Goal: Task Accomplishment & Management: Manage account settings

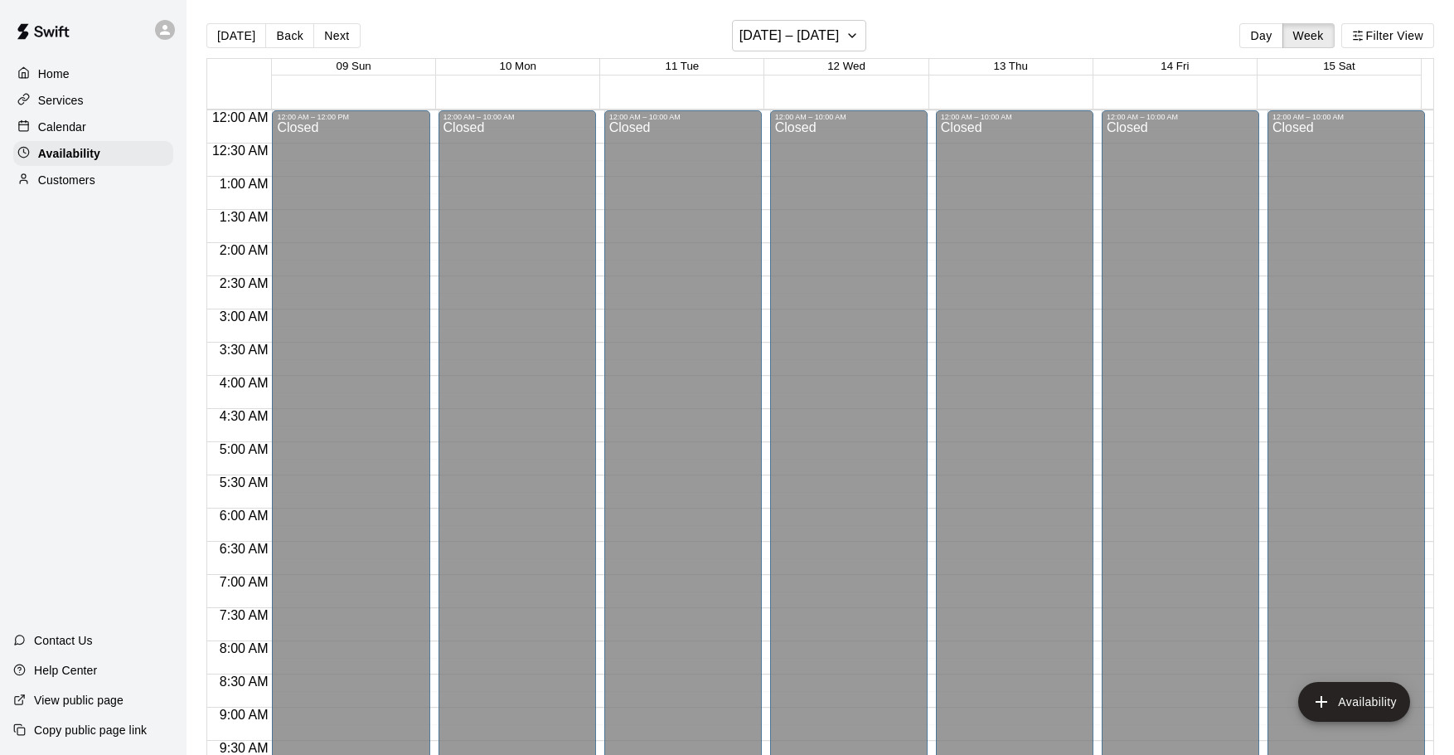
scroll to position [929, 0]
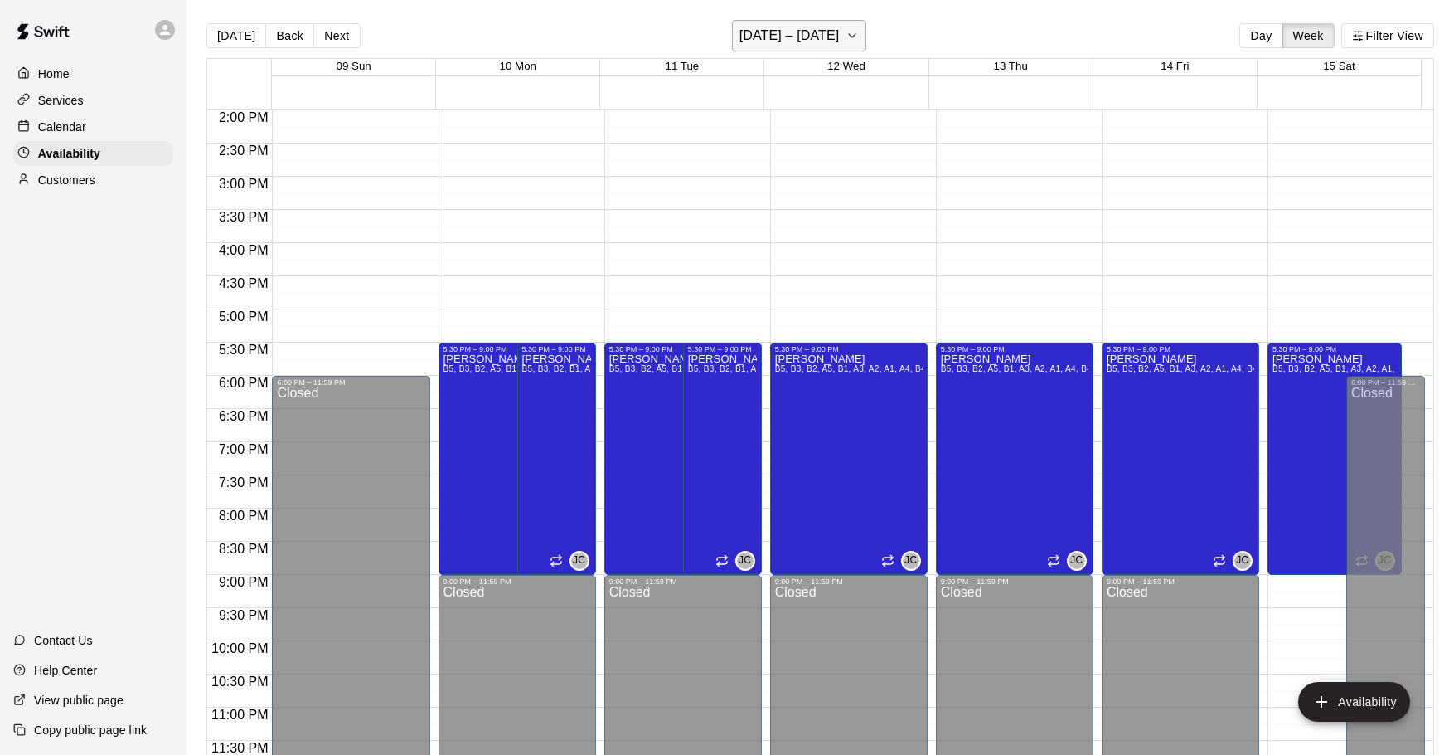
click at [801, 40] on h6 "[DATE] – [DATE]" at bounding box center [790, 35] width 100 height 23
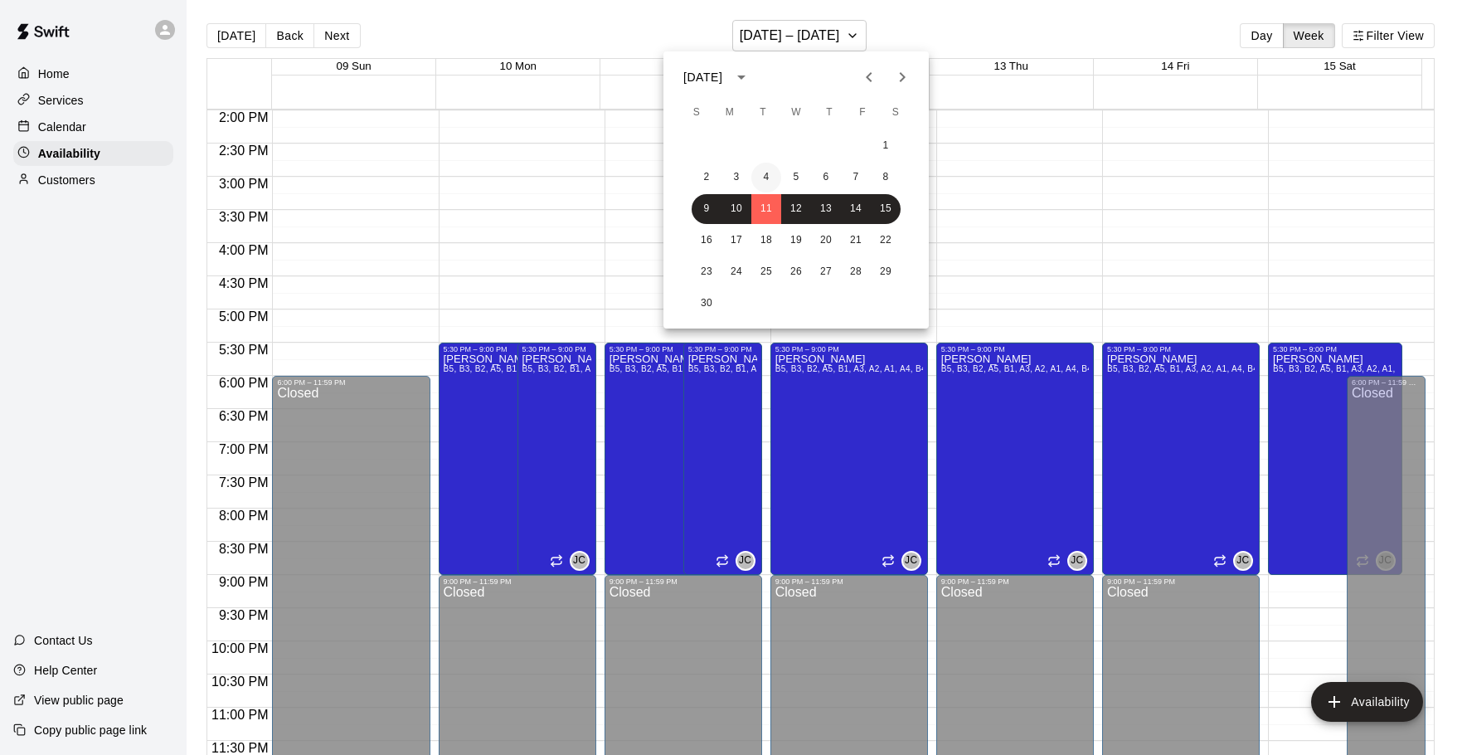
click at [768, 177] on button "4" at bounding box center [766, 178] width 30 height 30
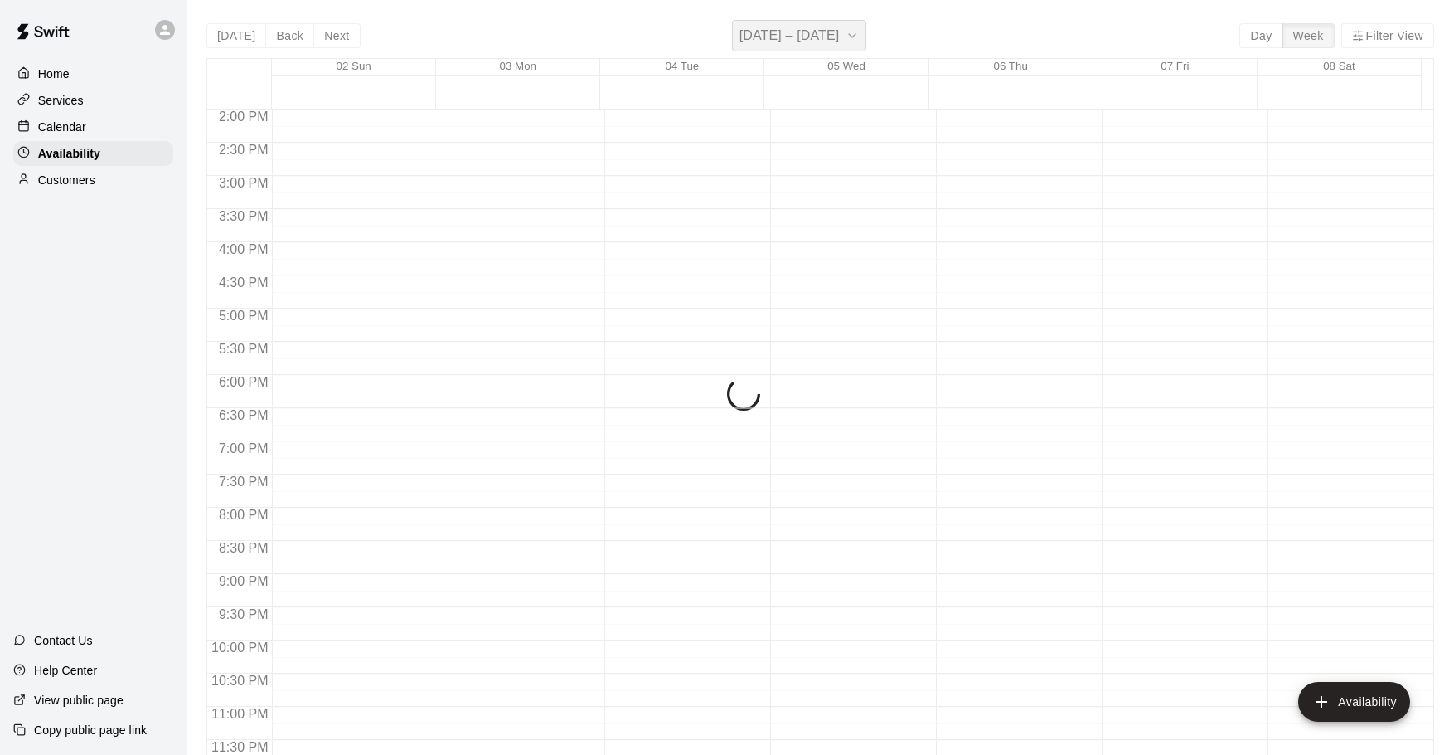
scroll to position [995, 0]
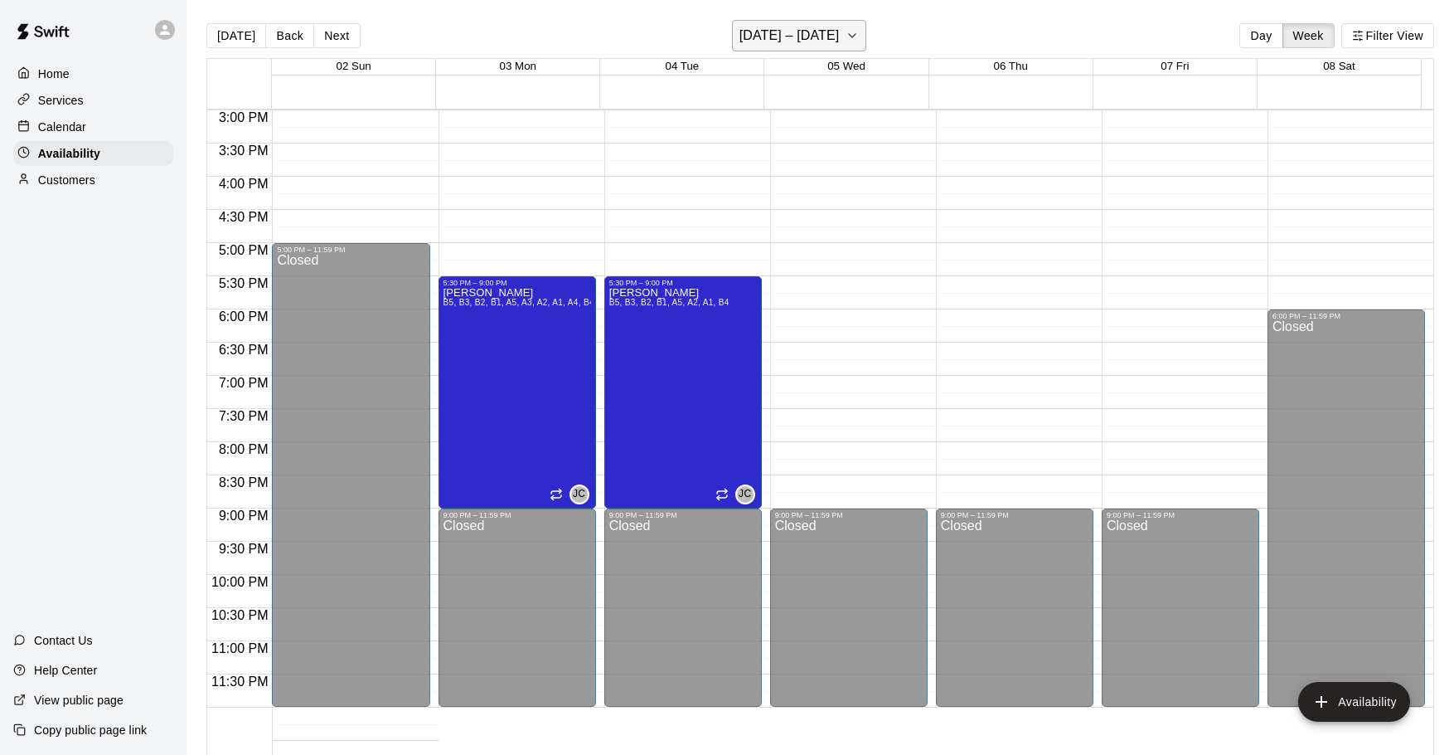
click at [792, 36] on h6 "[DATE] – [DATE]" at bounding box center [790, 35] width 100 height 23
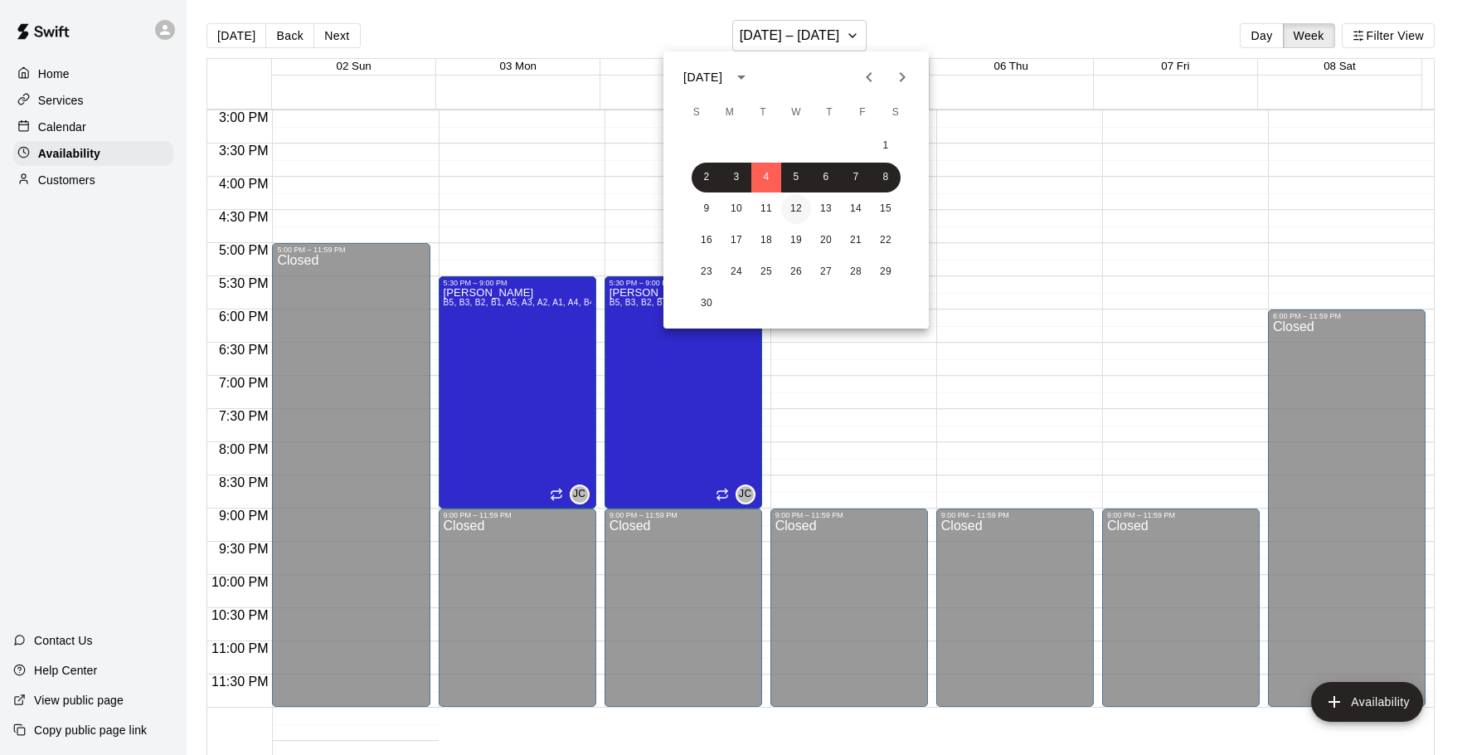
click at [795, 209] on button "12" at bounding box center [796, 209] width 30 height 30
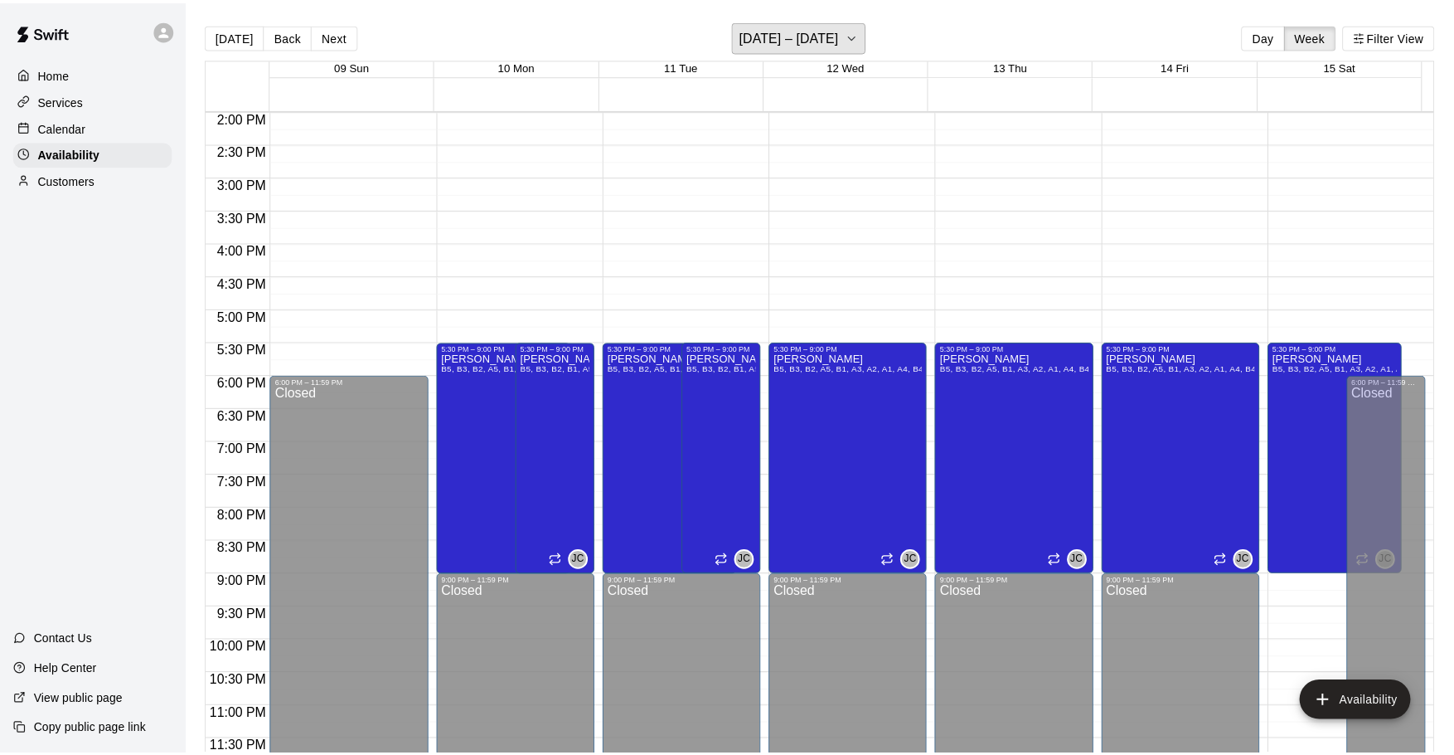
scroll to position [929, 0]
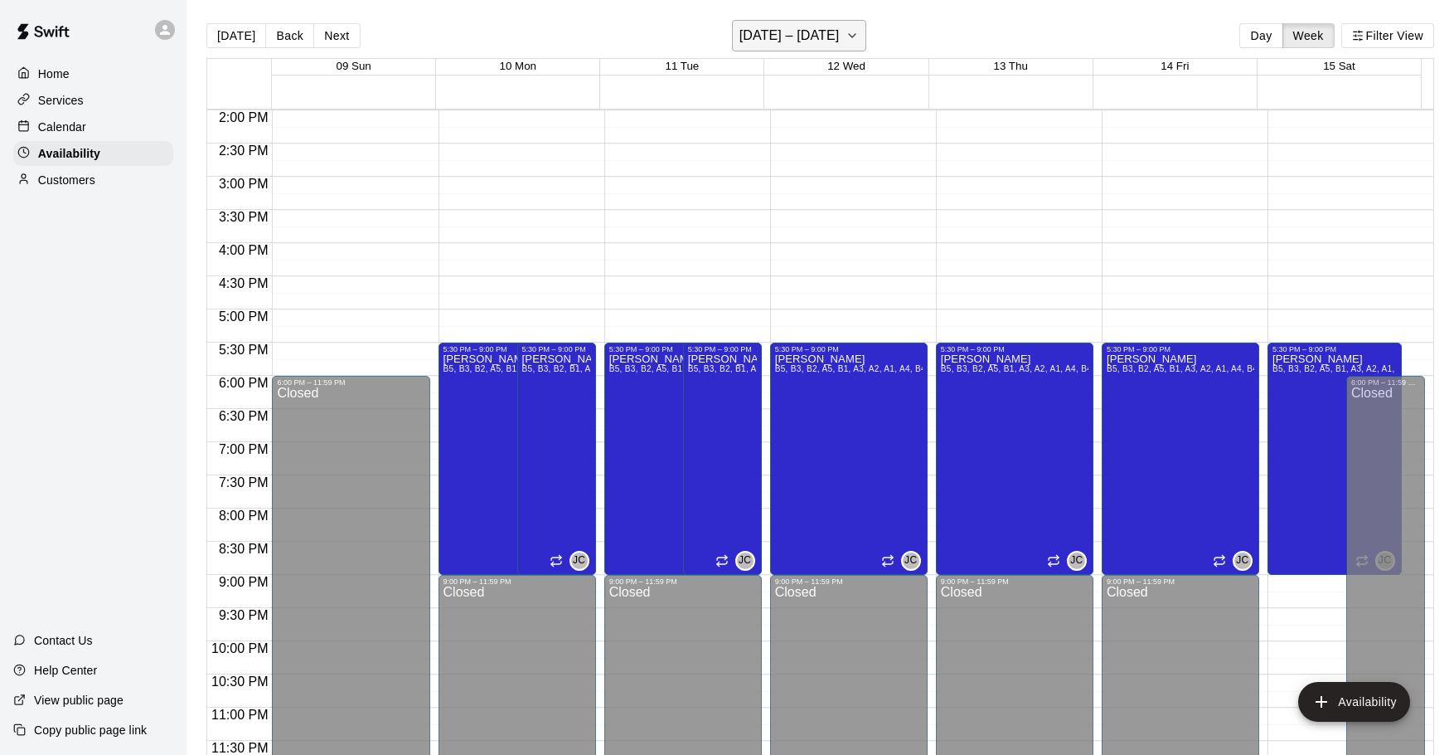
click at [803, 34] on h6 "[DATE] – [DATE]" at bounding box center [790, 35] width 100 height 23
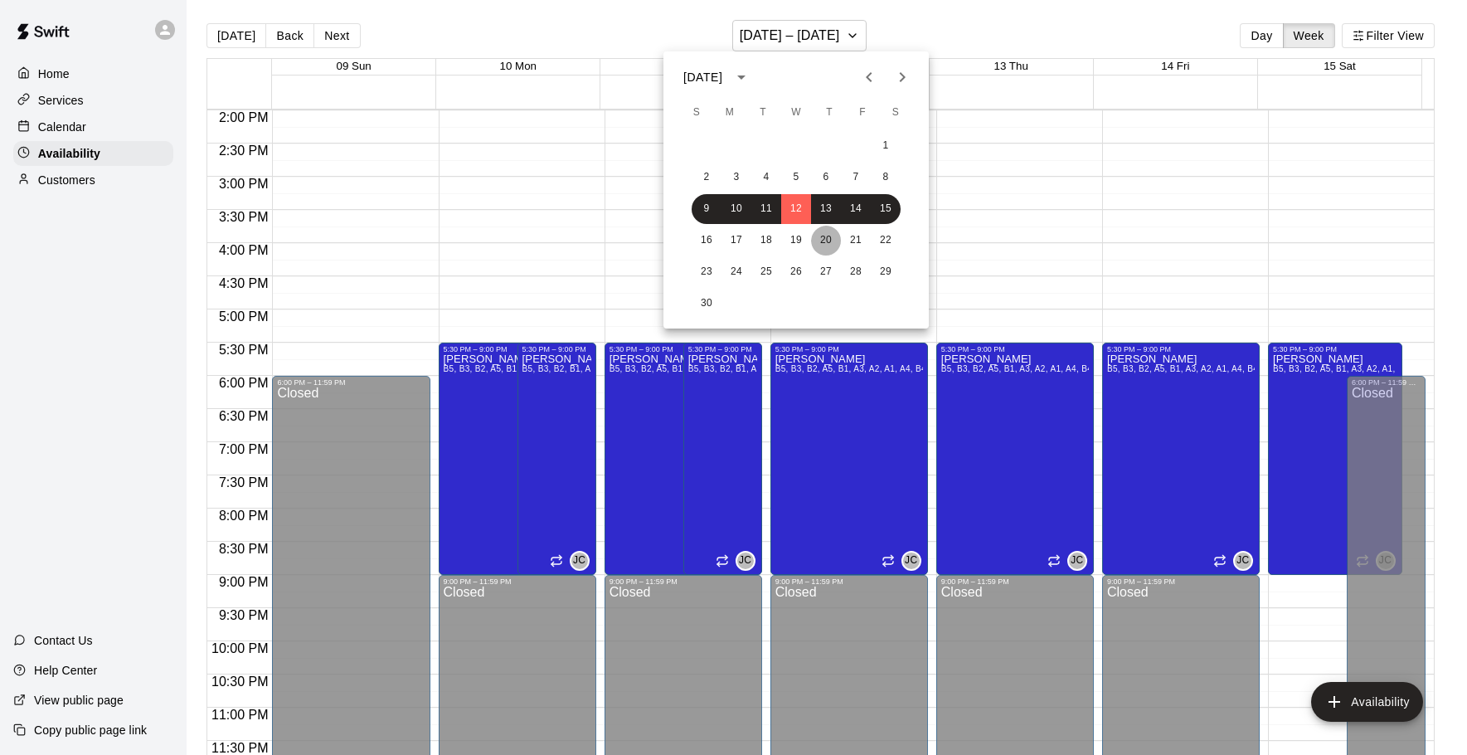
click at [816, 240] on button "20" at bounding box center [826, 241] width 30 height 30
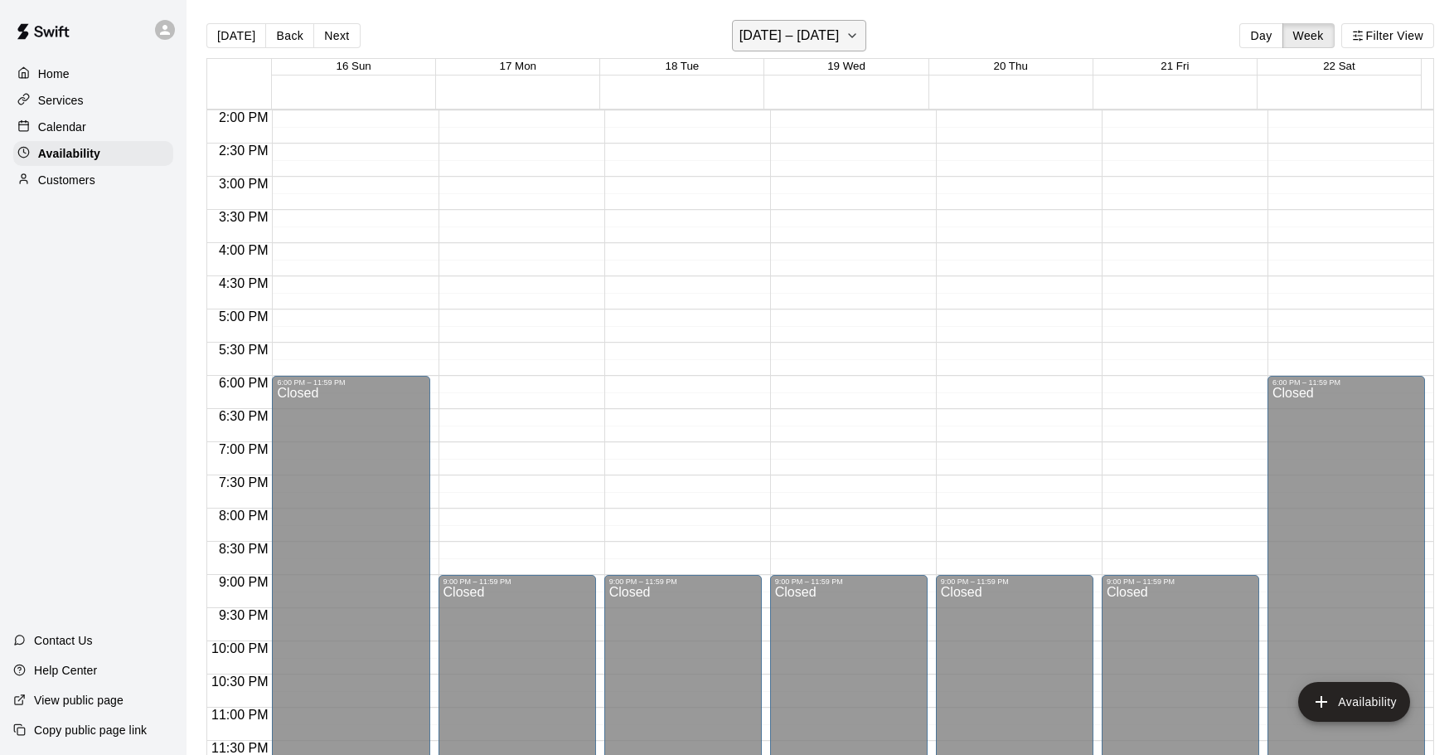
click at [806, 42] on h6 "[DATE] – [DATE]" at bounding box center [790, 35] width 100 height 23
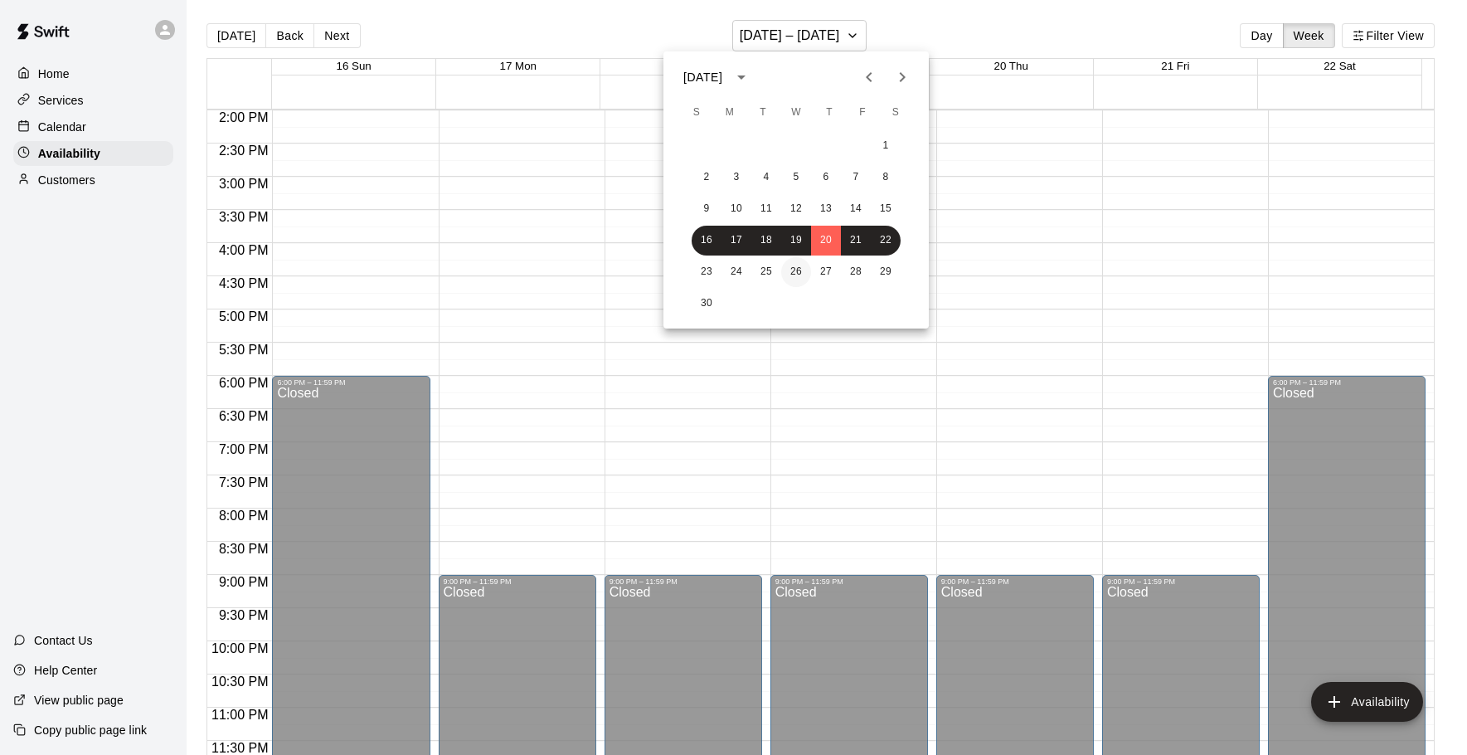
click at [808, 269] on button "26" at bounding box center [796, 272] width 30 height 30
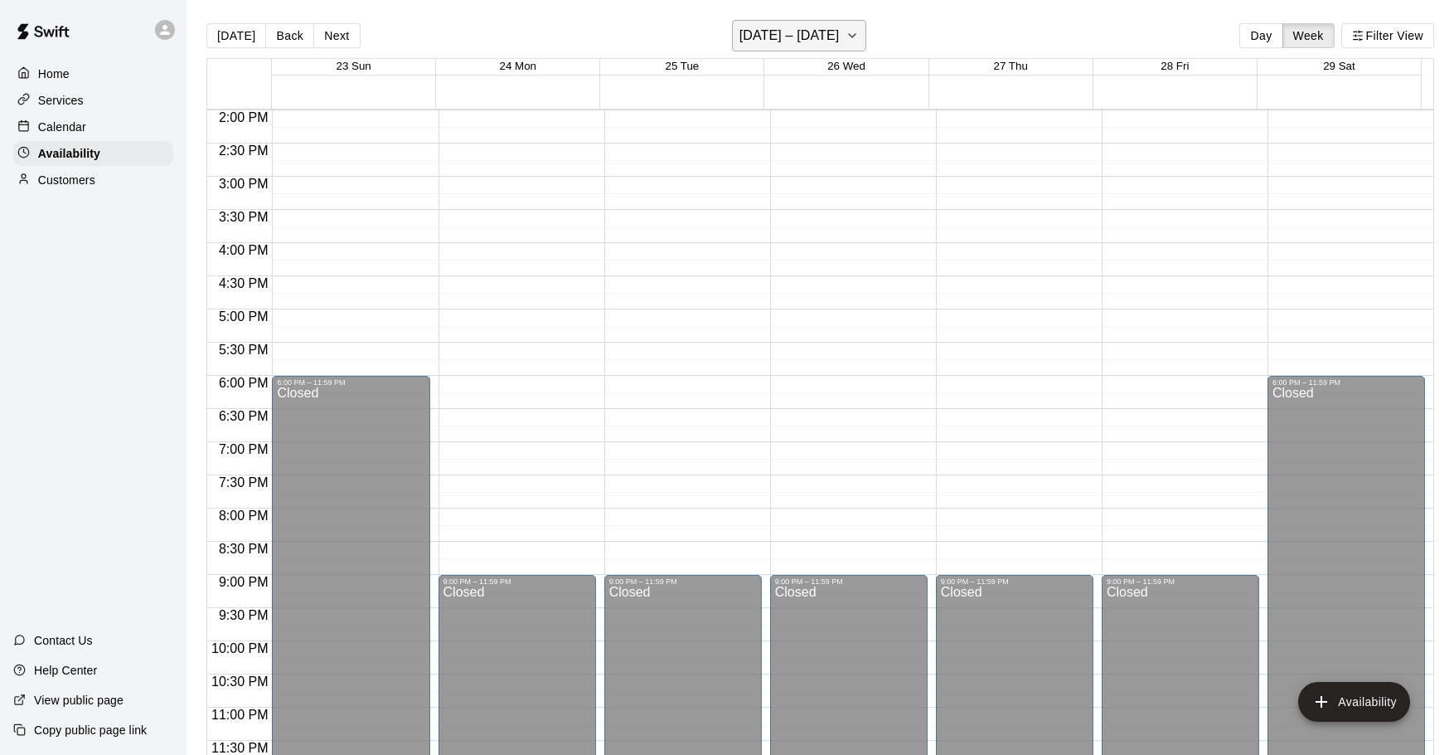
click at [813, 39] on h6 "[DATE] – [DATE]" at bounding box center [790, 35] width 100 height 23
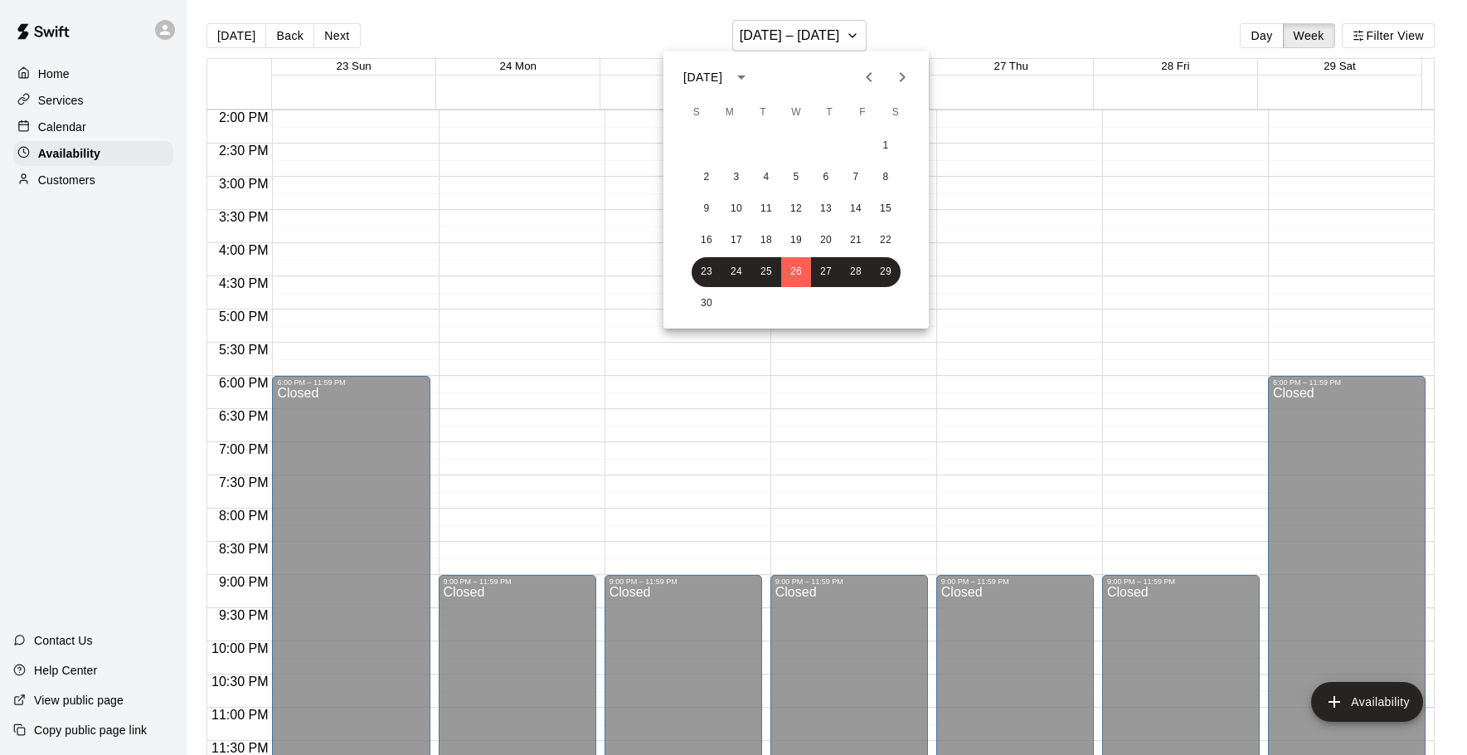
click at [905, 78] on icon "Next month" at bounding box center [902, 77] width 20 height 20
click at [834, 188] on button "11" at bounding box center [826, 178] width 30 height 30
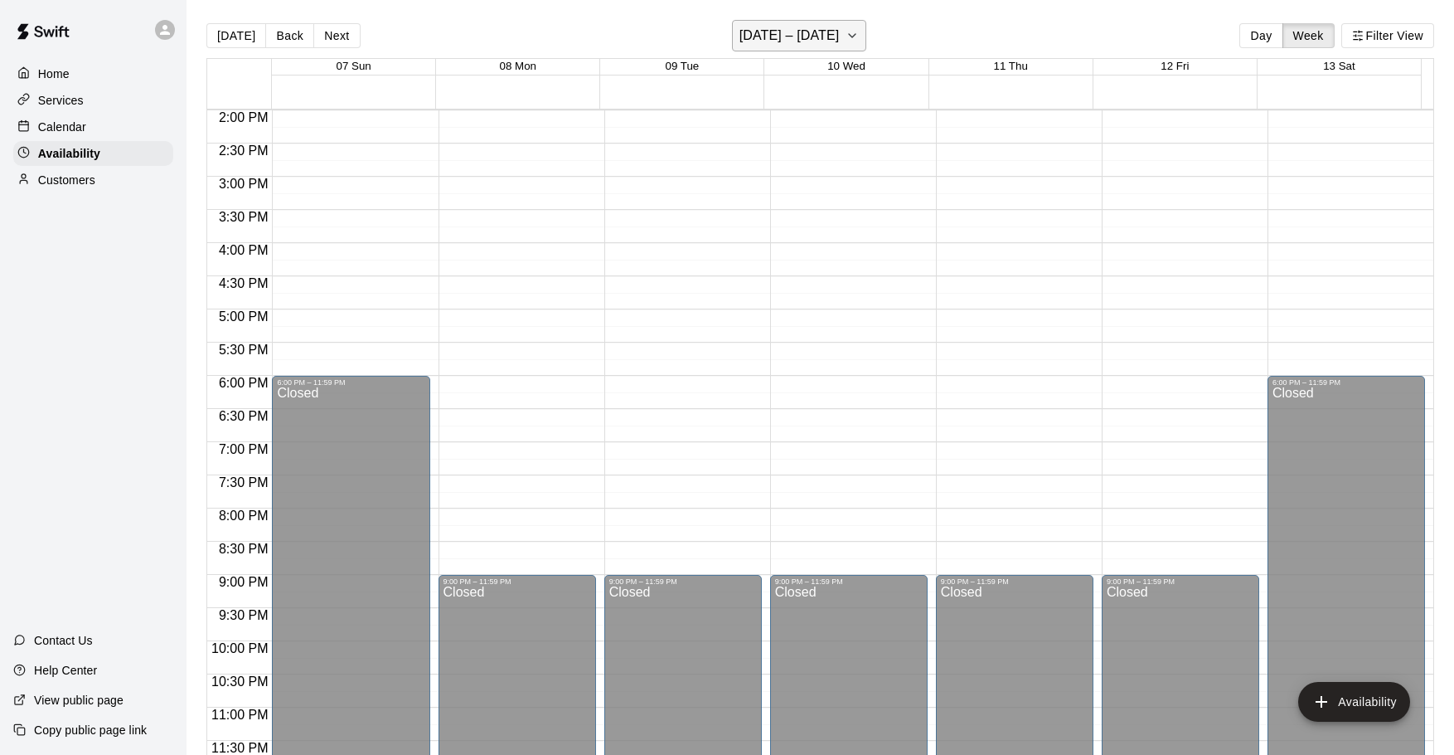
click at [836, 37] on h6 "[DATE] – [DATE]" at bounding box center [790, 35] width 100 height 23
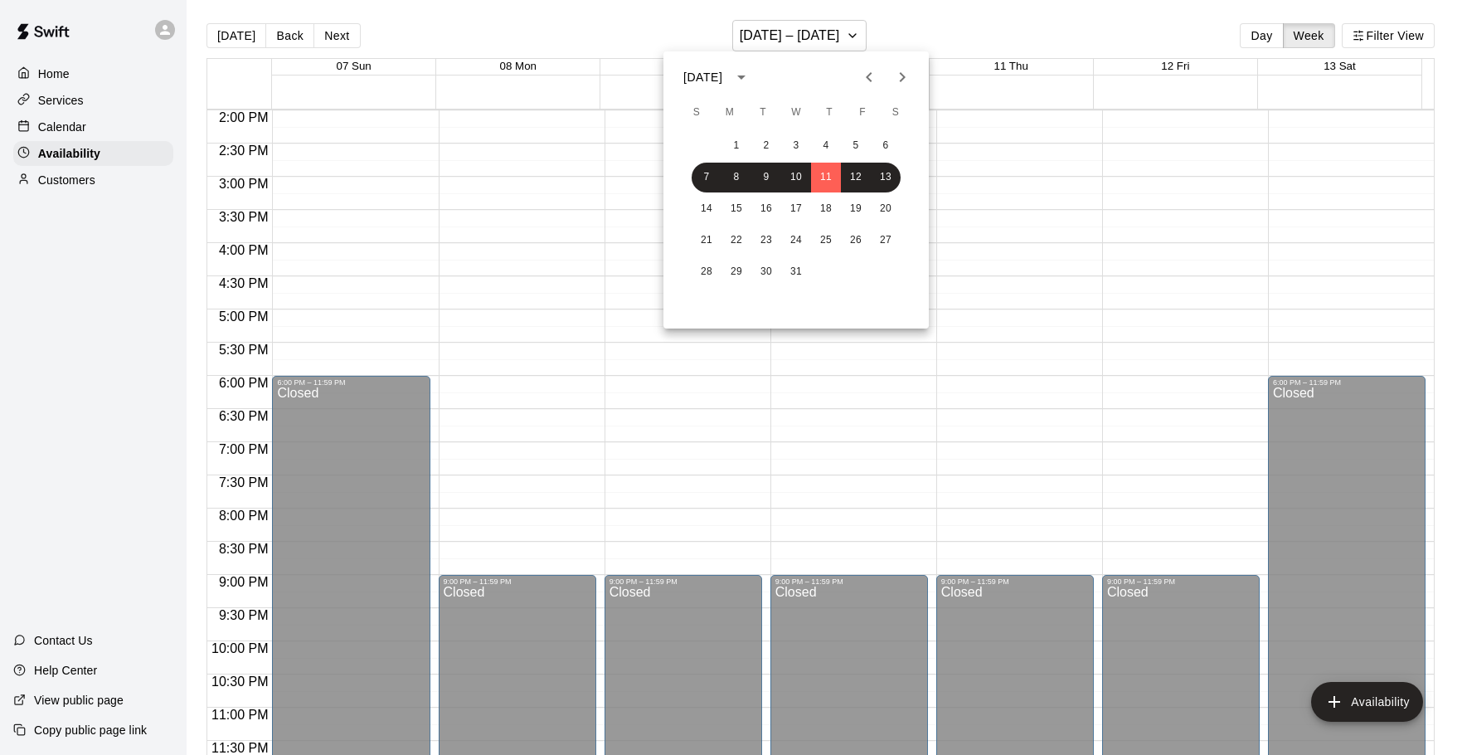
click at [859, 87] on button "Previous month" at bounding box center [868, 77] width 33 height 33
click at [863, 83] on icon "Previous month" at bounding box center [869, 77] width 20 height 20
click at [910, 81] on icon "Next month" at bounding box center [902, 77] width 20 height 20
click at [827, 192] on button "6" at bounding box center [826, 178] width 30 height 30
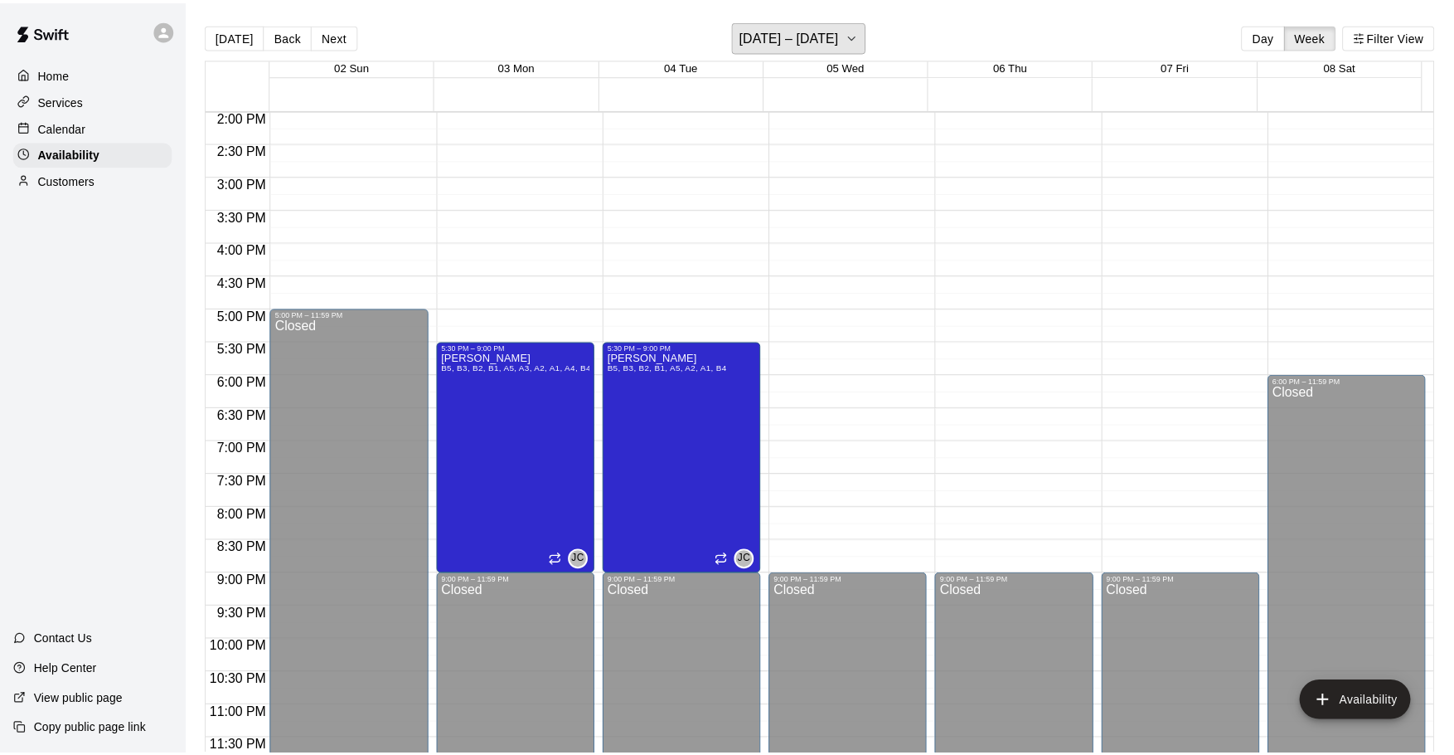
scroll to position [995, 0]
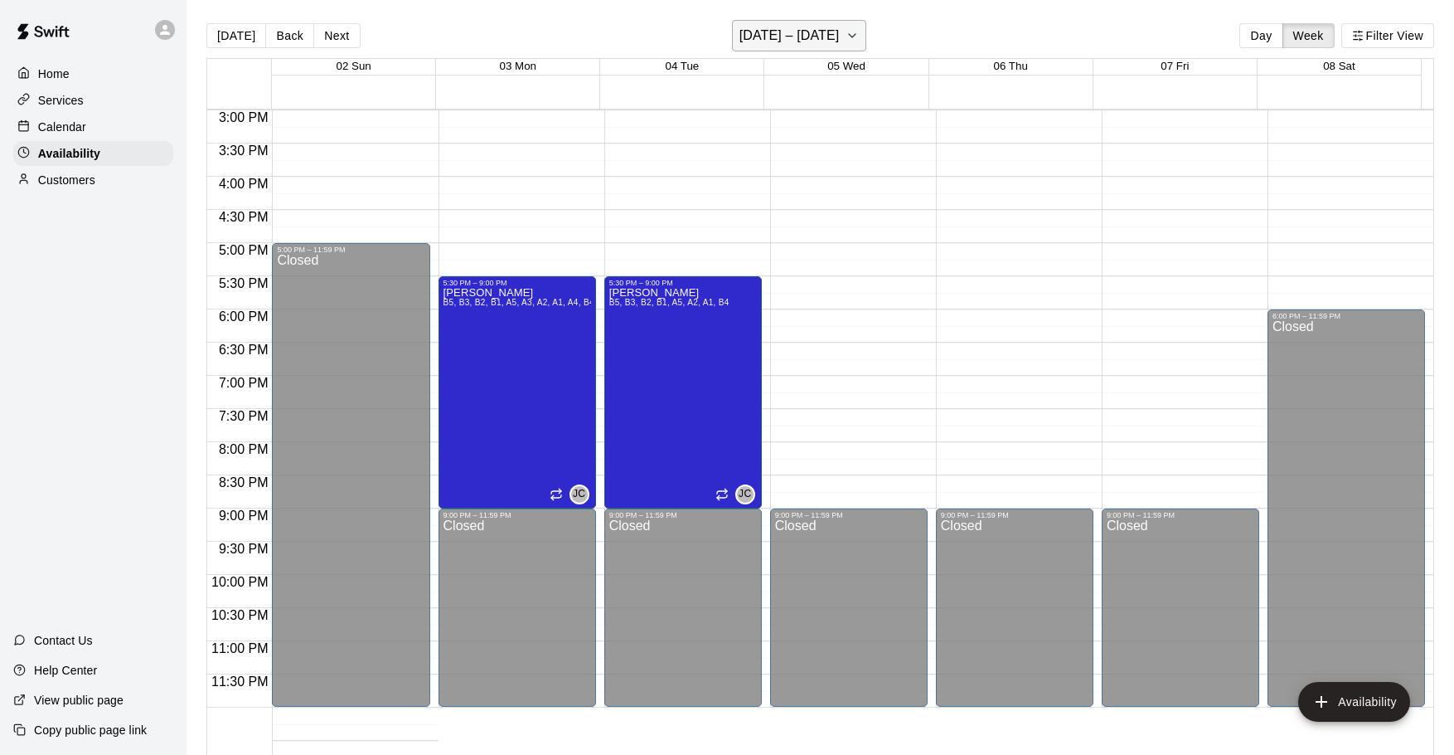
click at [843, 35] on button "[DATE] – [DATE]" at bounding box center [799, 36] width 135 height 32
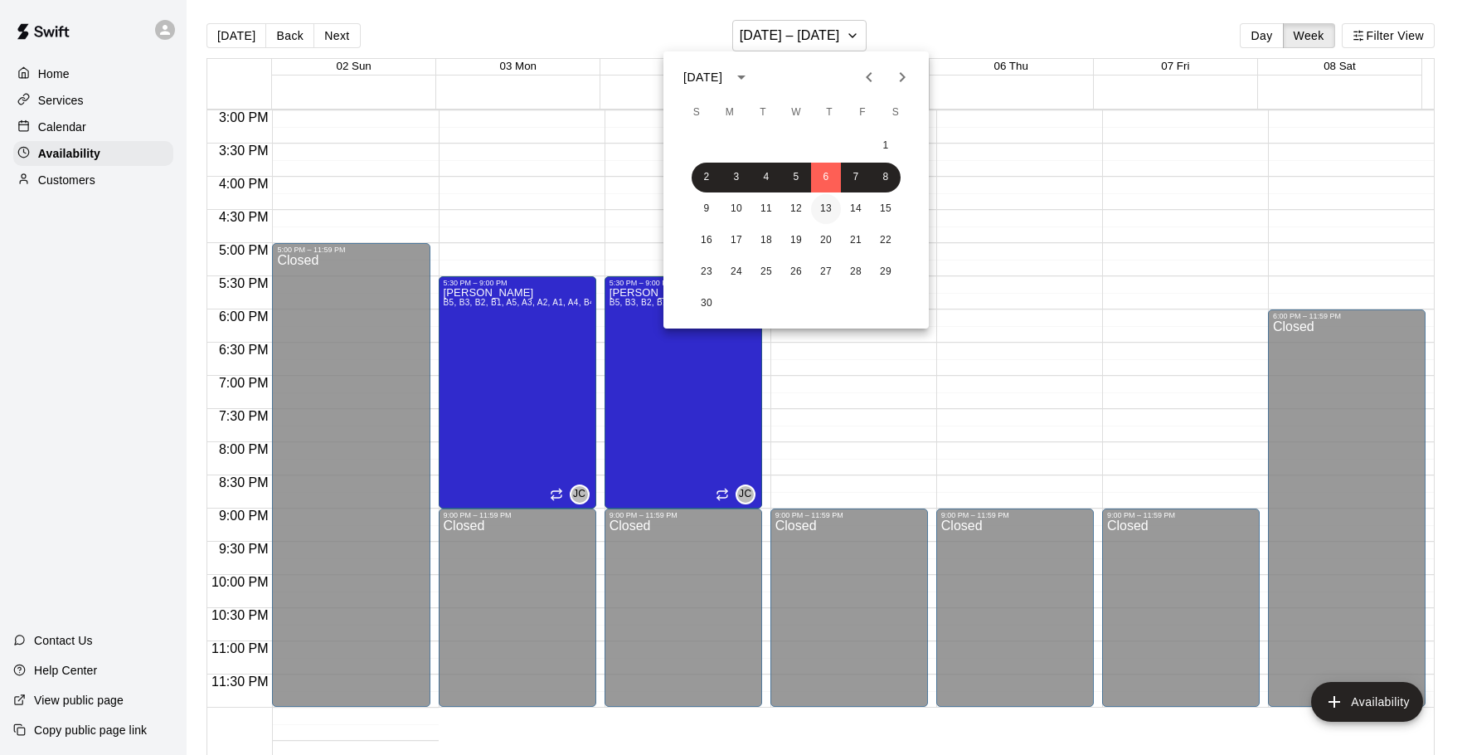
click at [827, 201] on button "13" at bounding box center [826, 209] width 30 height 30
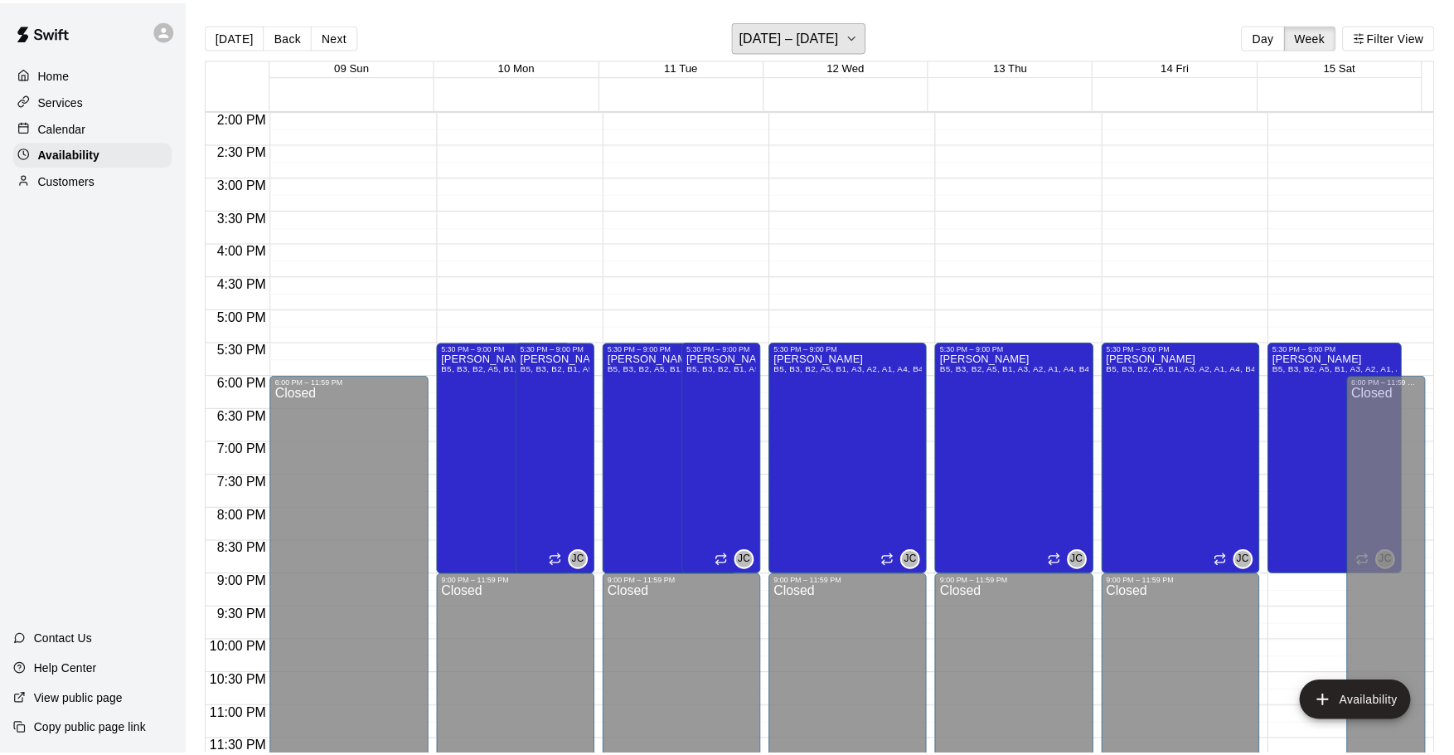
scroll to position [929, 0]
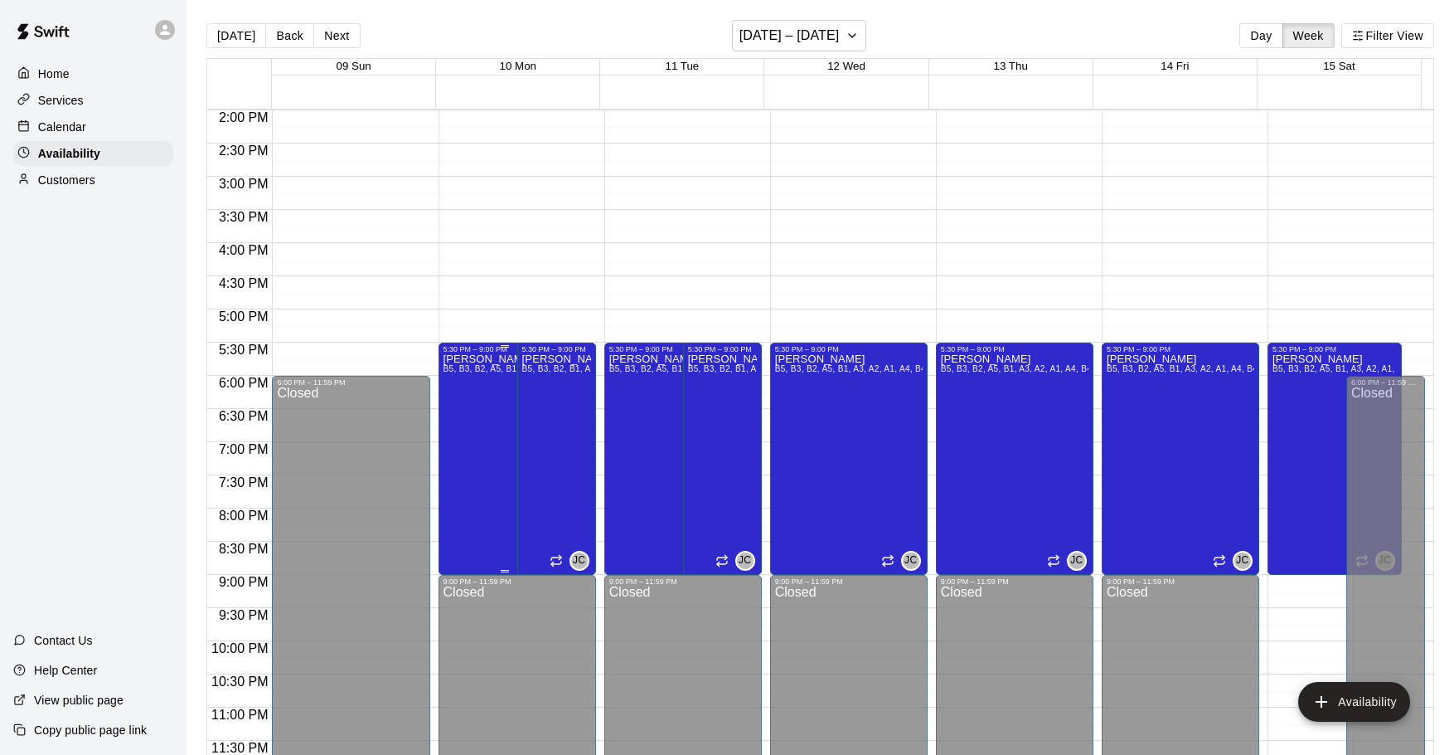
click at [463, 359] on p "[PERSON_NAME]" at bounding box center [506, 359] width 124 height 0
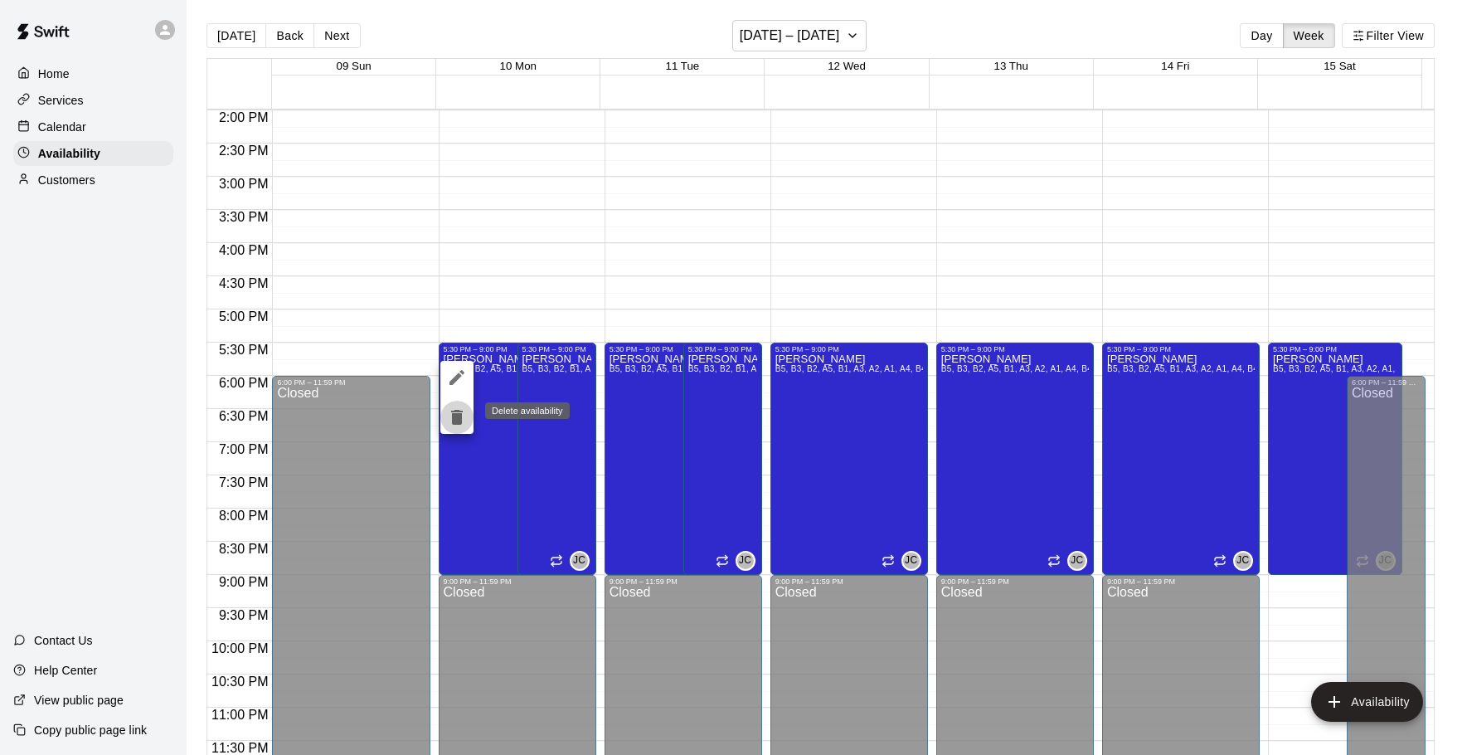
click at [453, 424] on icon "delete" at bounding box center [457, 417] width 12 height 15
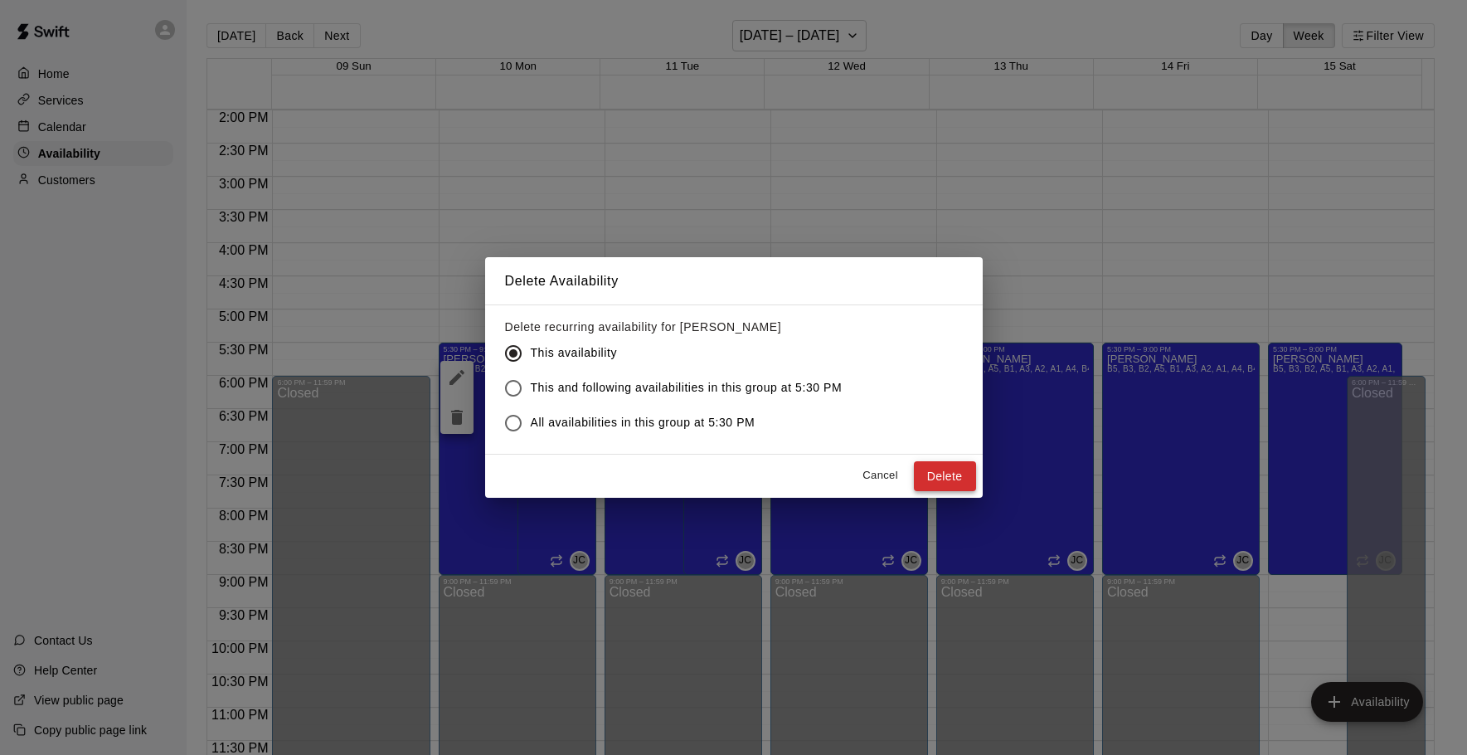
click at [951, 471] on button "Delete" at bounding box center [945, 476] width 62 height 31
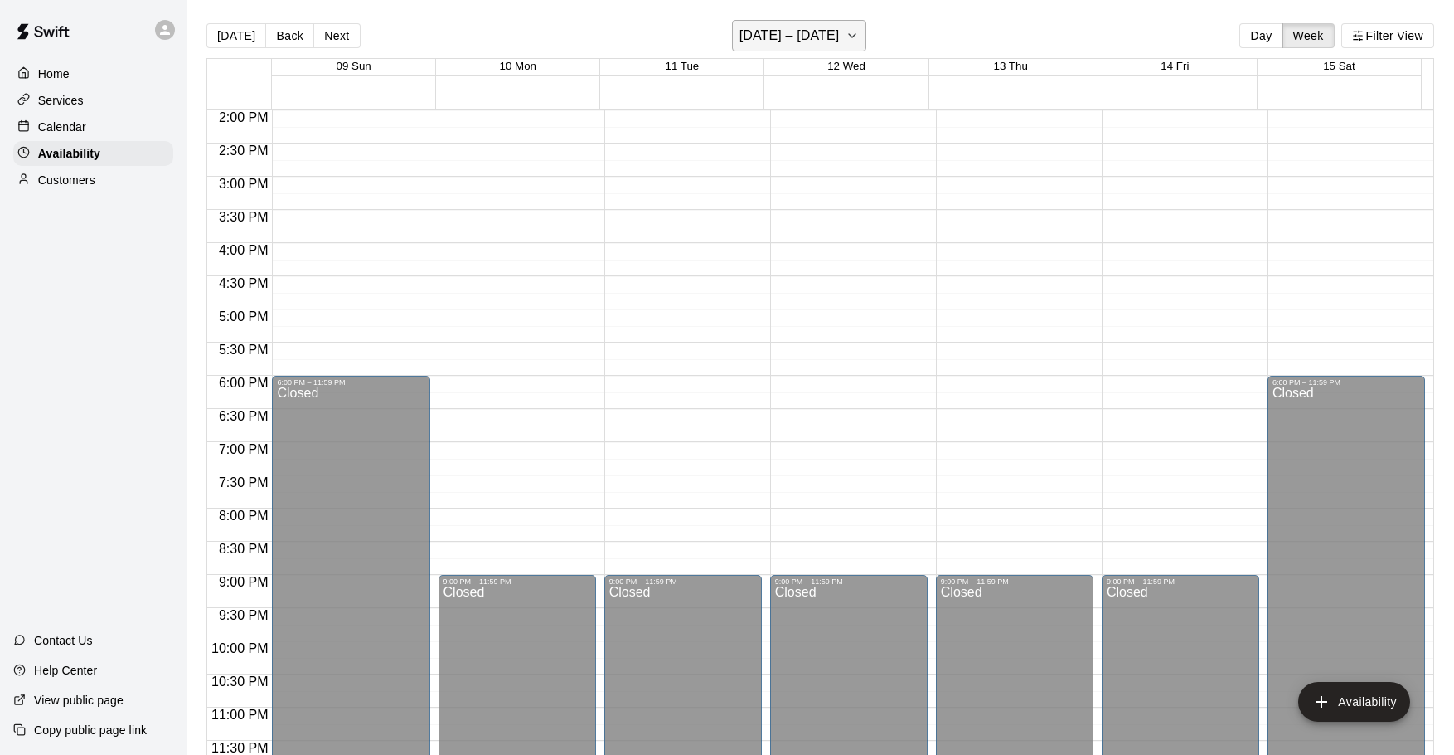
click at [826, 34] on h6 "[DATE] – [DATE]" at bounding box center [790, 35] width 100 height 23
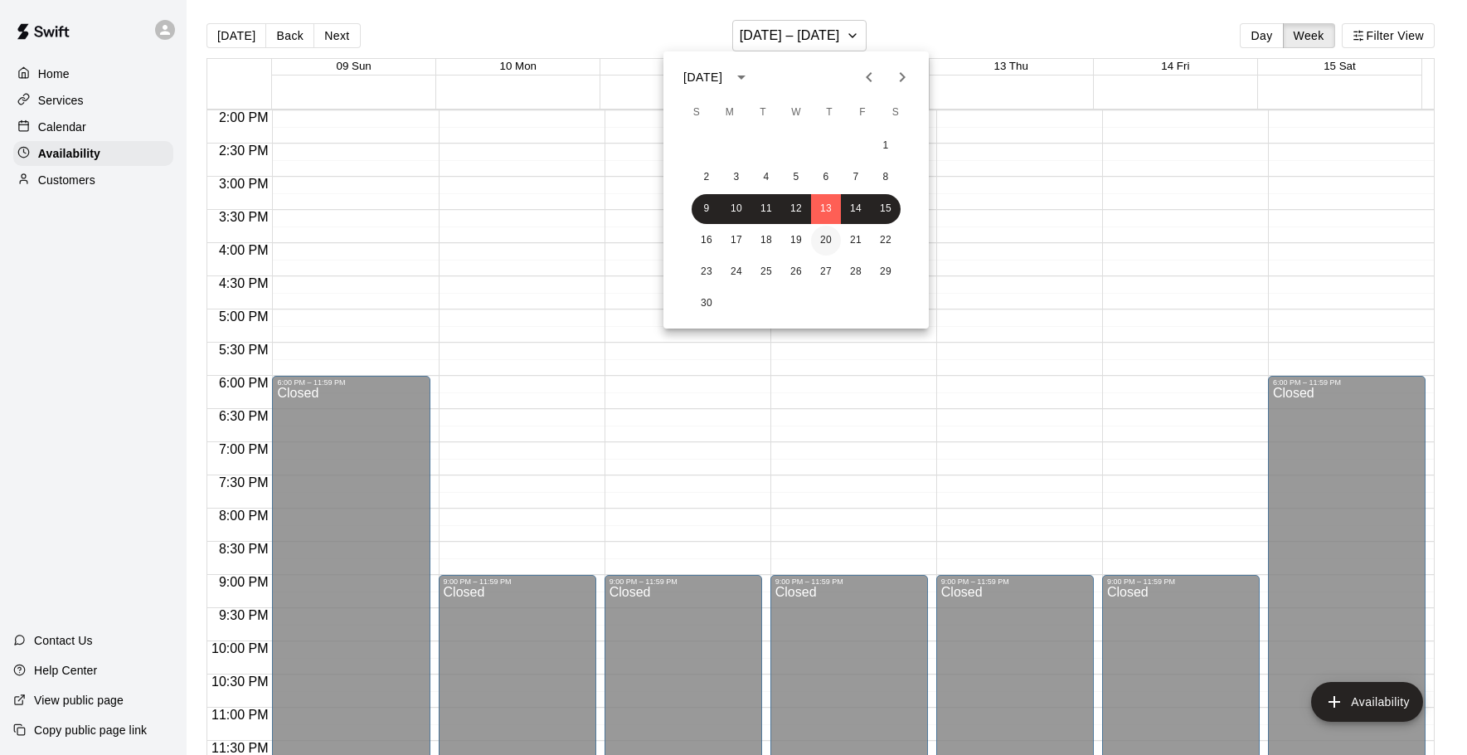
click at [816, 238] on button "20" at bounding box center [826, 241] width 30 height 30
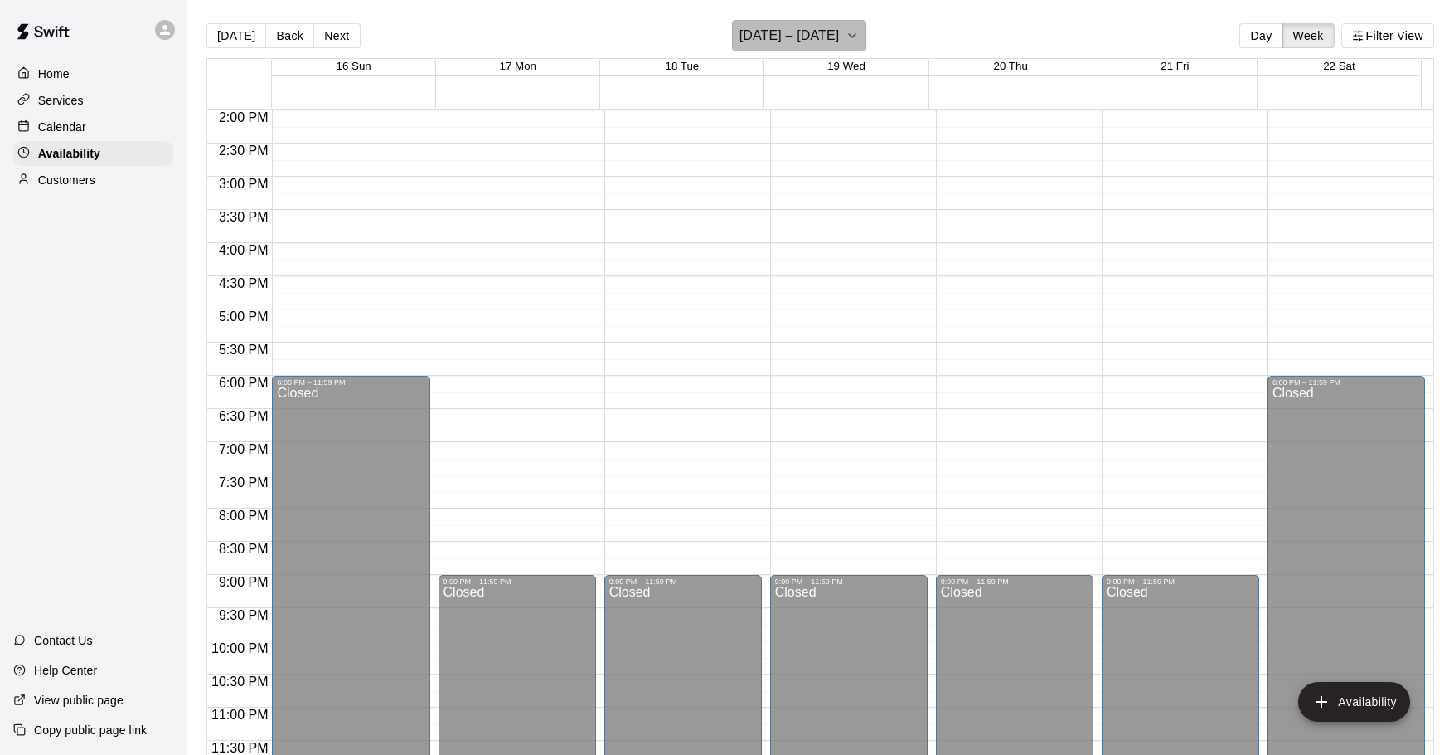
click at [797, 31] on h6 "[DATE] – [DATE]" at bounding box center [790, 35] width 100 height 23
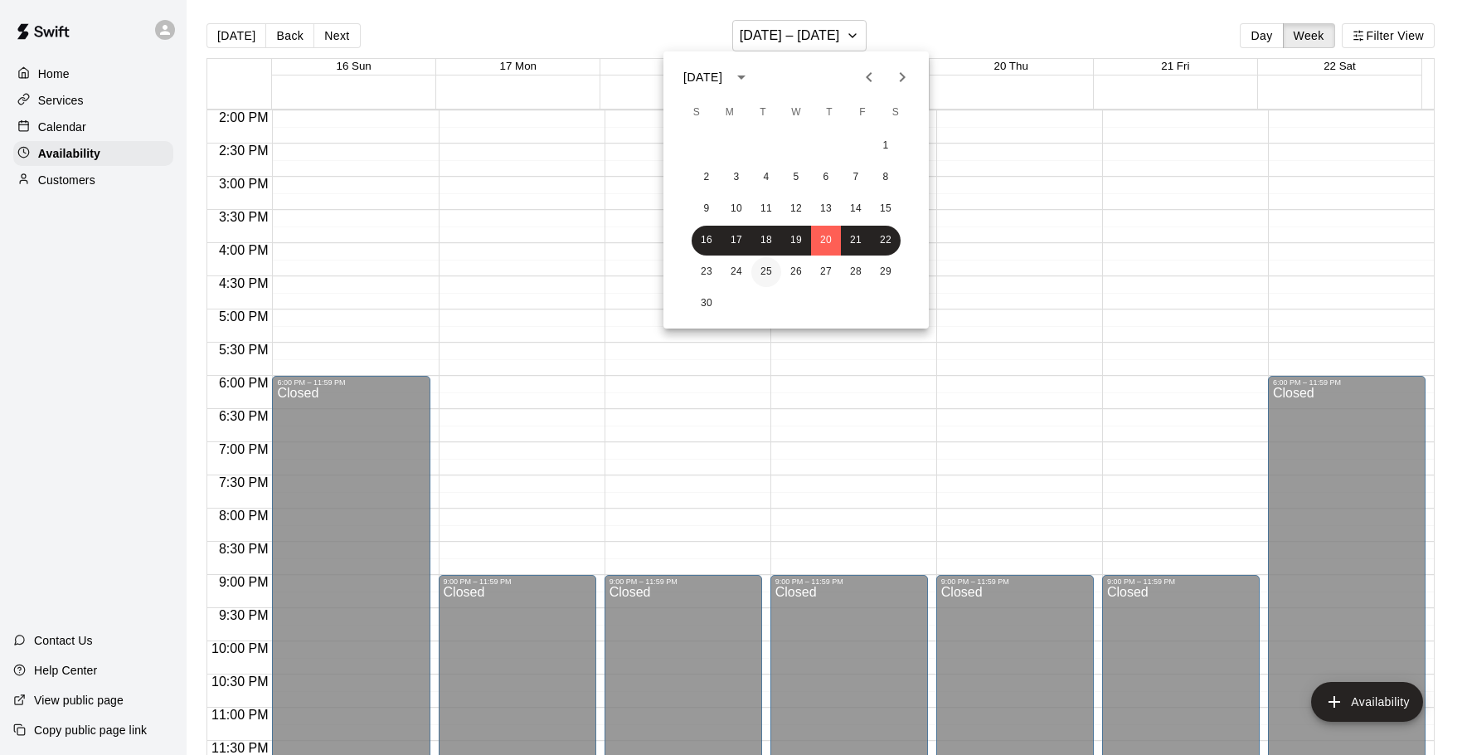
click at [769, 281] on button "25" at bounding box center [766, 272] width 30 height 30
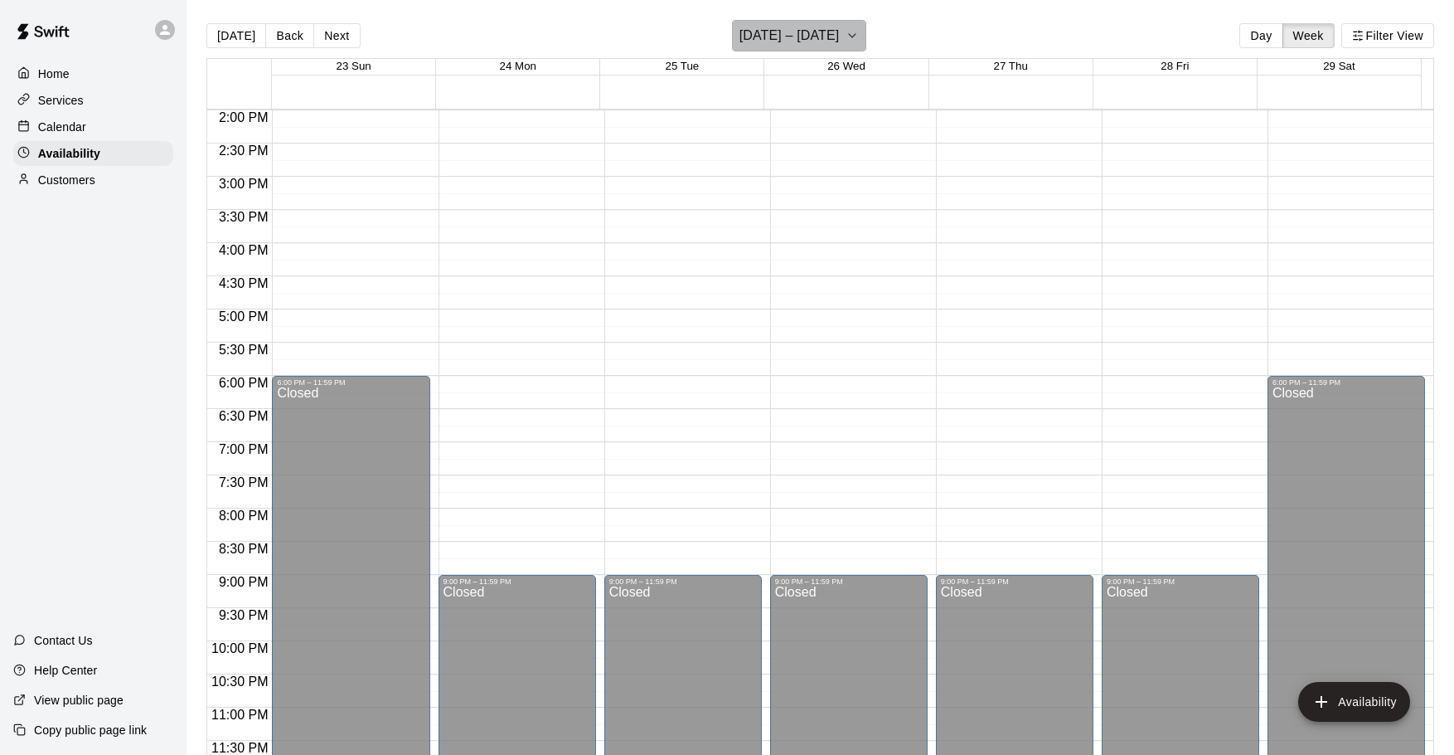
click at [789, 46] on h6 "[DATE] – [DATE]" at bounding box center [790, 35] width 100 height 23
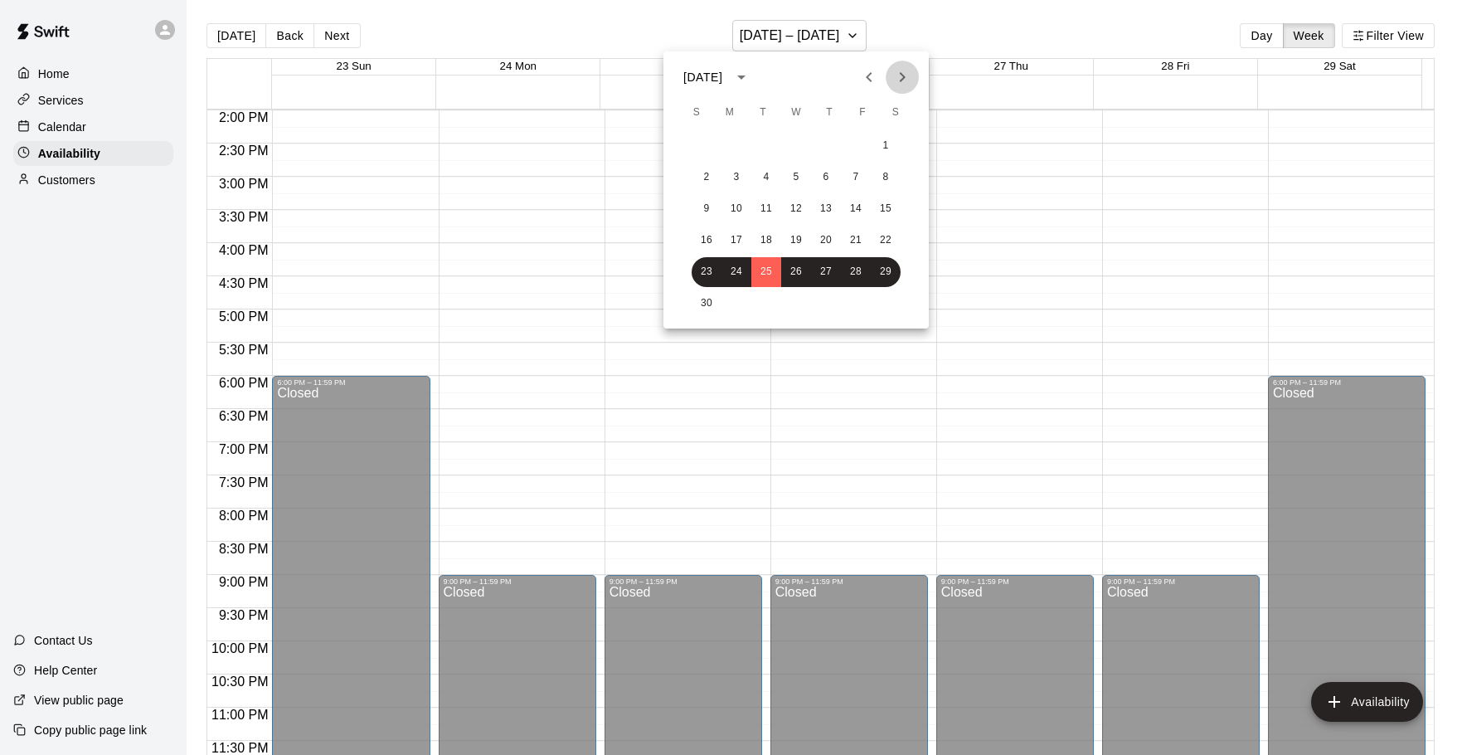
click at [899, 87] on button "Next month" at bounding box center [902, 77] width 33 height 33
click at [843, 200] on button "20" at bounding box center [856, 209] width 30 height 30
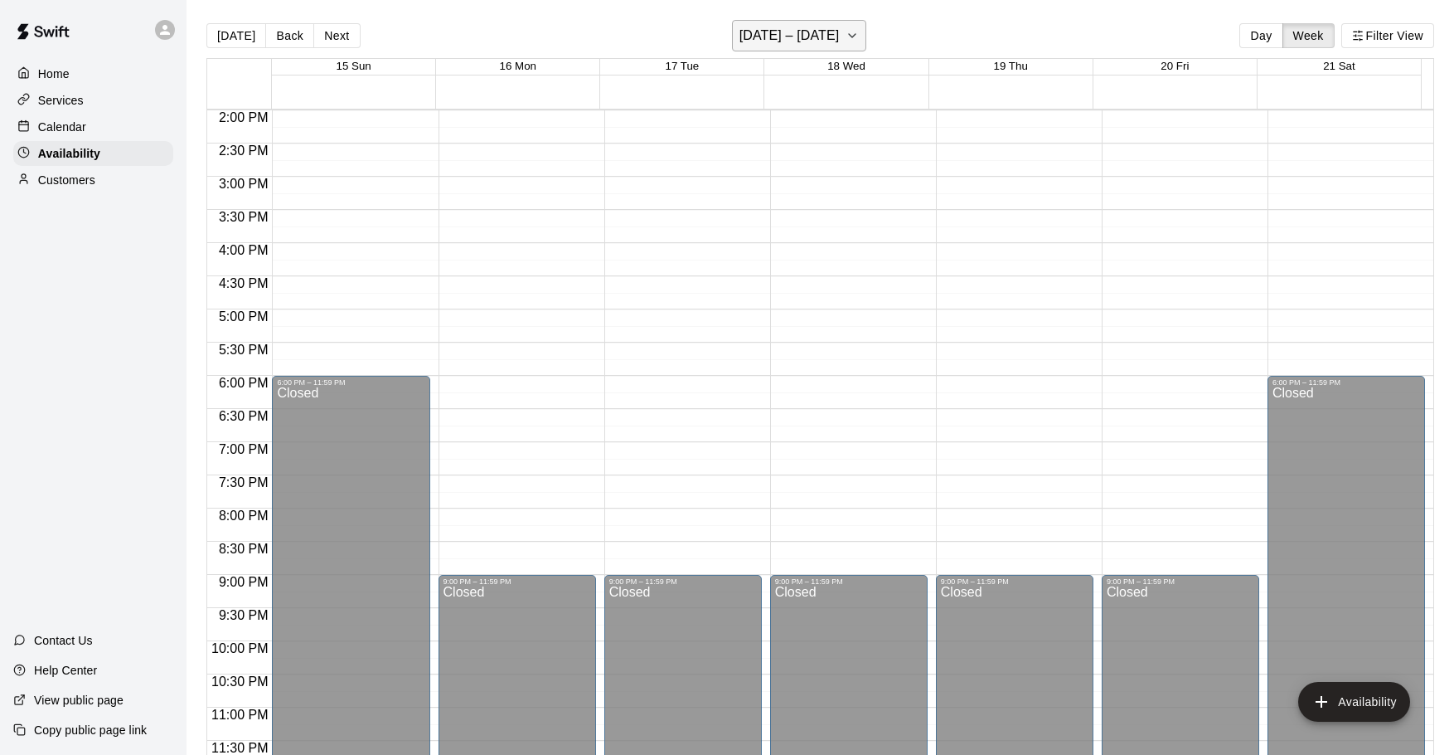
click at [829, 30] on h6 "[DATE] – [DATE]" at bounding box center [790, 35] width 100 height 23
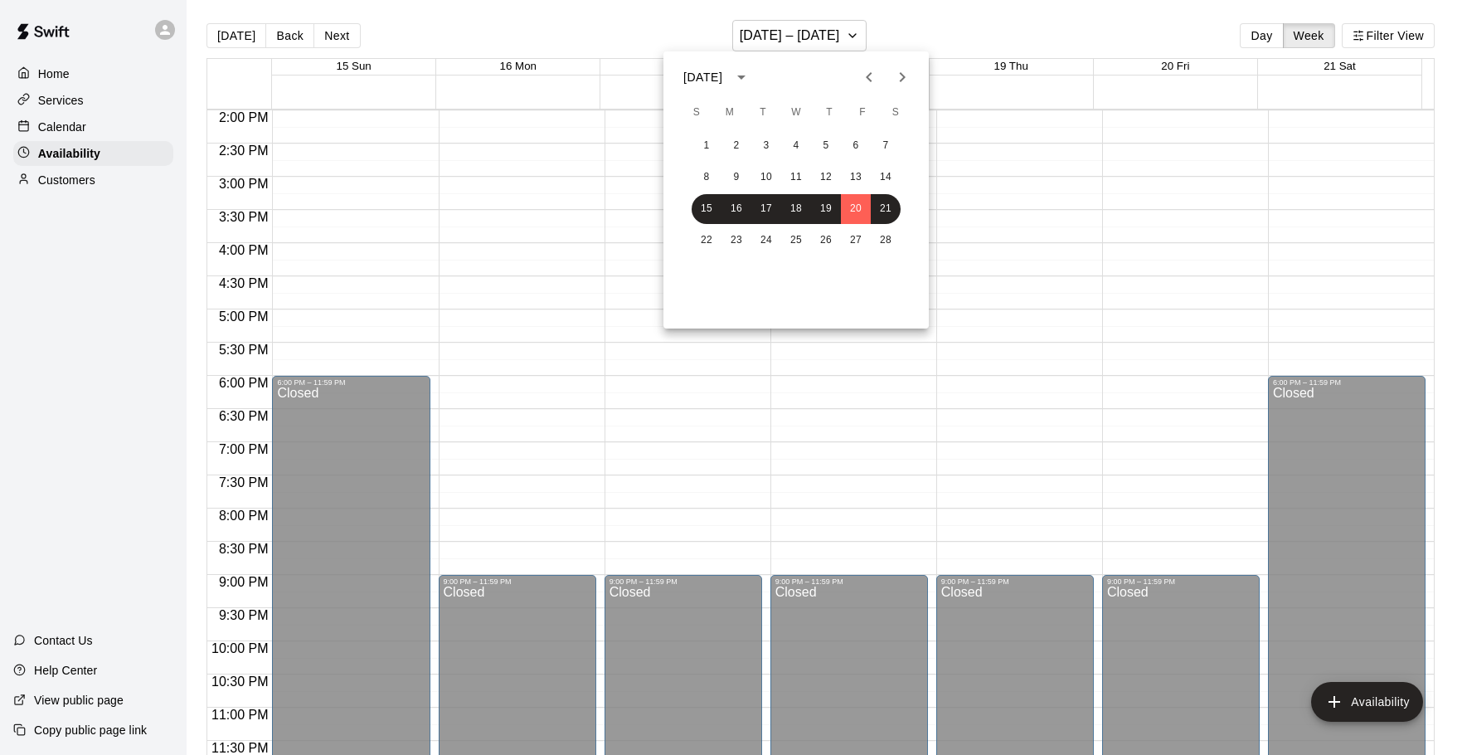
click at [880, 70] on button "Previous month" at bounding box center [868, 77] width 33 height 33
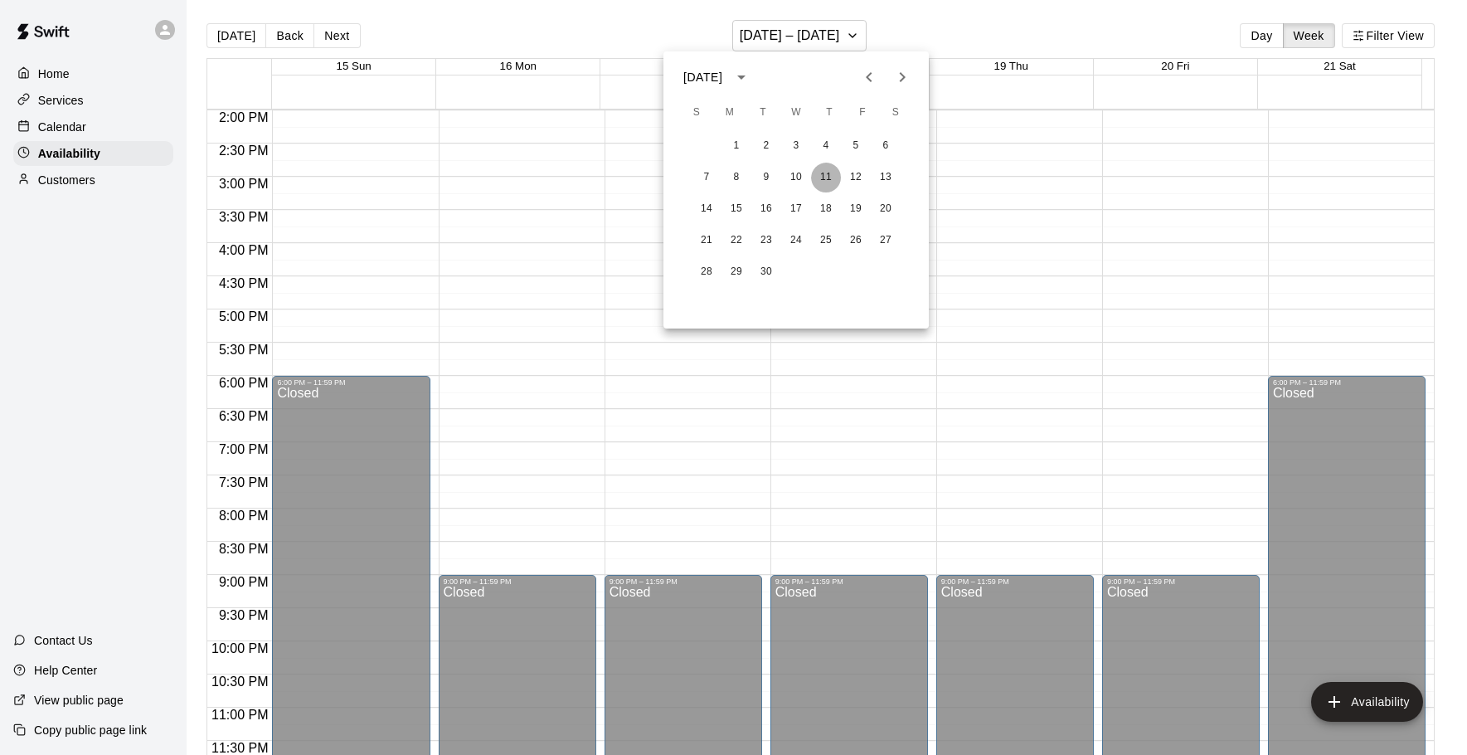
click at [823, 181] on button "11" at bounding box center [826, 178] width 30 height 30
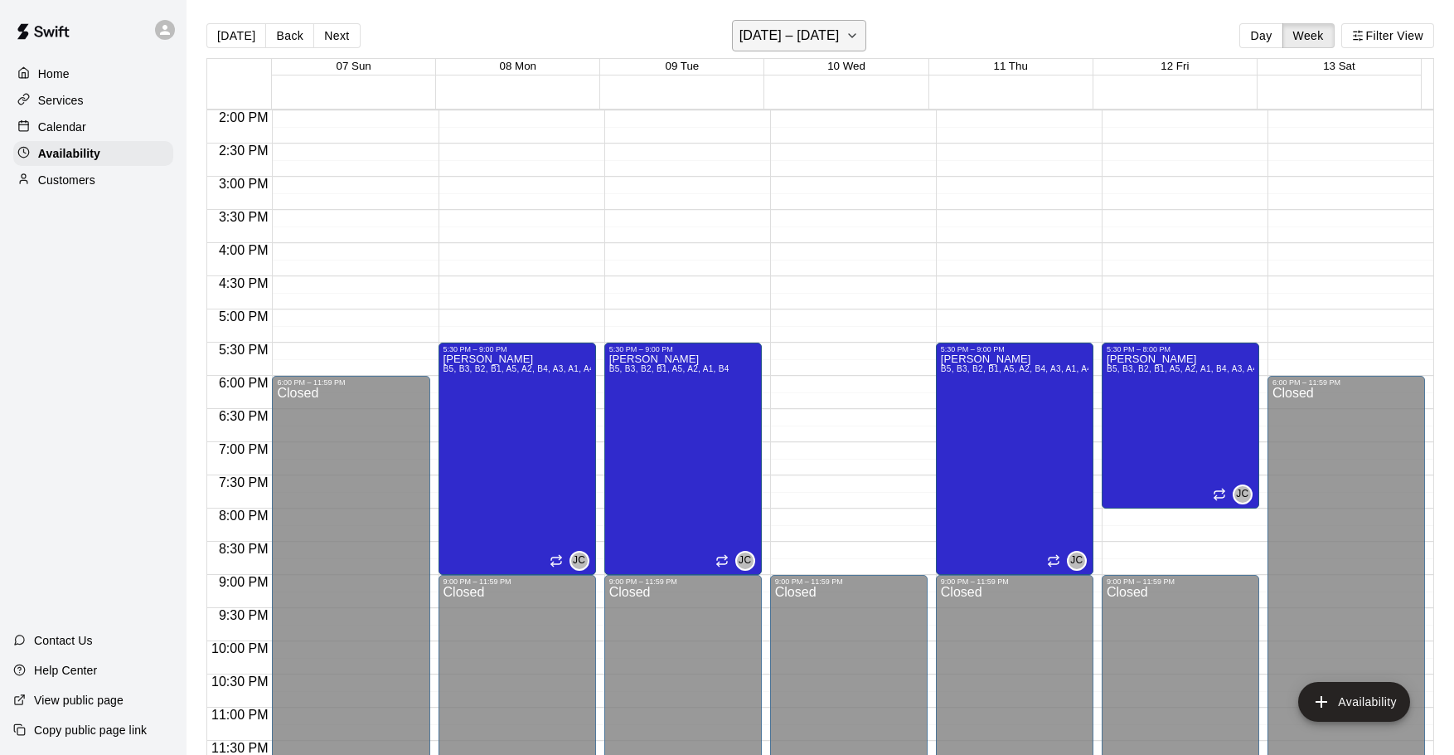
click at [853, 35] on icon "button" at bounding box center [852, 36] width 13 height 20
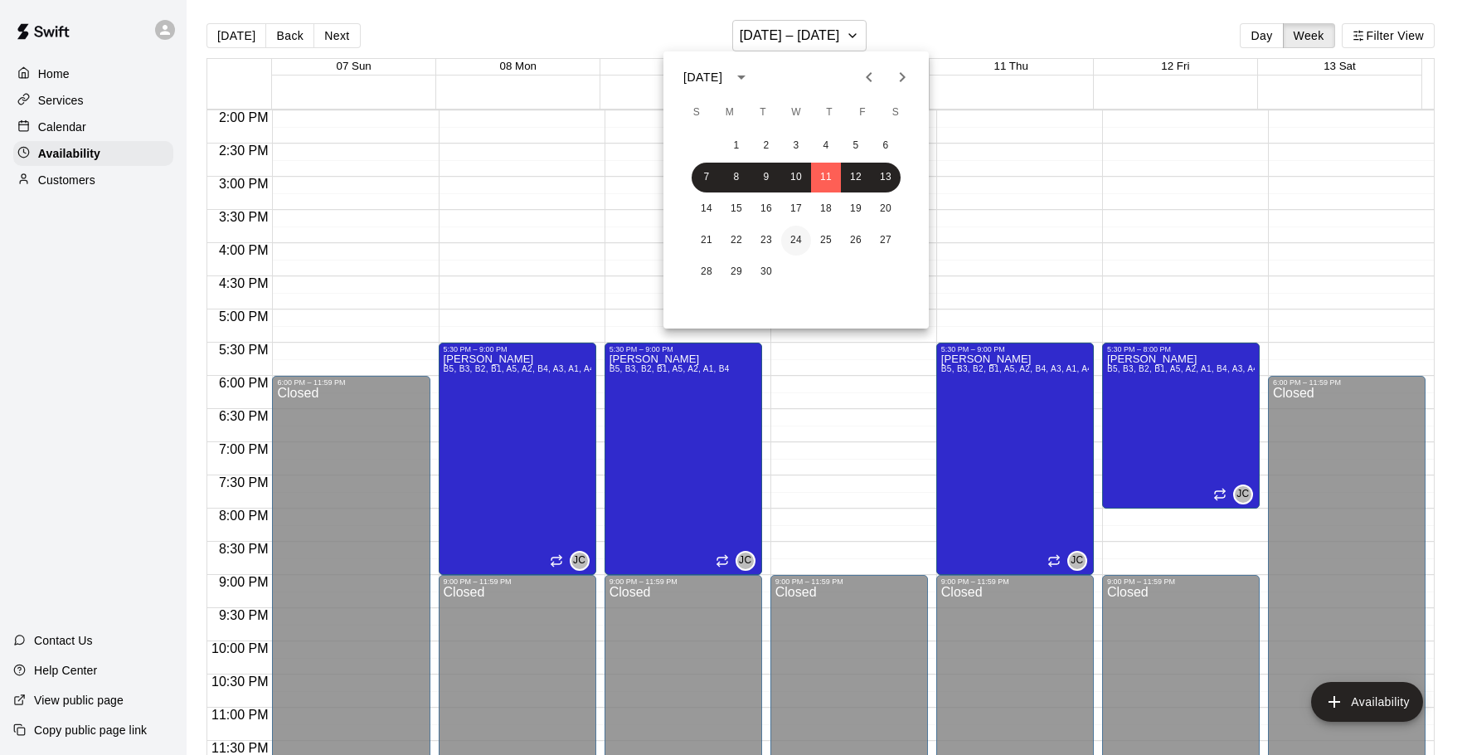
click at [803, 253] on div "1 2 3 4 5 6 7 8 9 10 11 12 13 14 15 16 17 18 19 20 21 22 23 24 25 26 27 28 29 30" at bounding box center [795, 208] width 265 height 159
click at [800, 239] on button "24" at bounding box center [796, 241] width 30 height 30
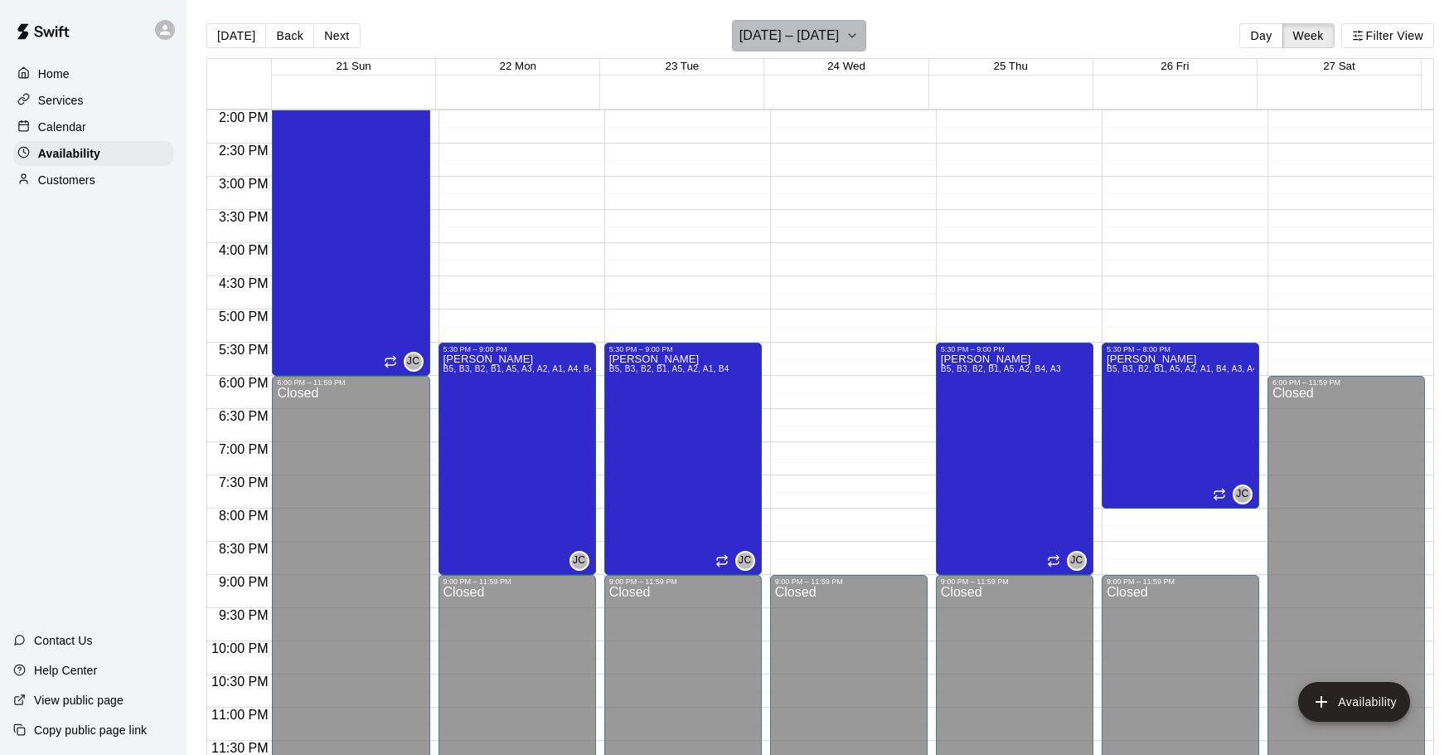
click at [856, 40] on icon "button" at bounding box center [852, 36] width 13 height 20
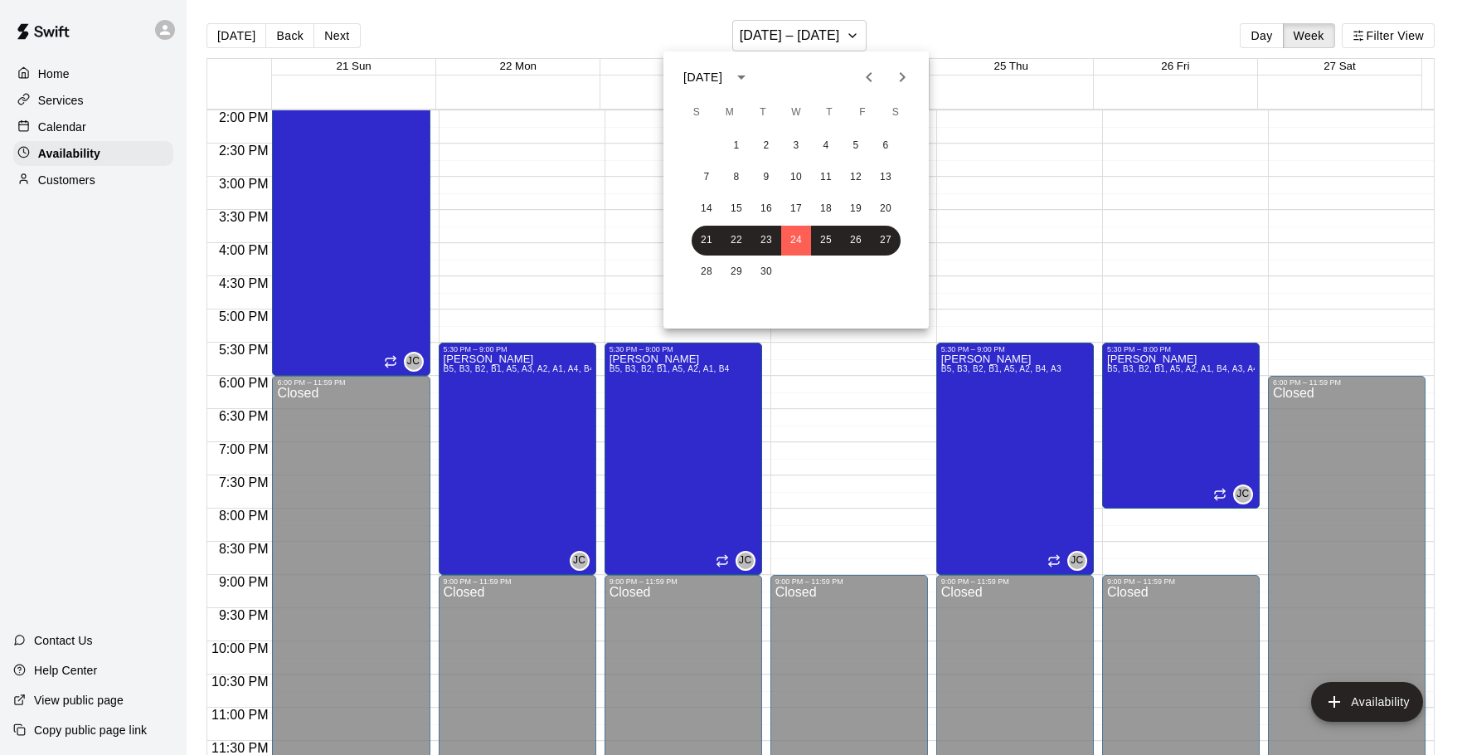
click at [885, 24] on div at bounding box center [733, 377] width 1467 height 755
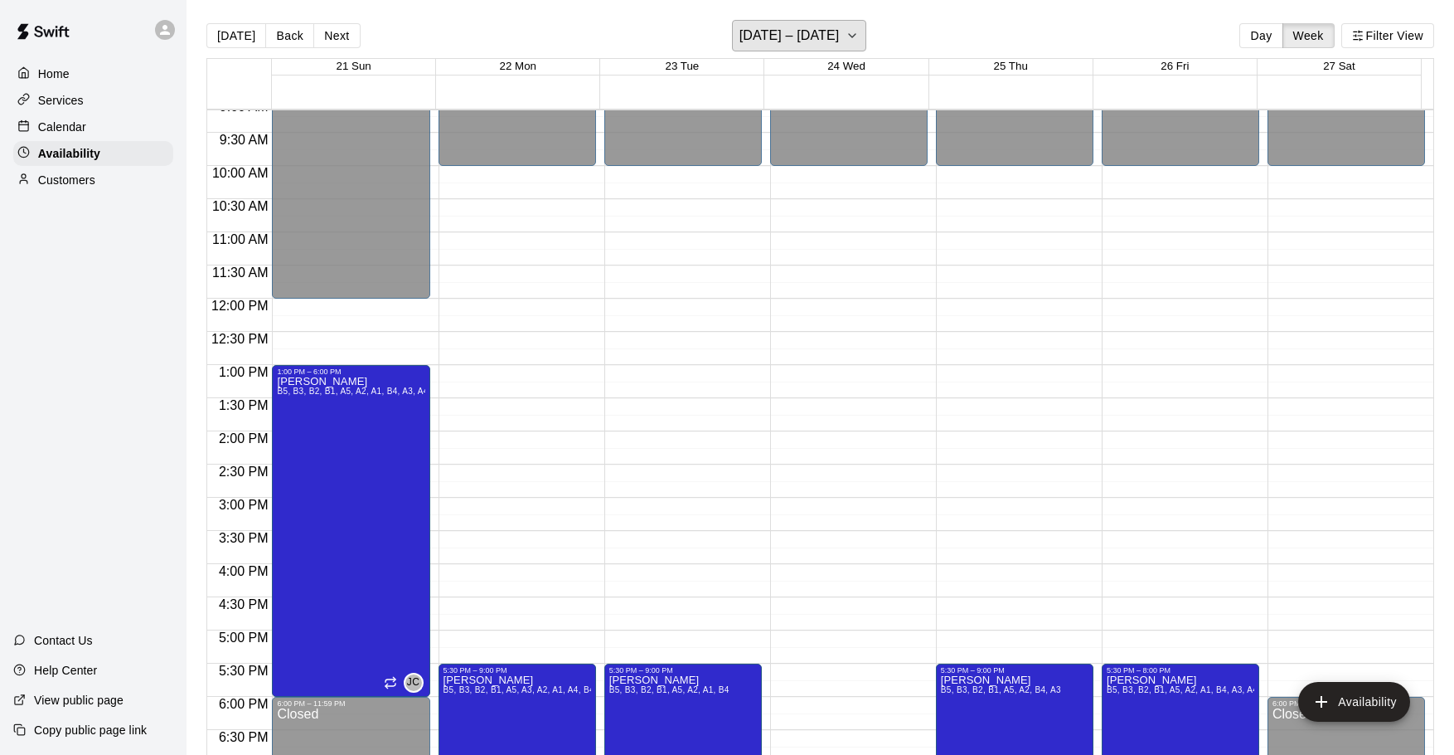
scroll to position [515, 0]
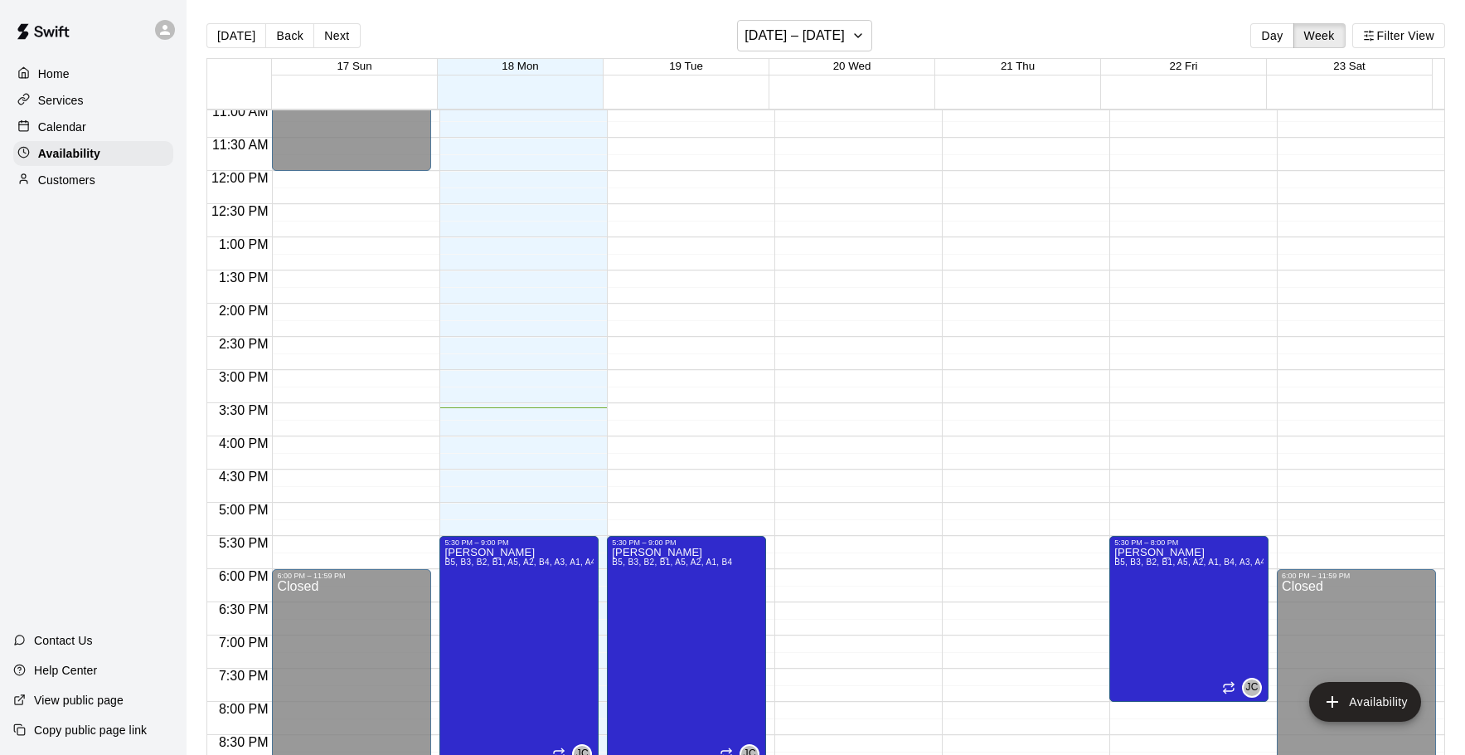
scroll to position [847, 0]
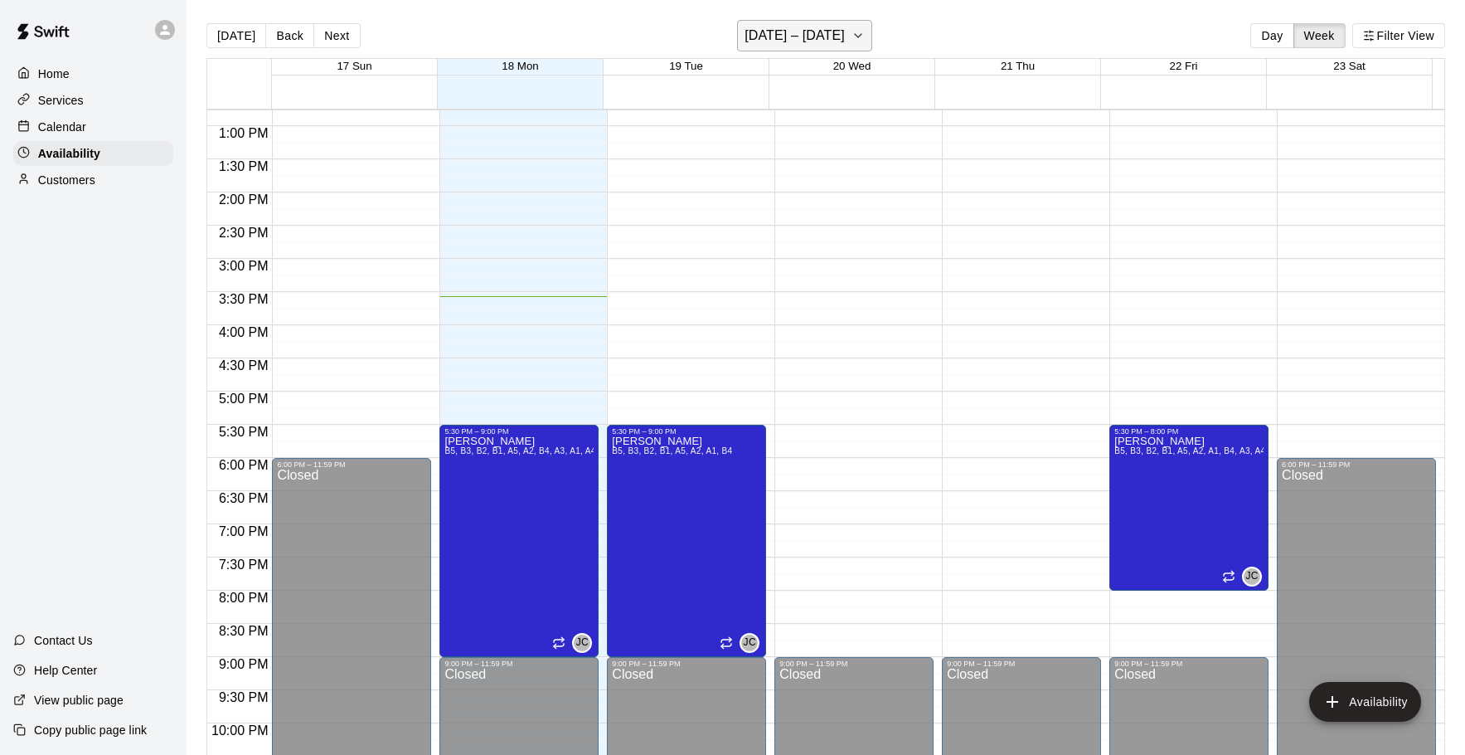
click at [804, 36] on h6 "[DATE] – [DATE]" at bounding box center [795, 35] width 100 height 23
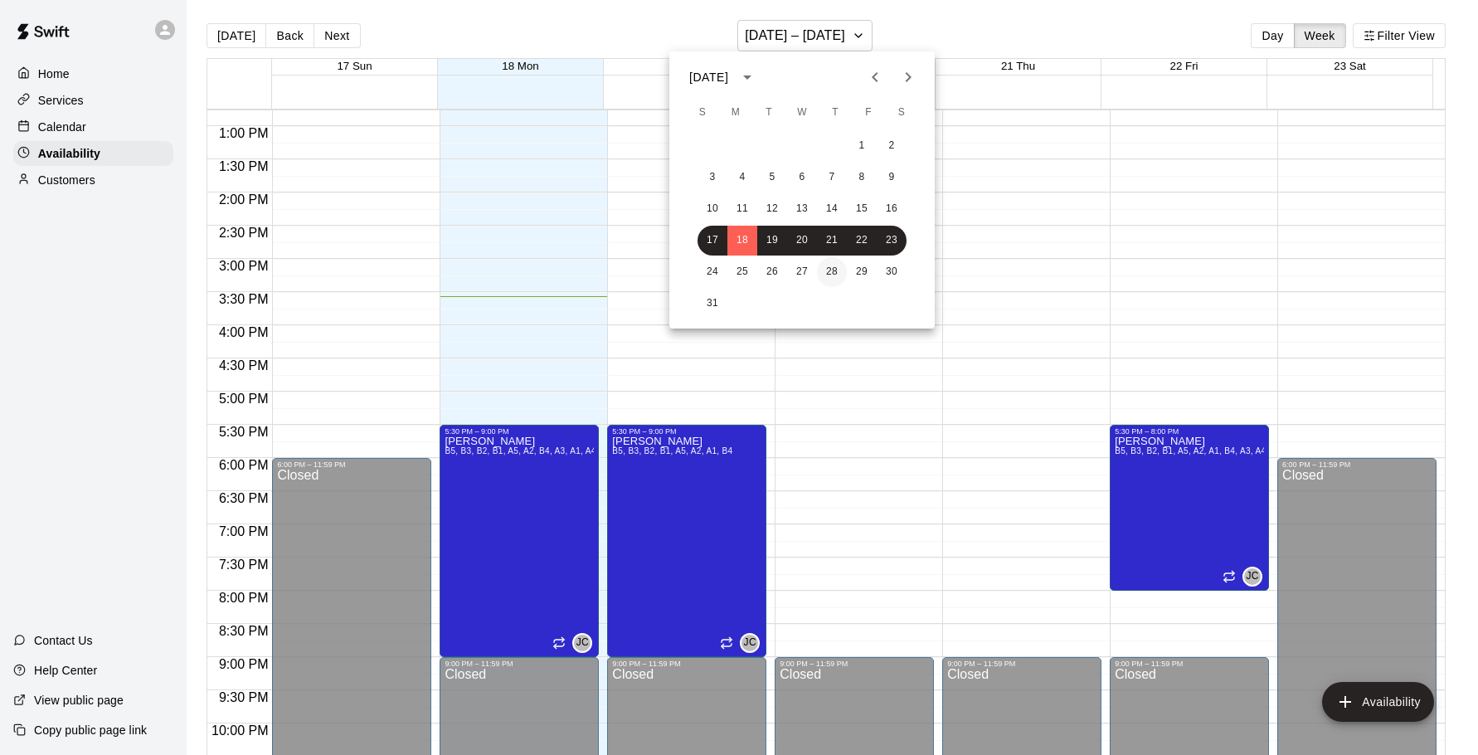
click at [822, 274] on button "28" at bounding box center [832, 272] width 30 height 30
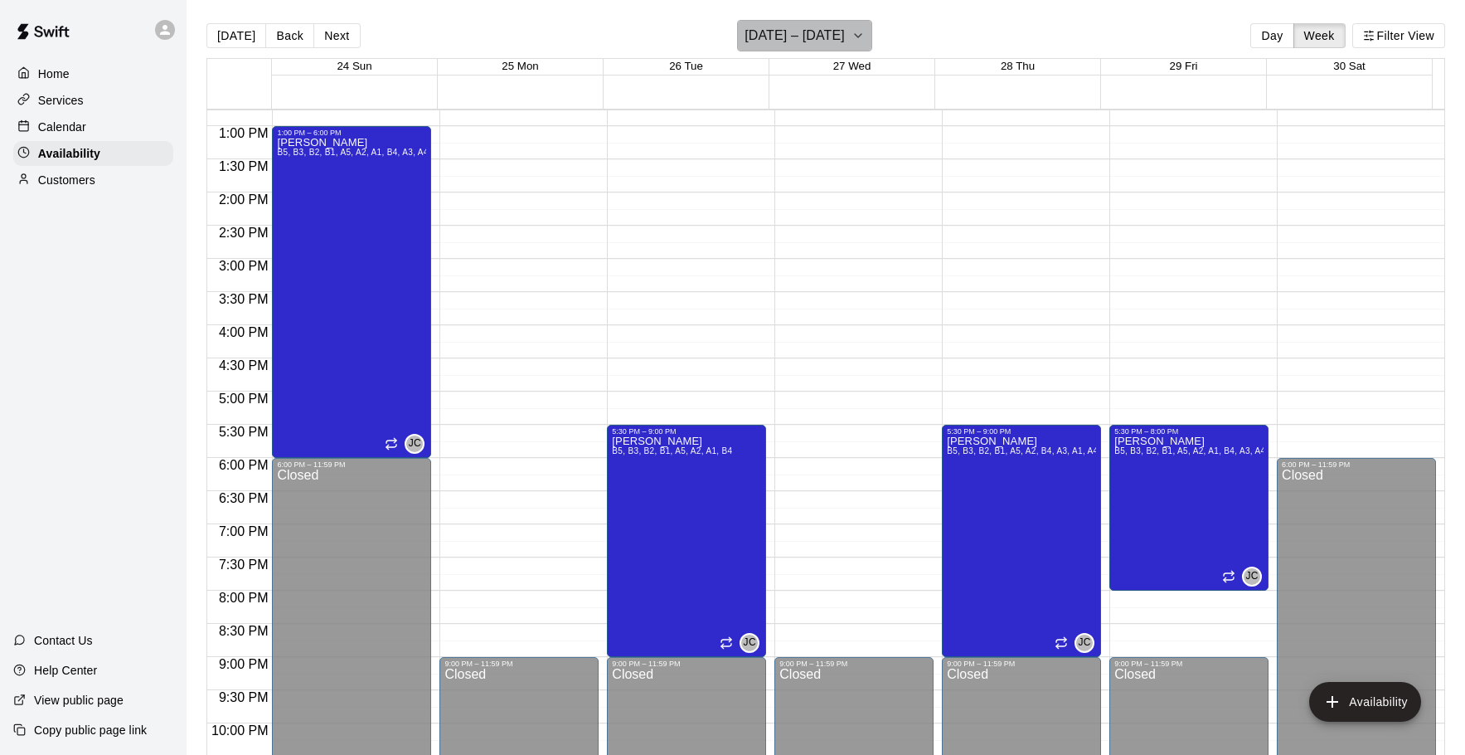
click at [811, 39] on h6 "August 24 – 30" at bounding box center [795, 35] width 100 height 23
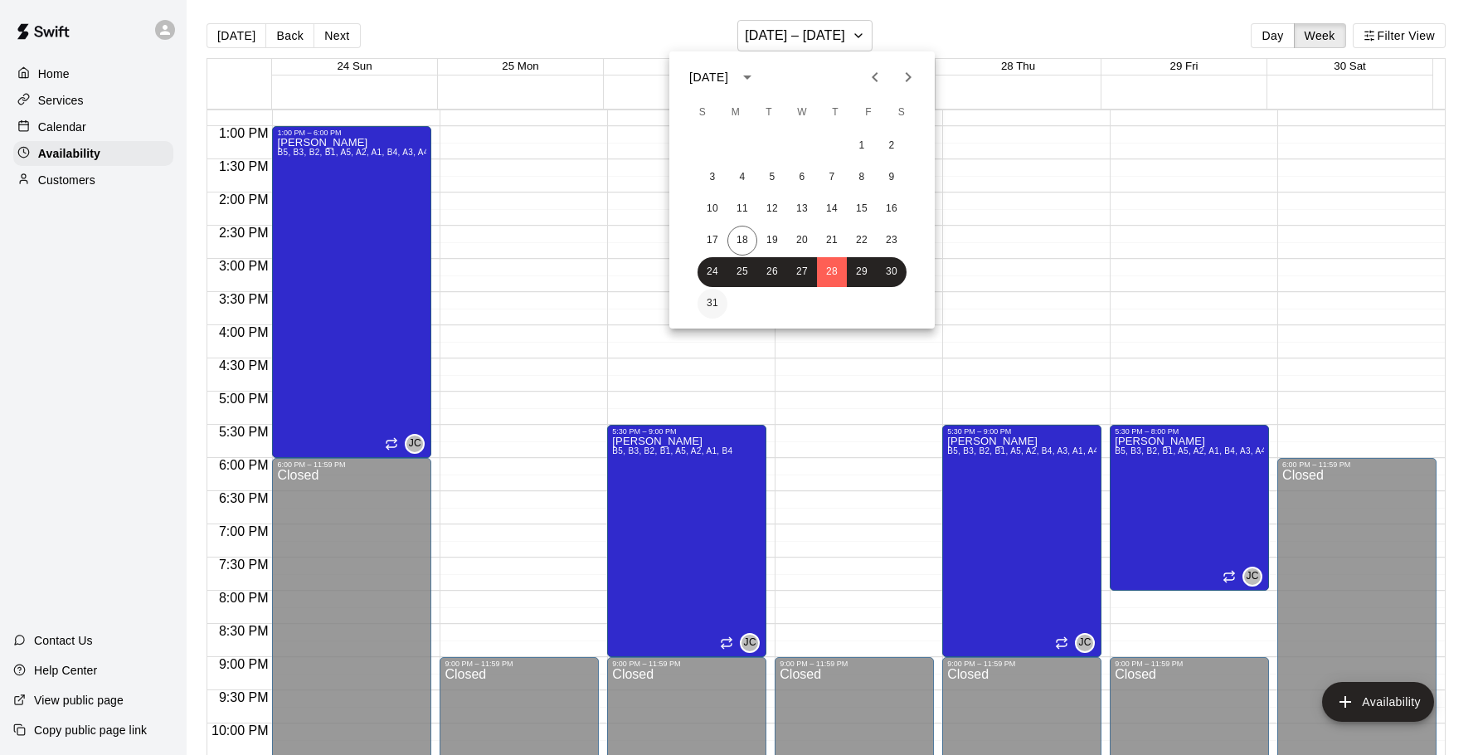
click at [712, 298] on button "31" at bounding box center [712, 304] width 30 height 30
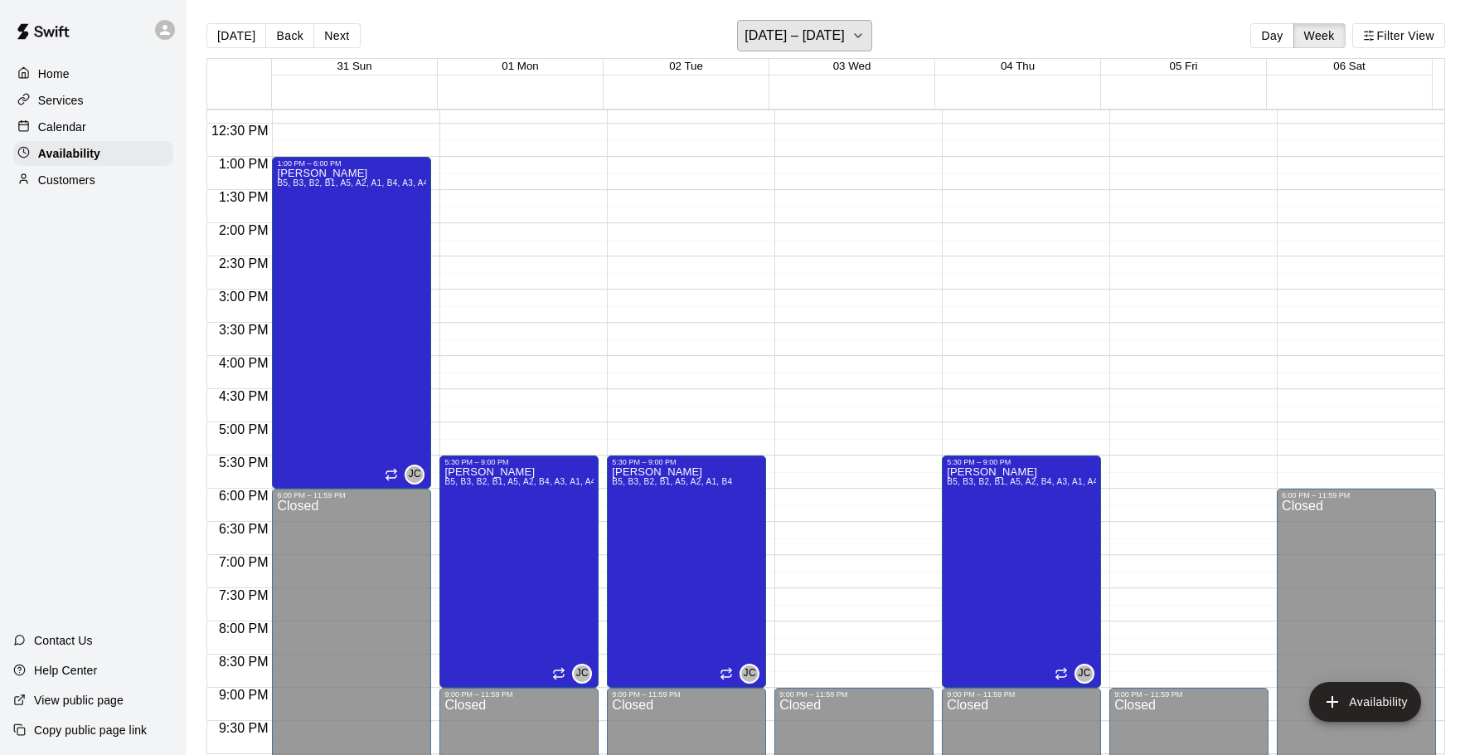
scroll to position [764, 0]
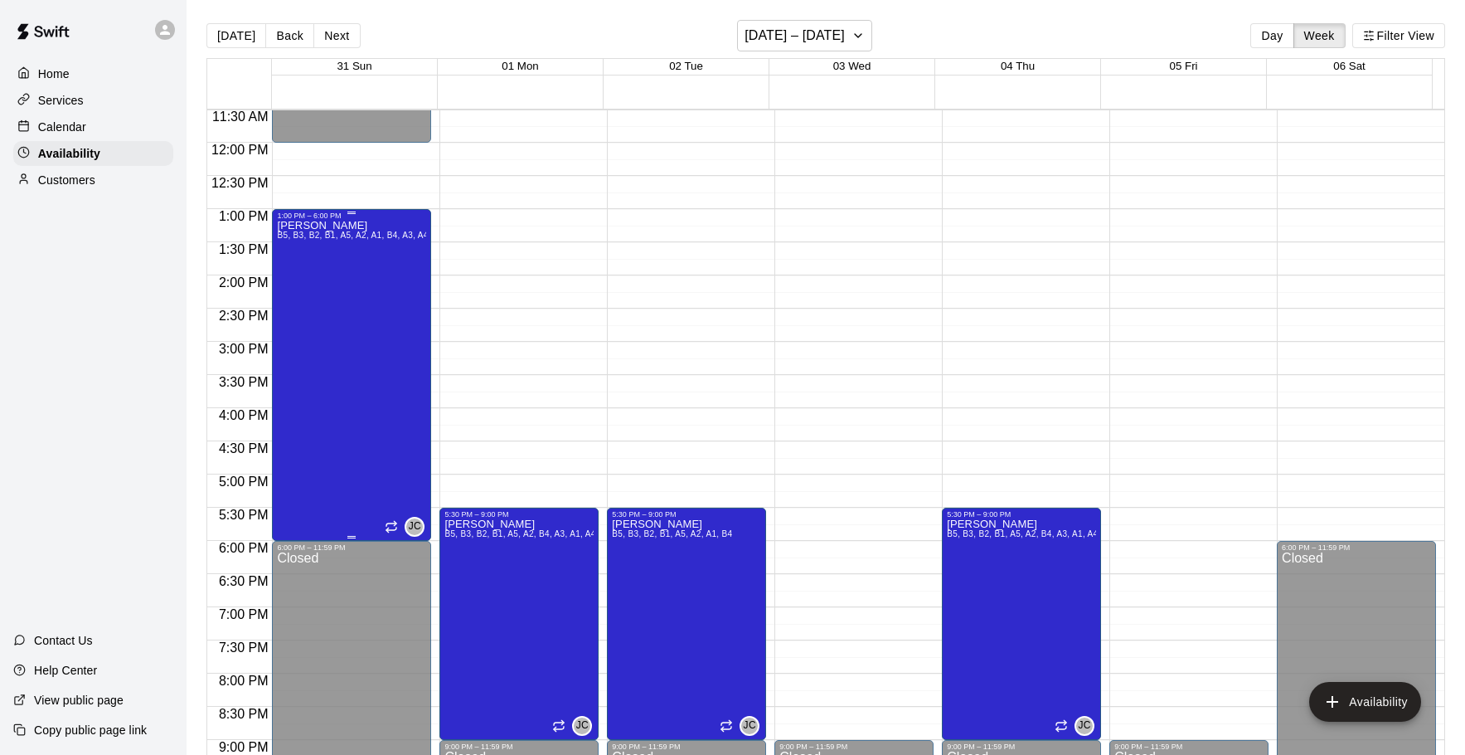
click at [370, 291] on div "Jacob Caruso B5, B3, B2, B1, A5, A2, A1, B4, A3, A4" at bounding box center [351, 597] width 149 height 755
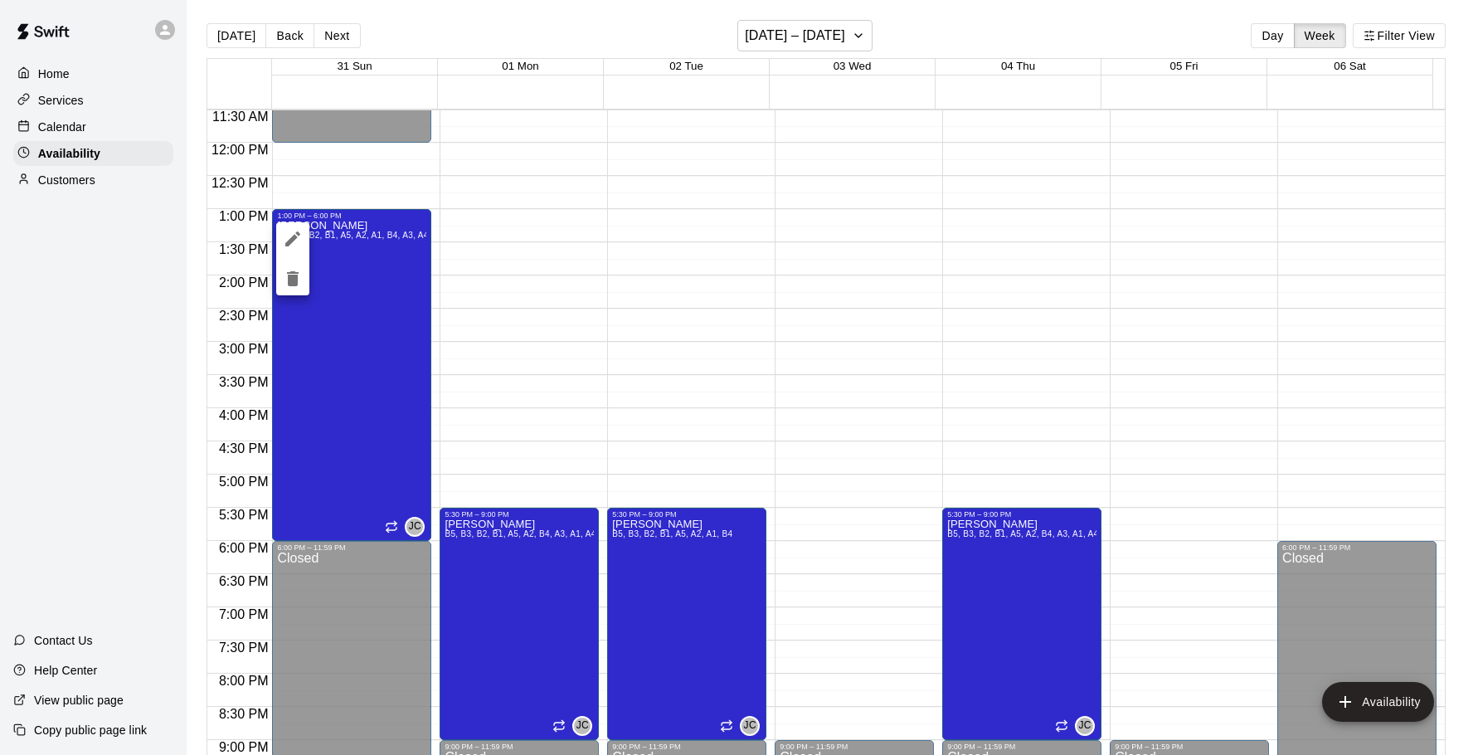
click at [285, 278] on icon "delete" at bounding box center [293, 279] width 20 height 20
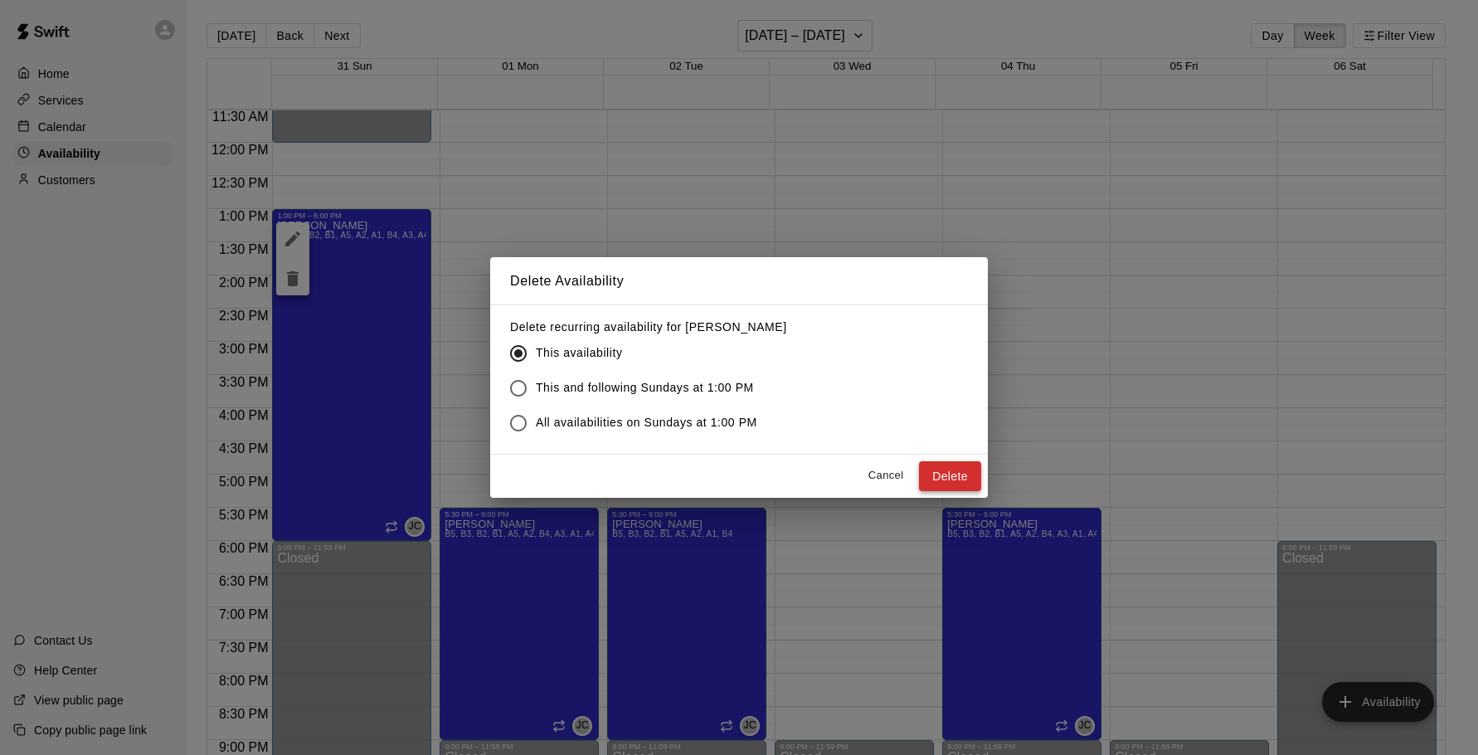
click at [939, 477] on button "Delete" at bounding box center [950, 476] width 62 height 31
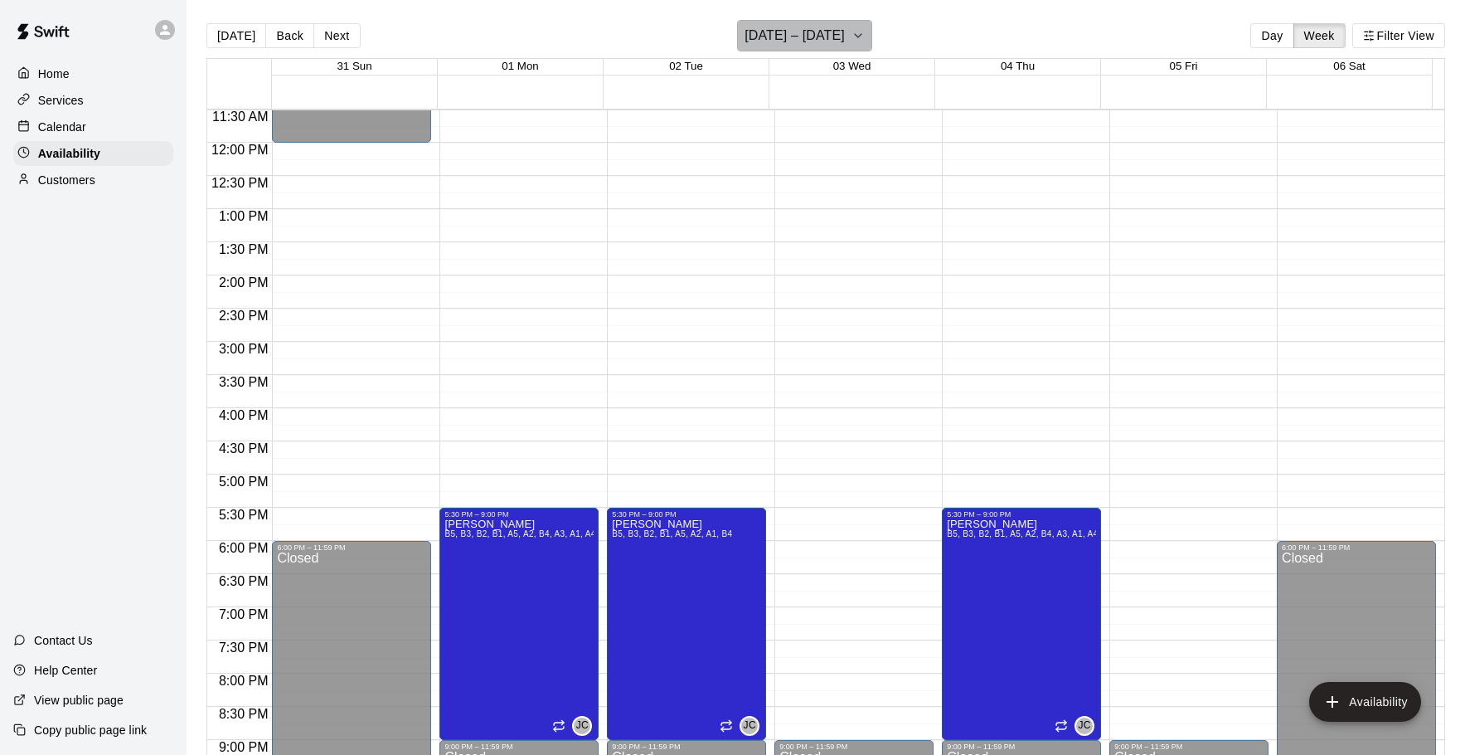
click at [779, 31] on h6 "August 31 – September 06" at bounding box center [795, 35] width 100 height 23
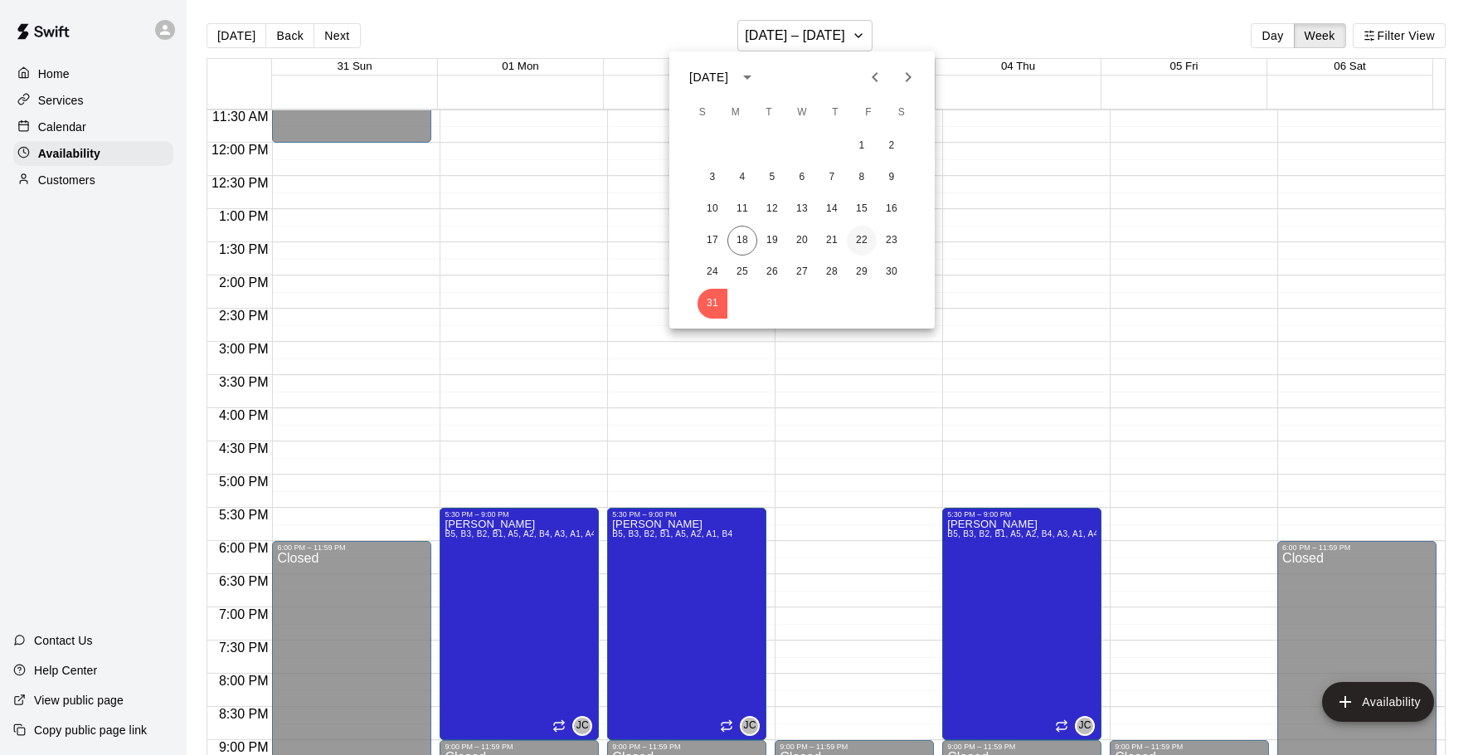
click at [852, 236] on button "22" at bounding box center [862, 241] width 30 height 30
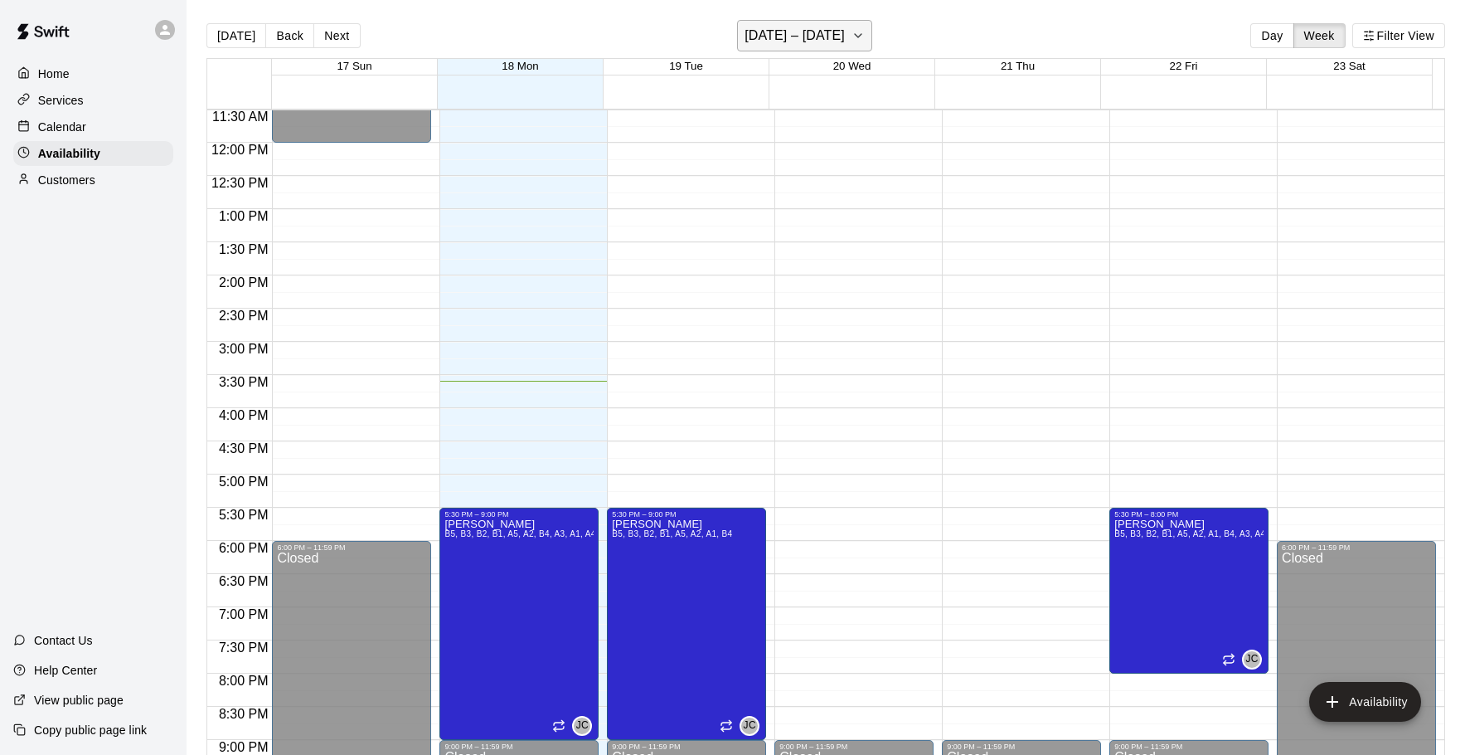
click at [816, 32] on h6 "August 17 – 23" at bounding box center [795, 35] width 100 height 23
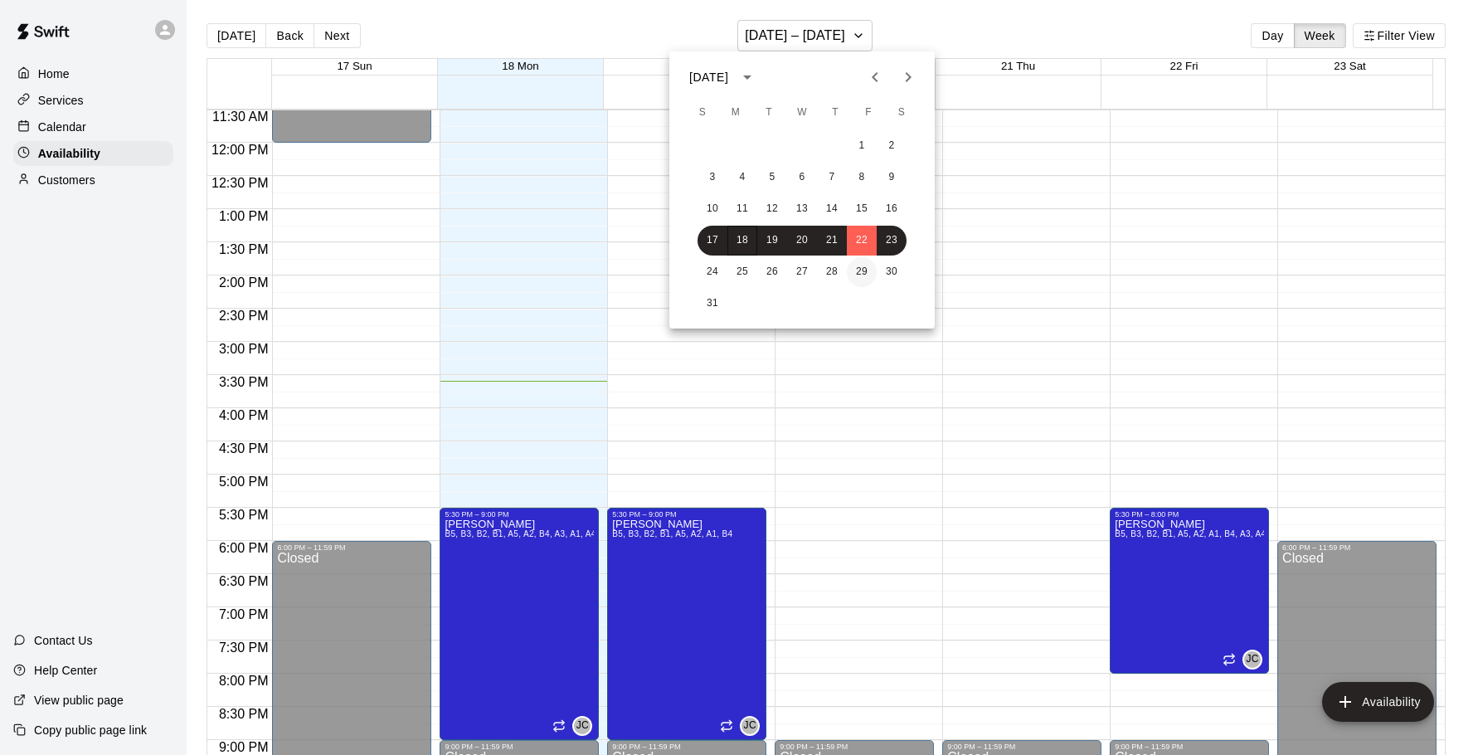
click at [849, 271] on button "29" at bounding box center [862, 272] width 30 height 30
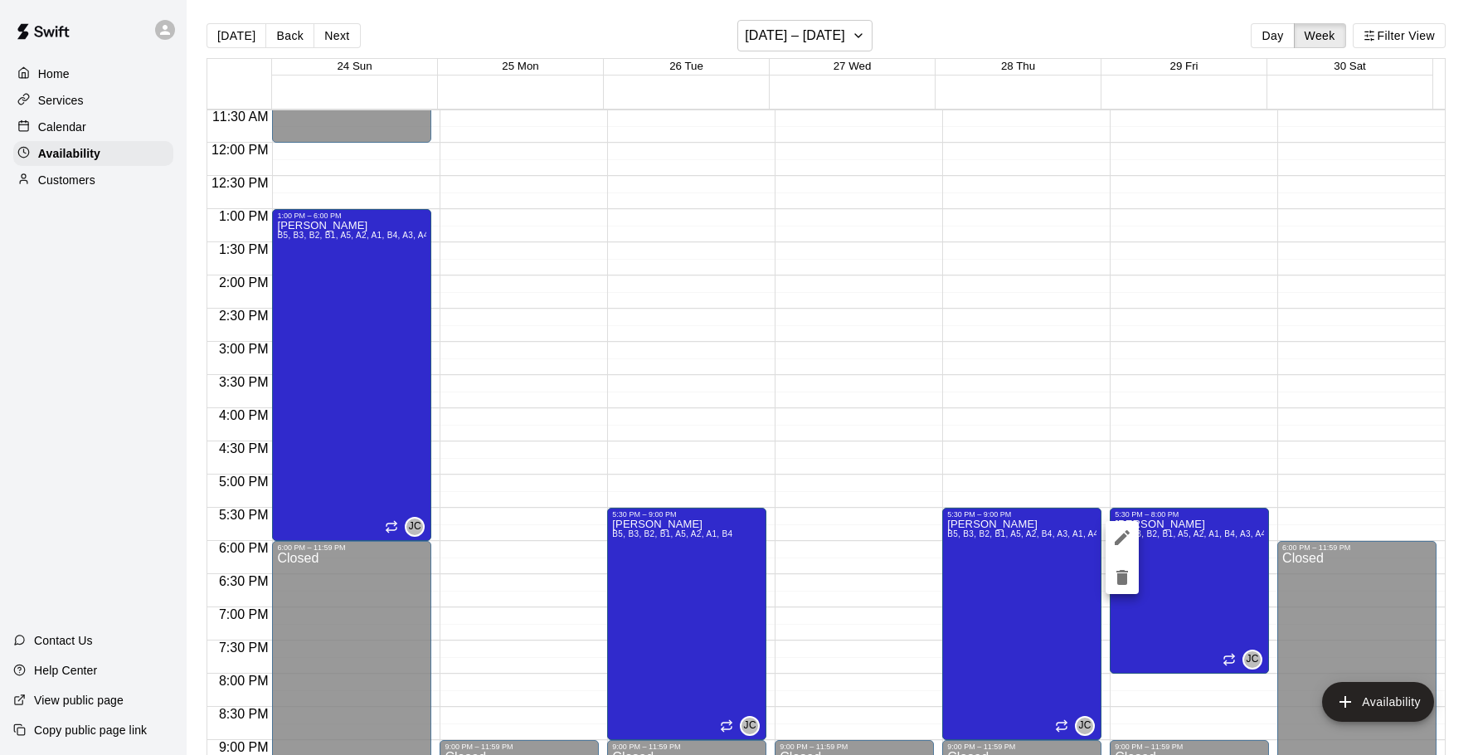
click at [1119, 573] on icon "delete" at bounding box center [1122, 577] width 12 height 15
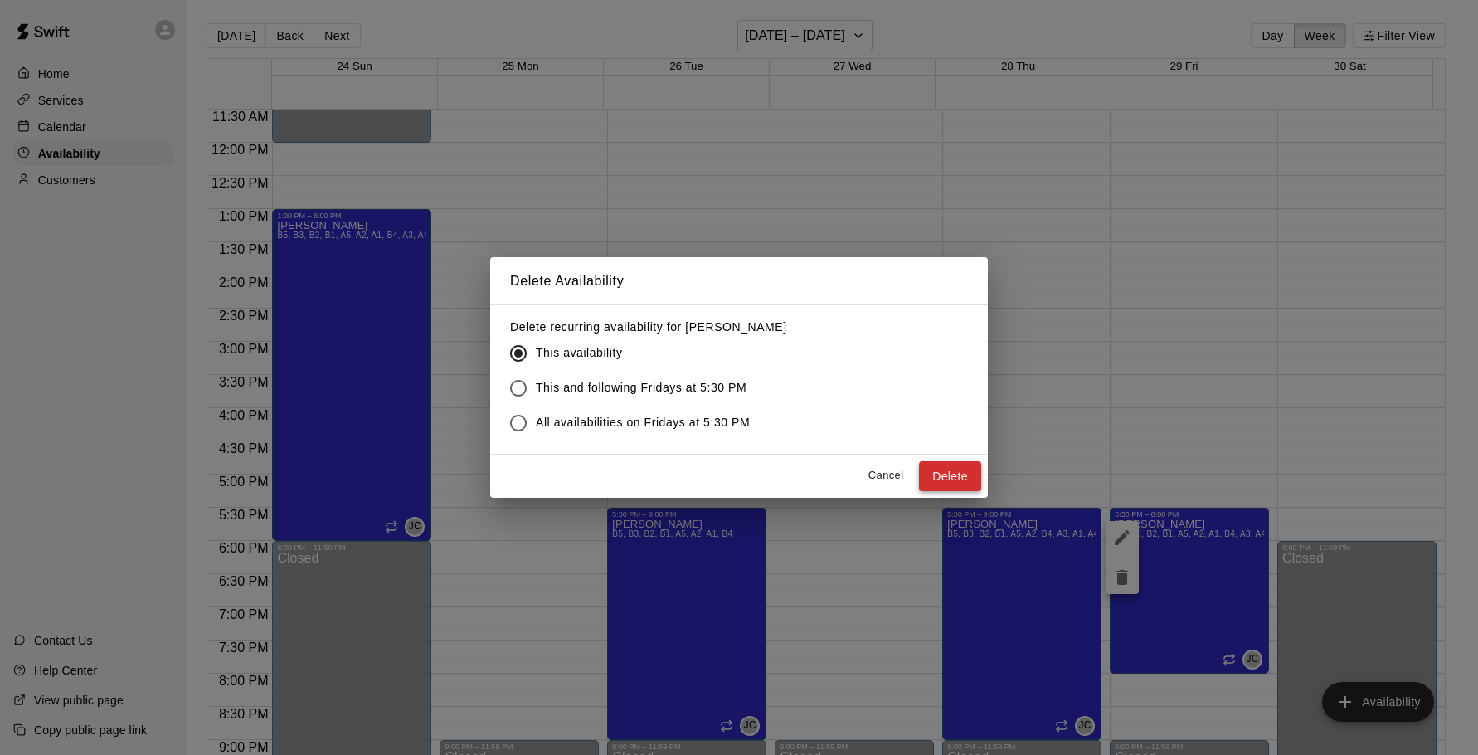
click at [971, 474] on button "Delete" at bounding box center [950, 476] width 62 height 31
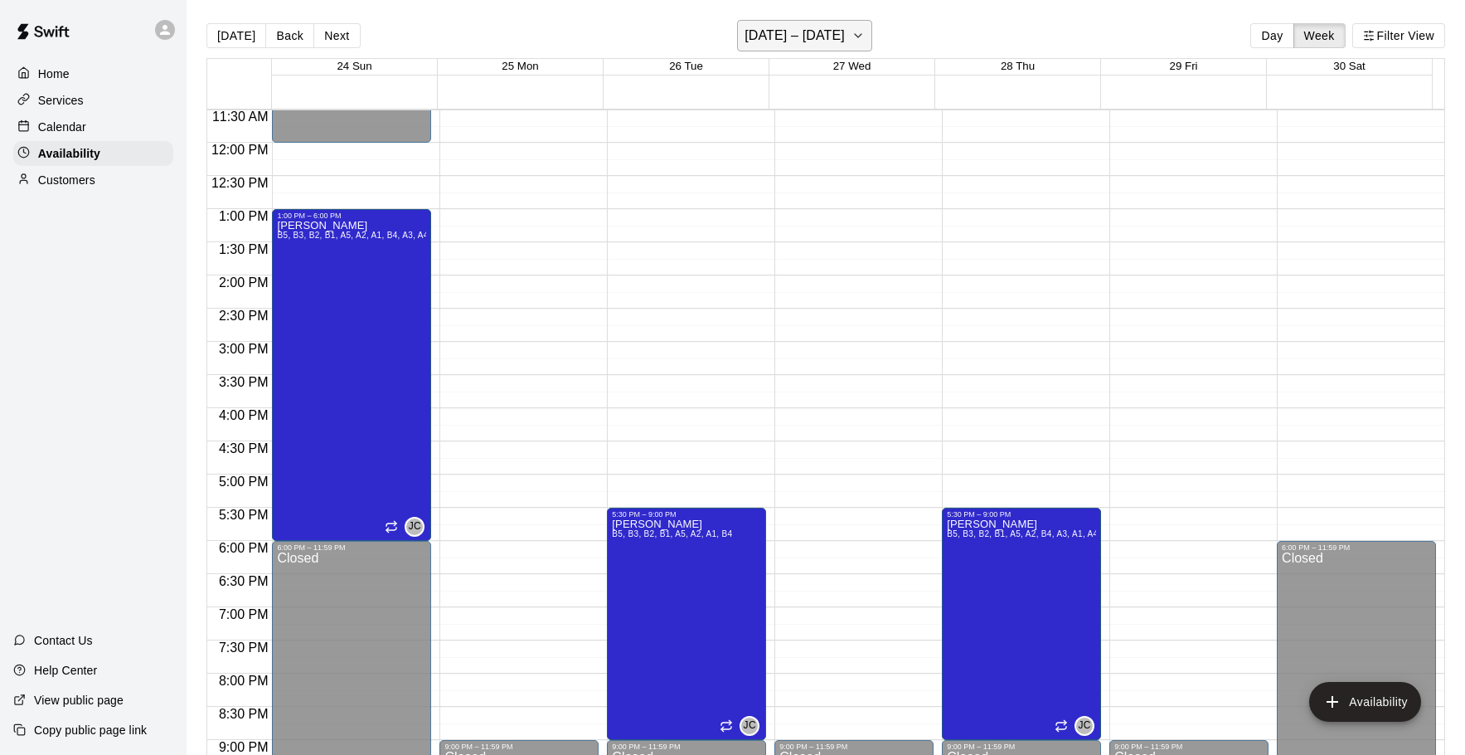
click at [827, 28] on h6 "August 24 – 30" at bounding box center [795, 35] width 100 height 23
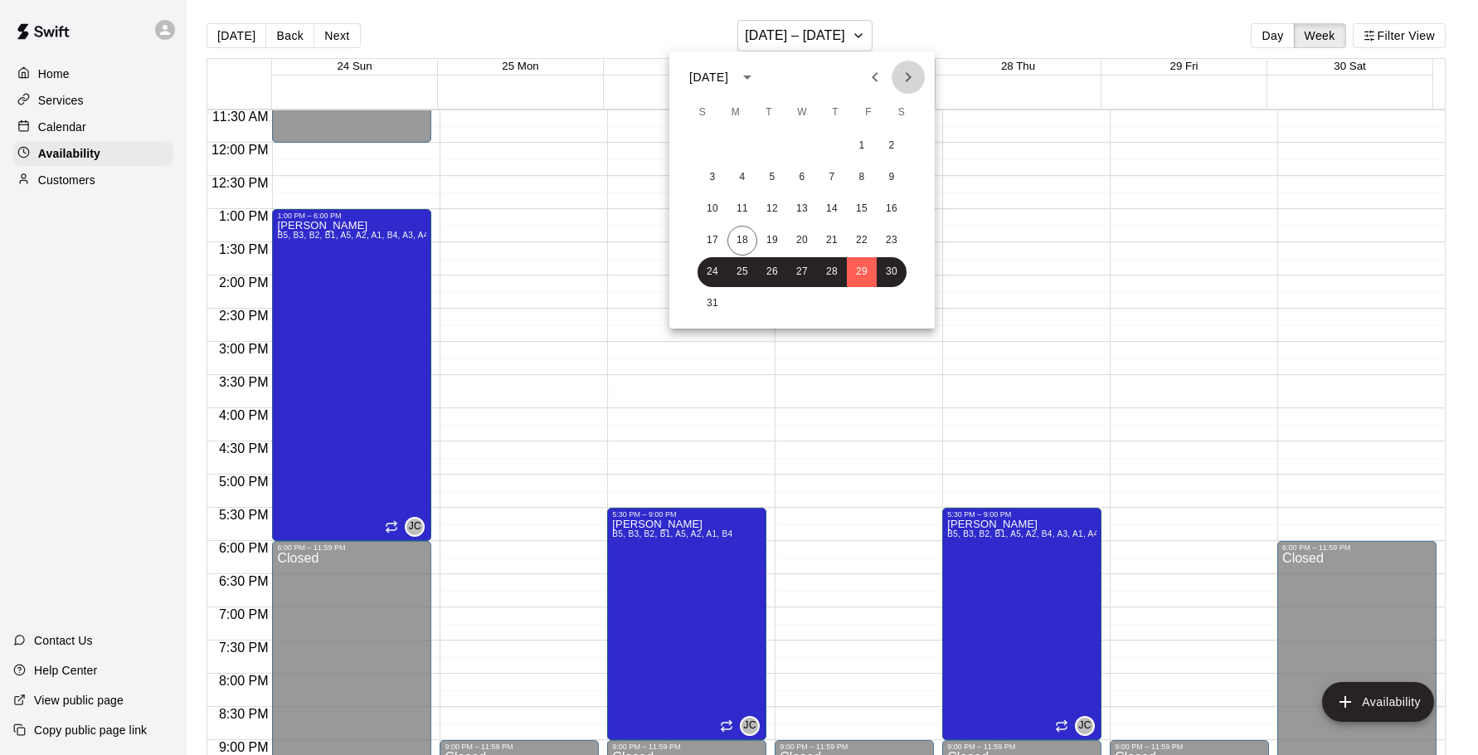
click at [915, 73] on icon "Next month" at bounding box center [908, 77] width 20 height 20
click at [831, 152] on button "4" at bounding box center [832, 146] width 30 height 30
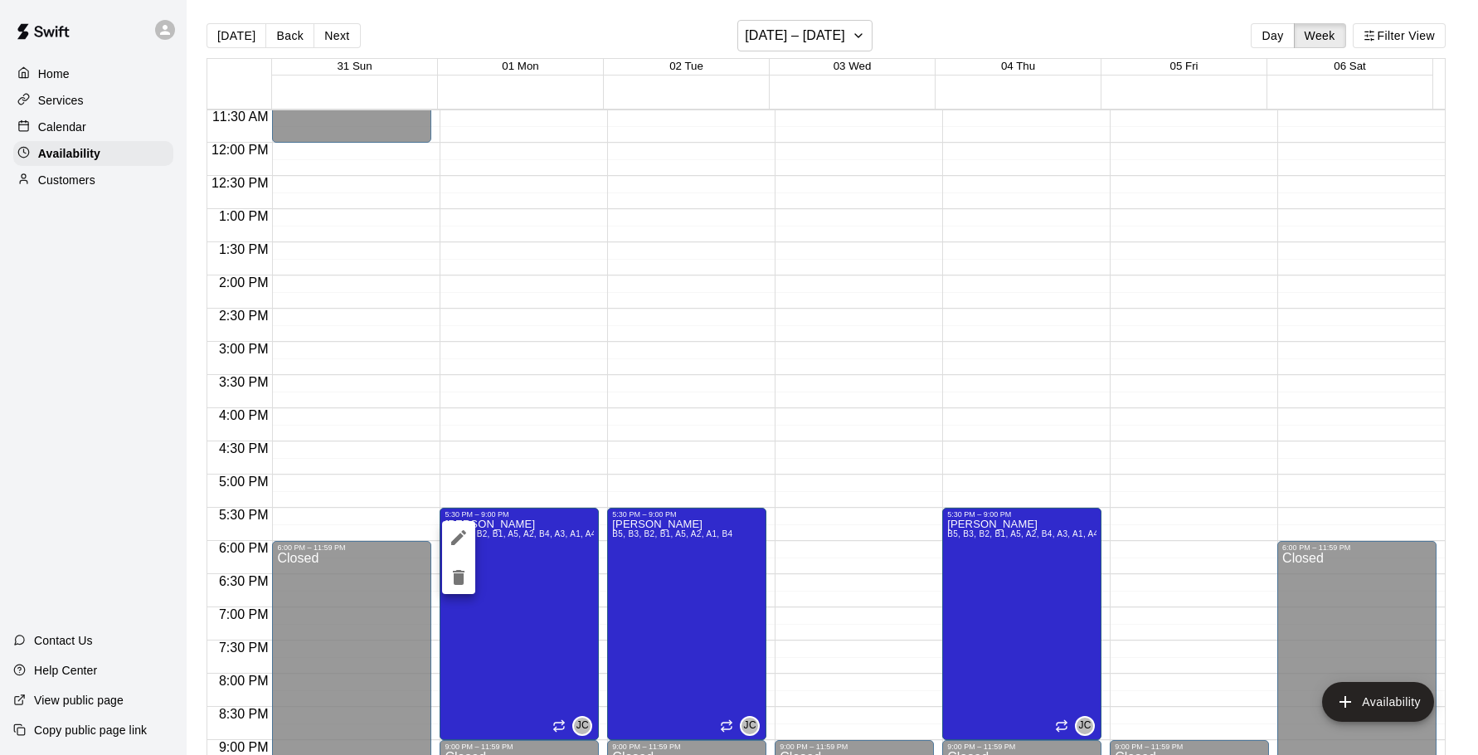
click at [1175, 527] on div at bounding box center [739, 377] width 1478 height 755
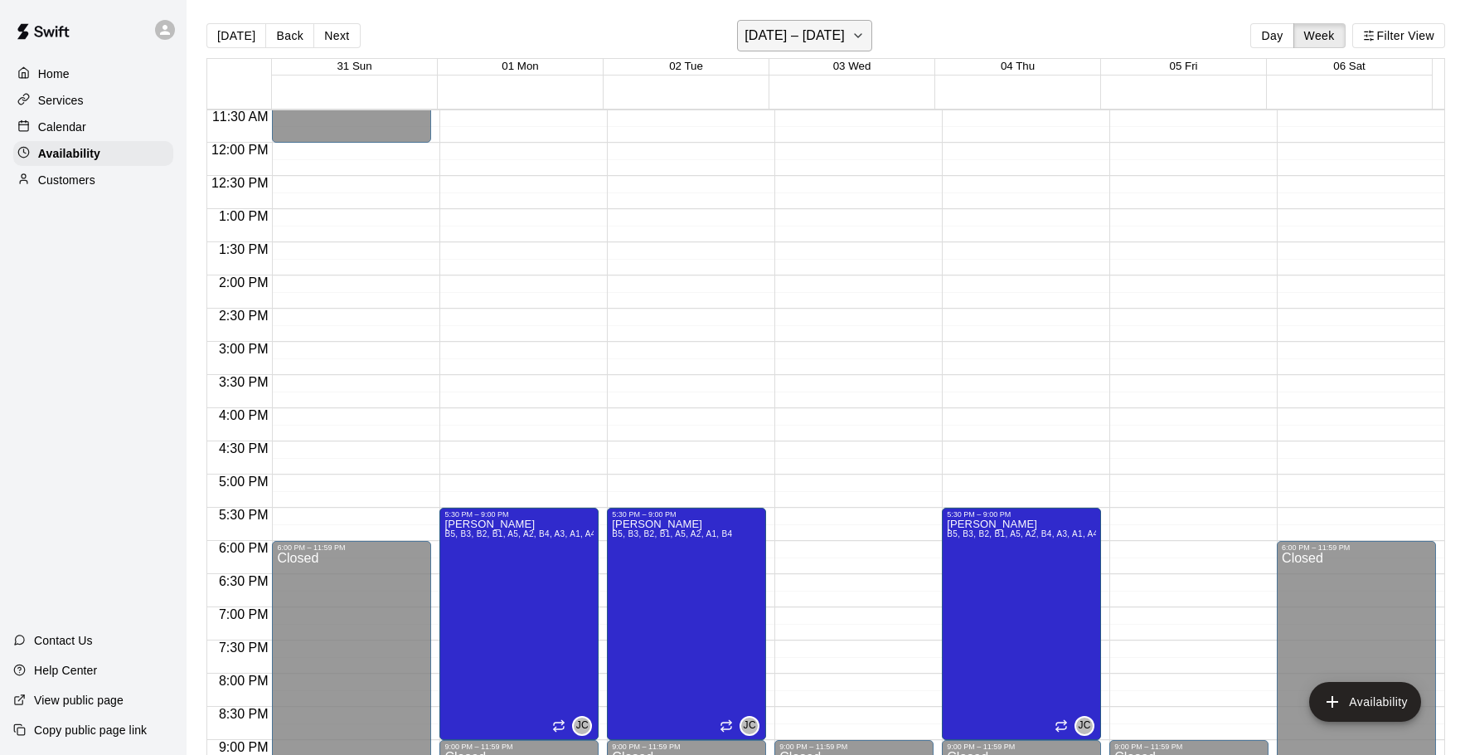
click at [820, 45] on h6 "August 31 – September 06" at bounding box center [795, 35] width 100 height 23
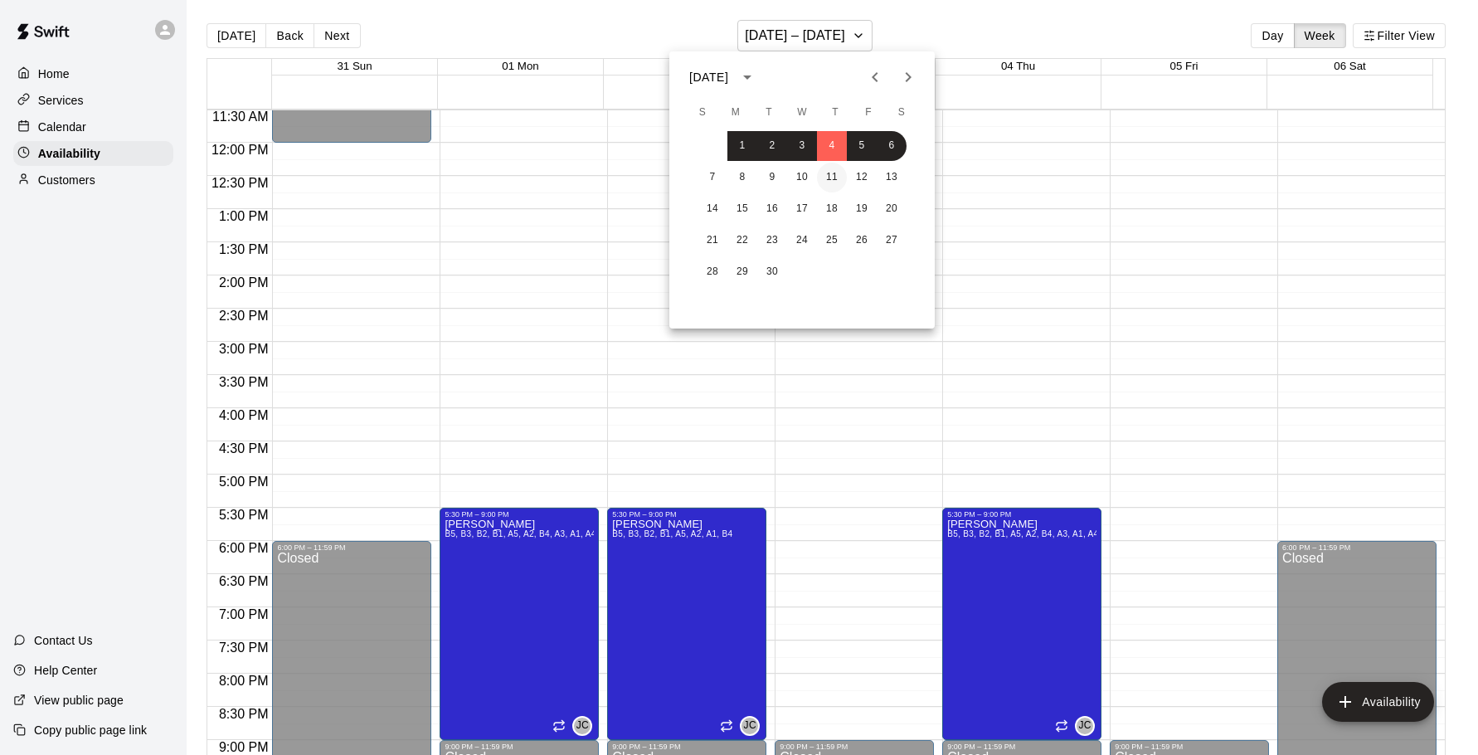
click at [821, 182] on button "11" at bounding box center [832, 178] width 30 height 30
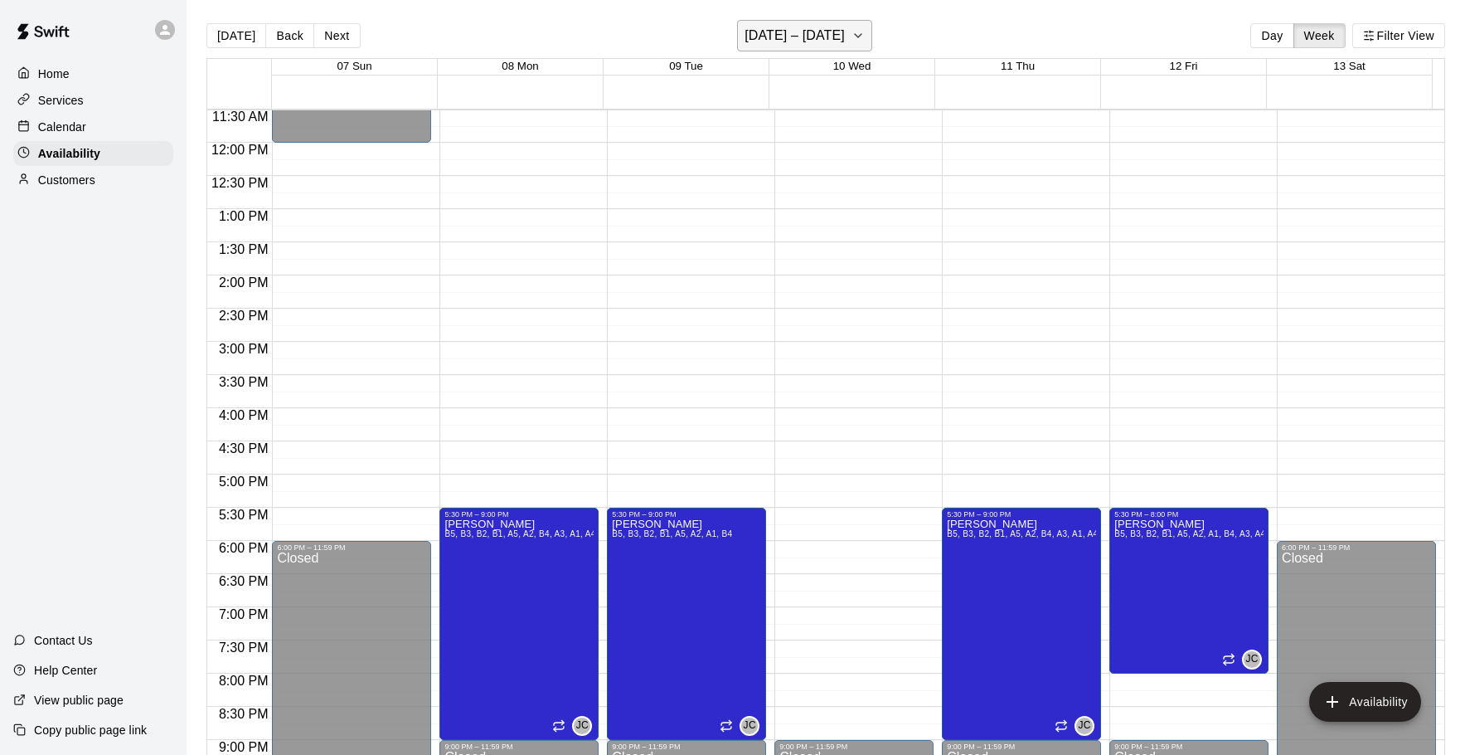
click at [808, 36] on h6 "[DATE] – [DATE]" at bounding box center [795, 35] width 100 height 23
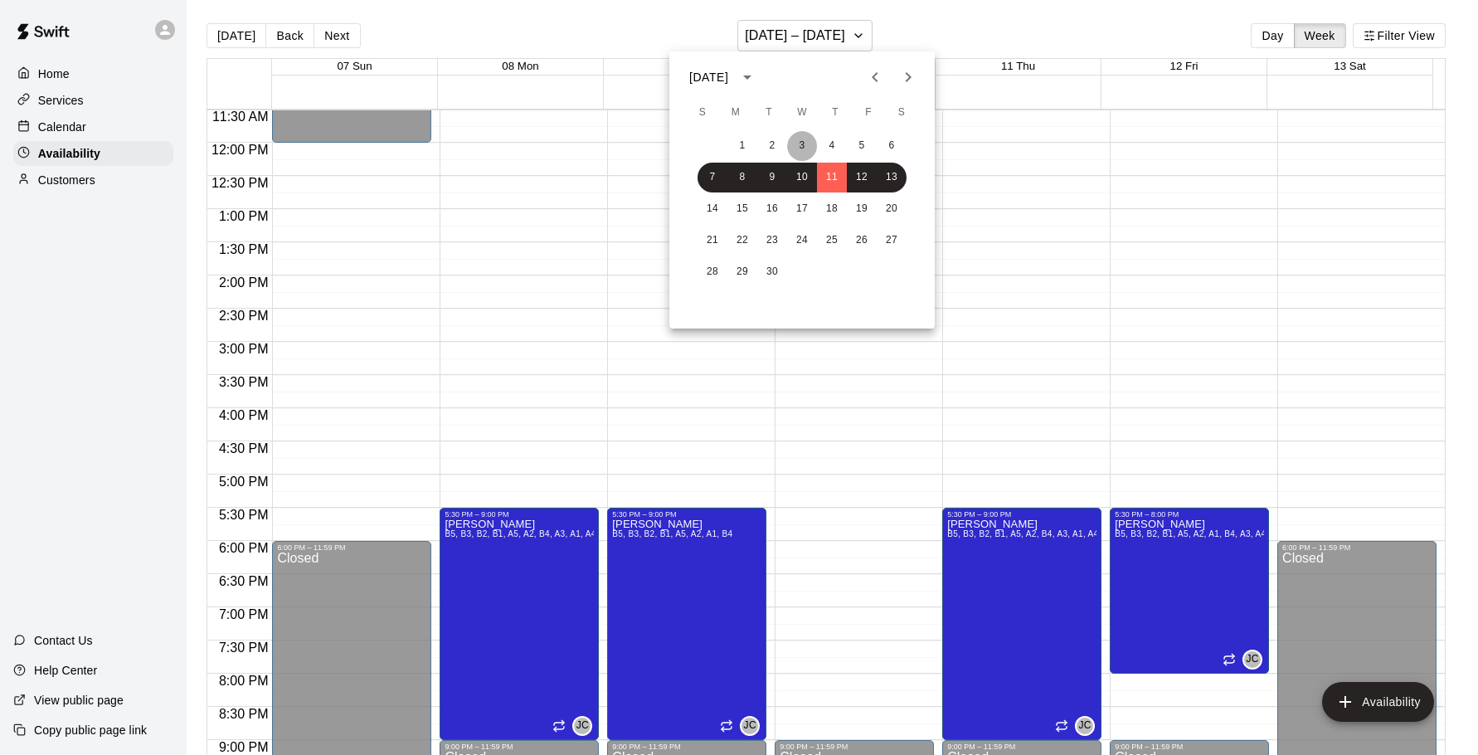
click at [811, 144] on button "3" at bounding box center [802, 146] width 30 height 30
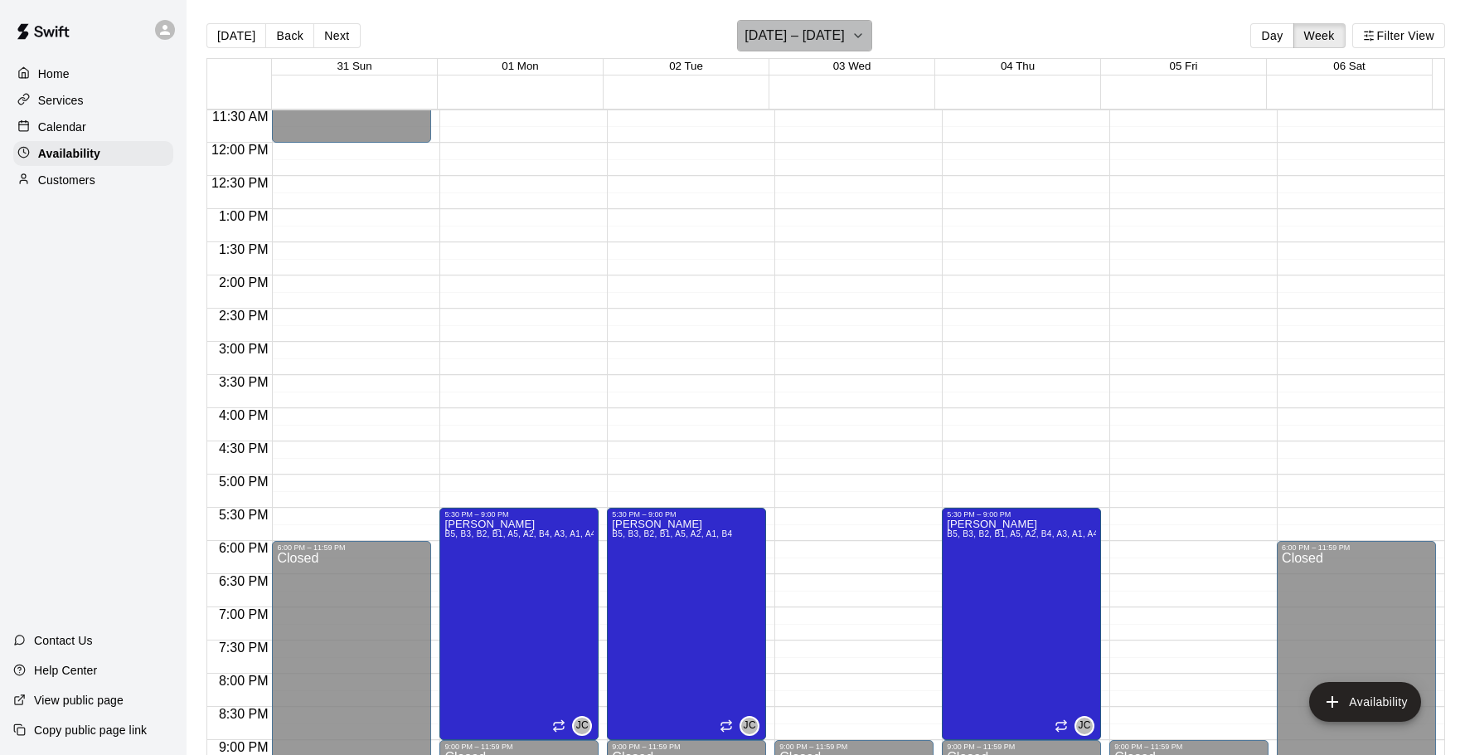
click at [768, 38] on h6 "August 31 – September 06" at bounding box center [795, 35] width 100 height 23
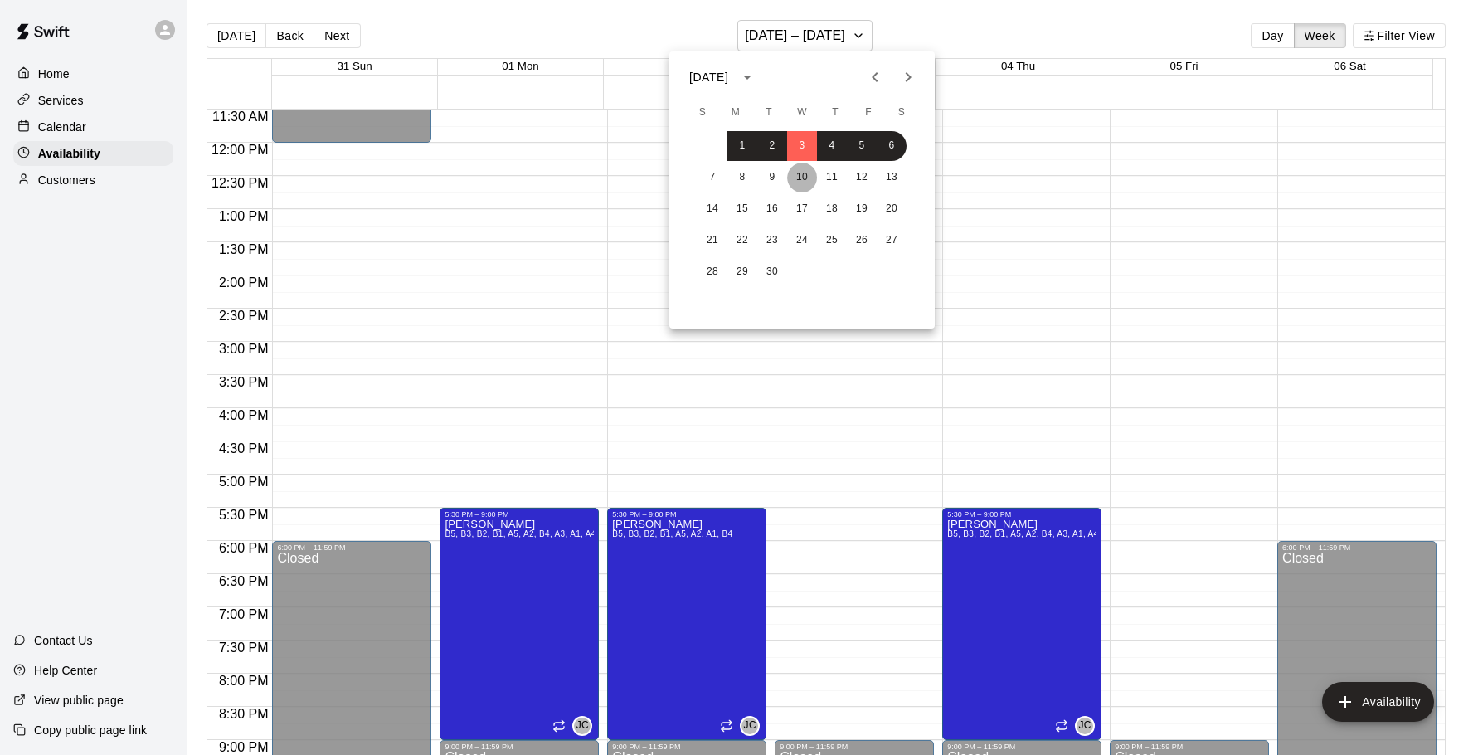
click at [803, 167] on button "10" at bounding box center [802, 178] width 30 height 30
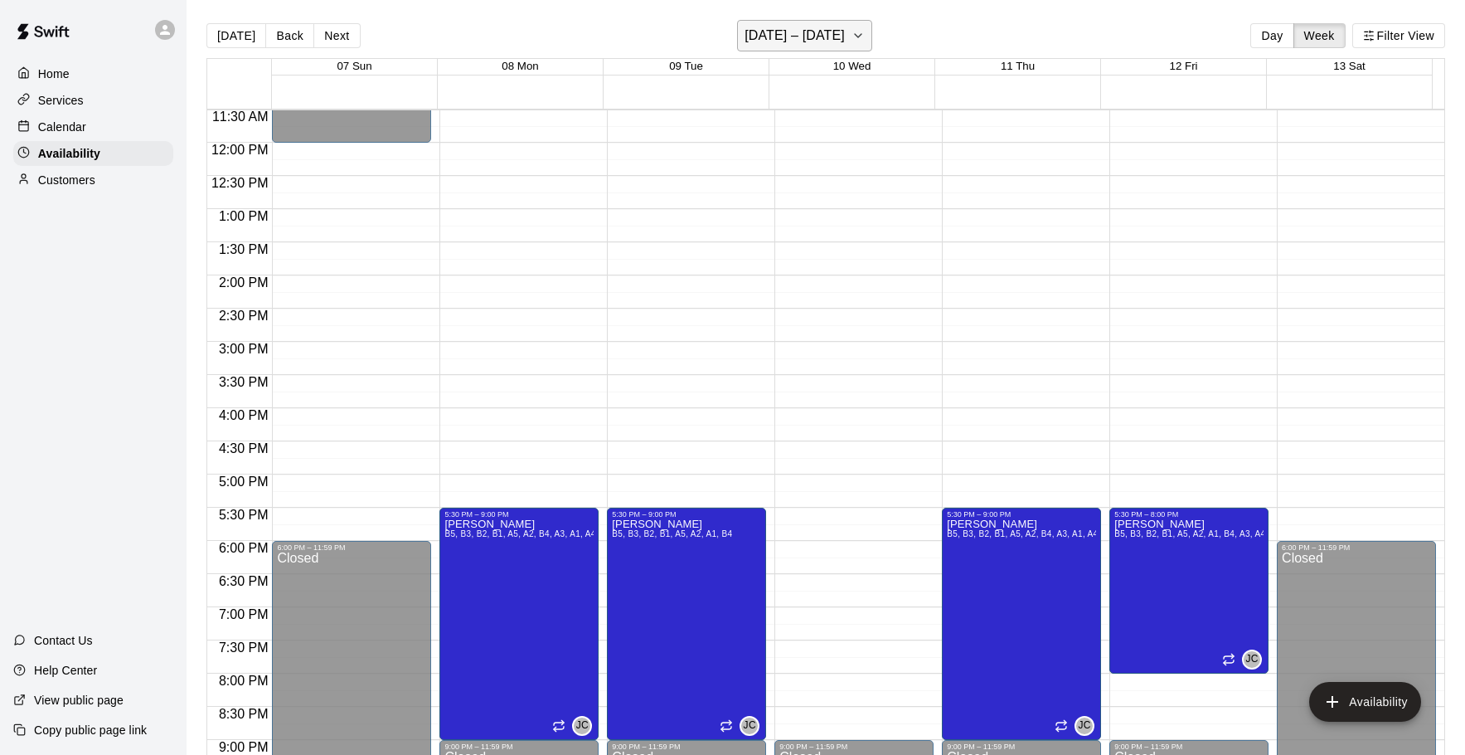
click at [836, 30] on h6 "[DATE] – [DATE]" at bounding box center [795, 35] width 100 height 23
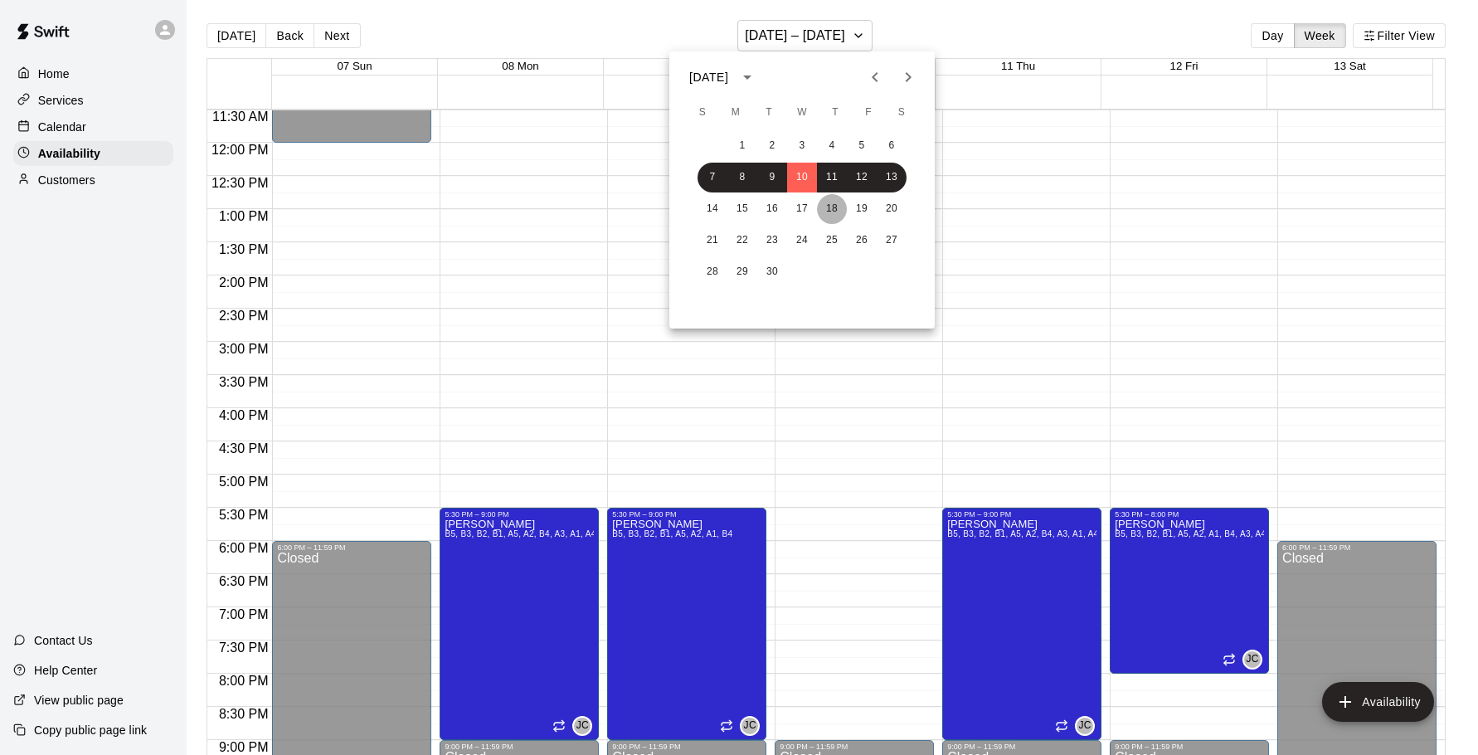
click at [834, 208] on button "18" at bounding box center [832, 209] width 30 height 30
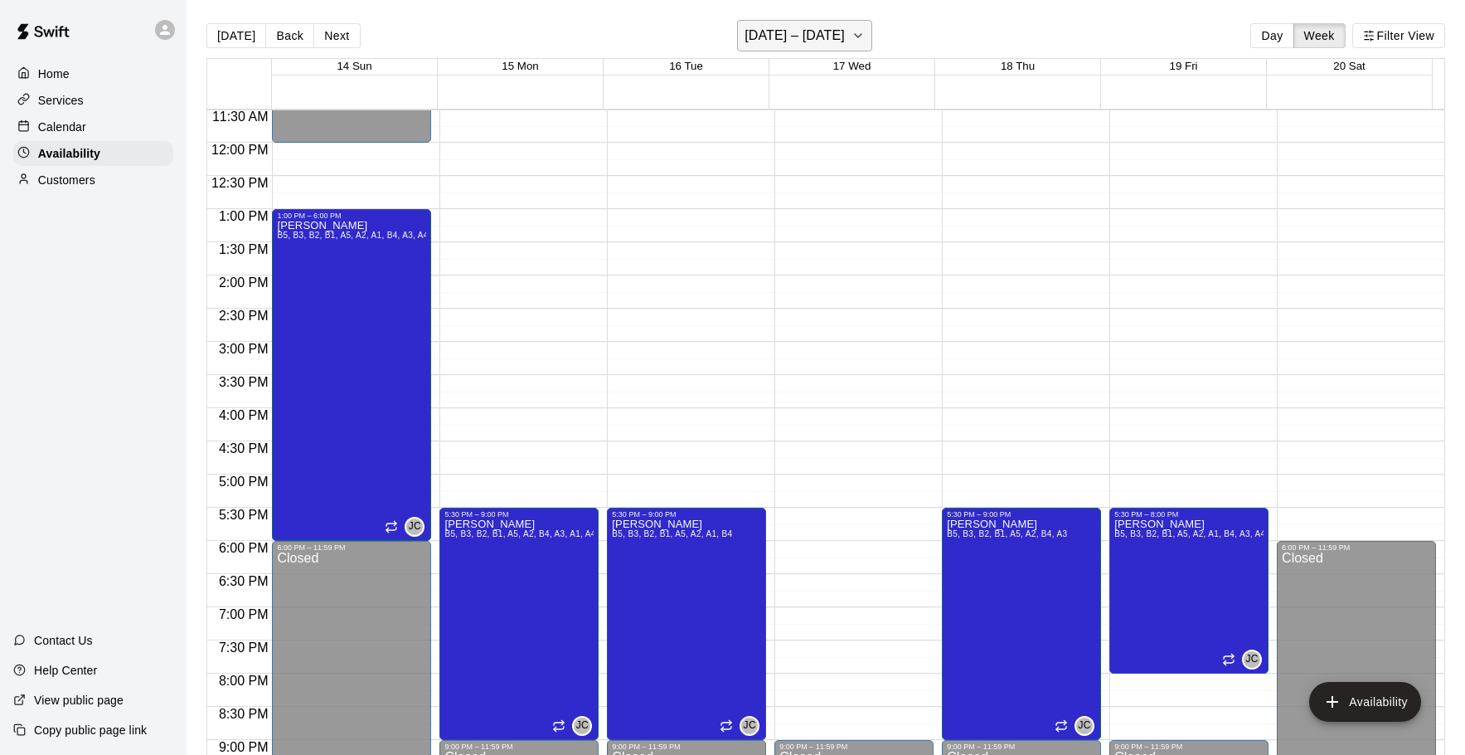
click at [827, 29] on h6 "September 14 – 20" at bounding box center [795, 35] width 100 height 23
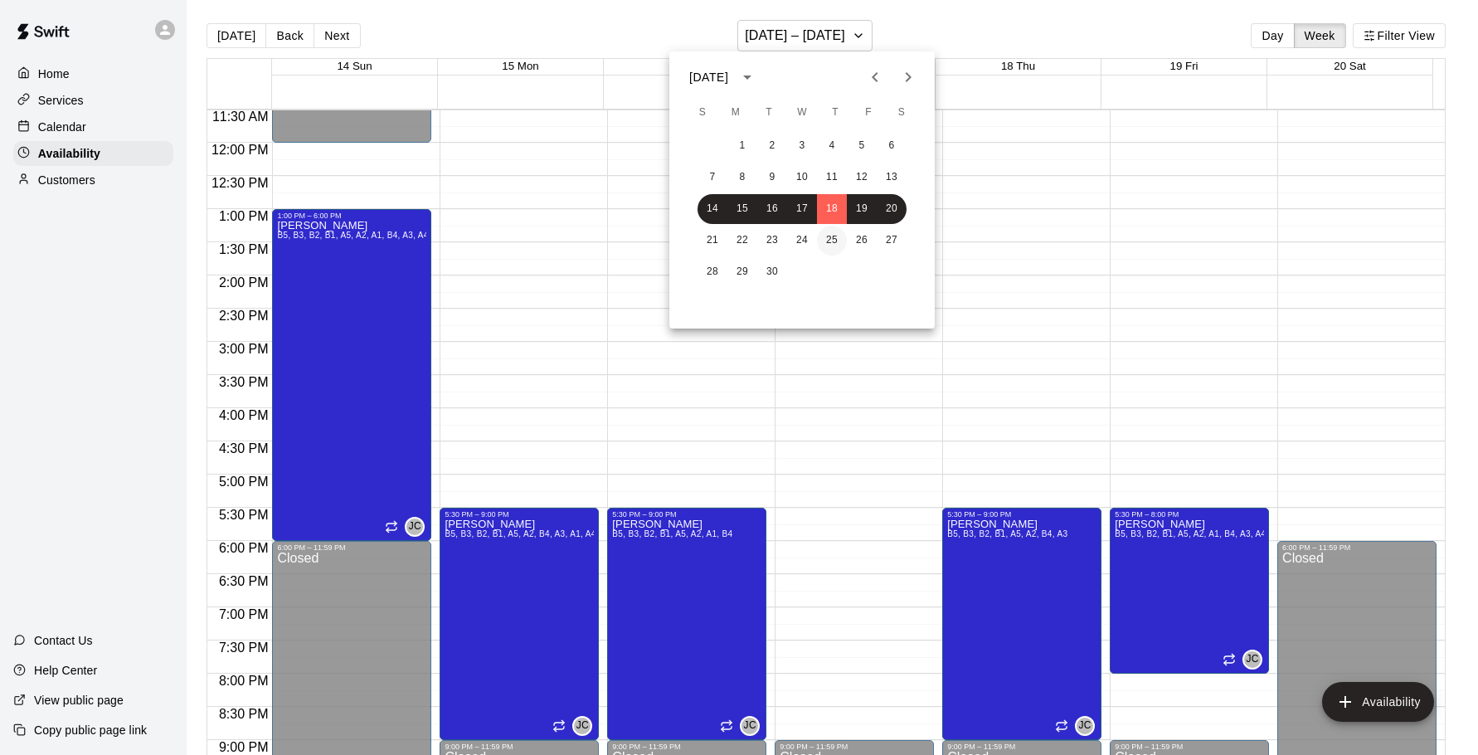
click at [827, 235] on button "25" at bounding box center [832, 241] width 30 height 30
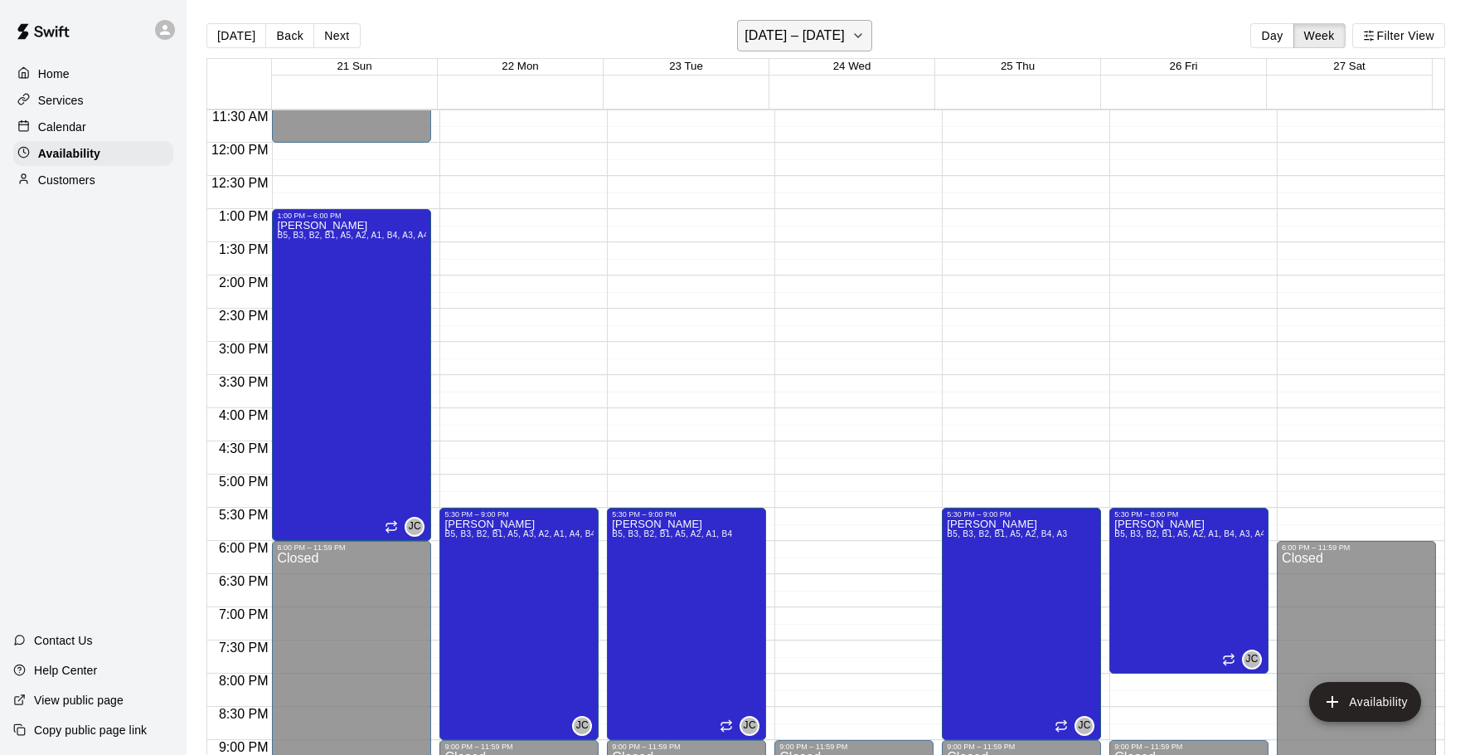
click at [823, 27] on h6 "[DATE] – [DATE]" at bounding box center [795, 35] width 100 height 23
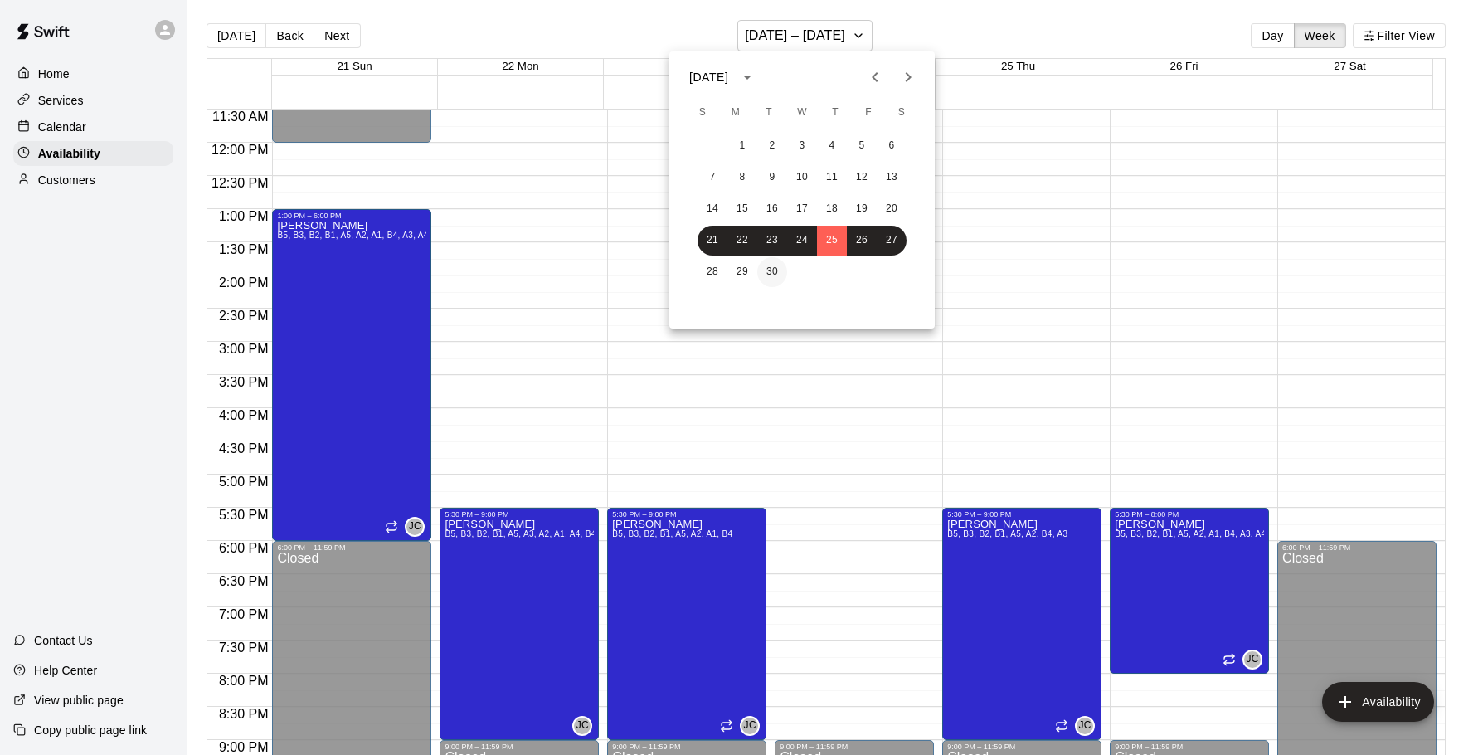
click at [773, 277] on button "30" at bounding box center [772, 272] width 30 height 30
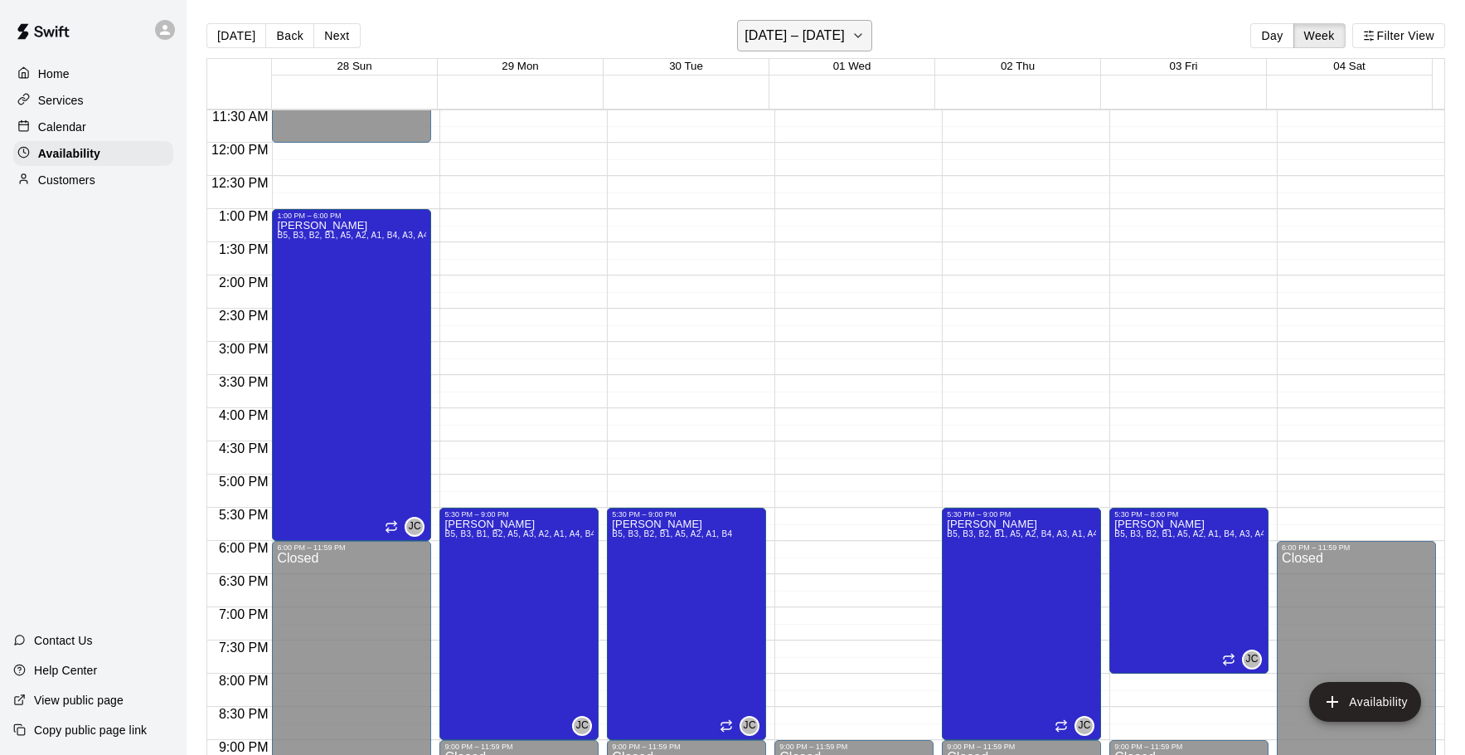
click at [774, 25] on h6 "September 28 – October 04" at bounding box center [795, 35] width 100 height 23
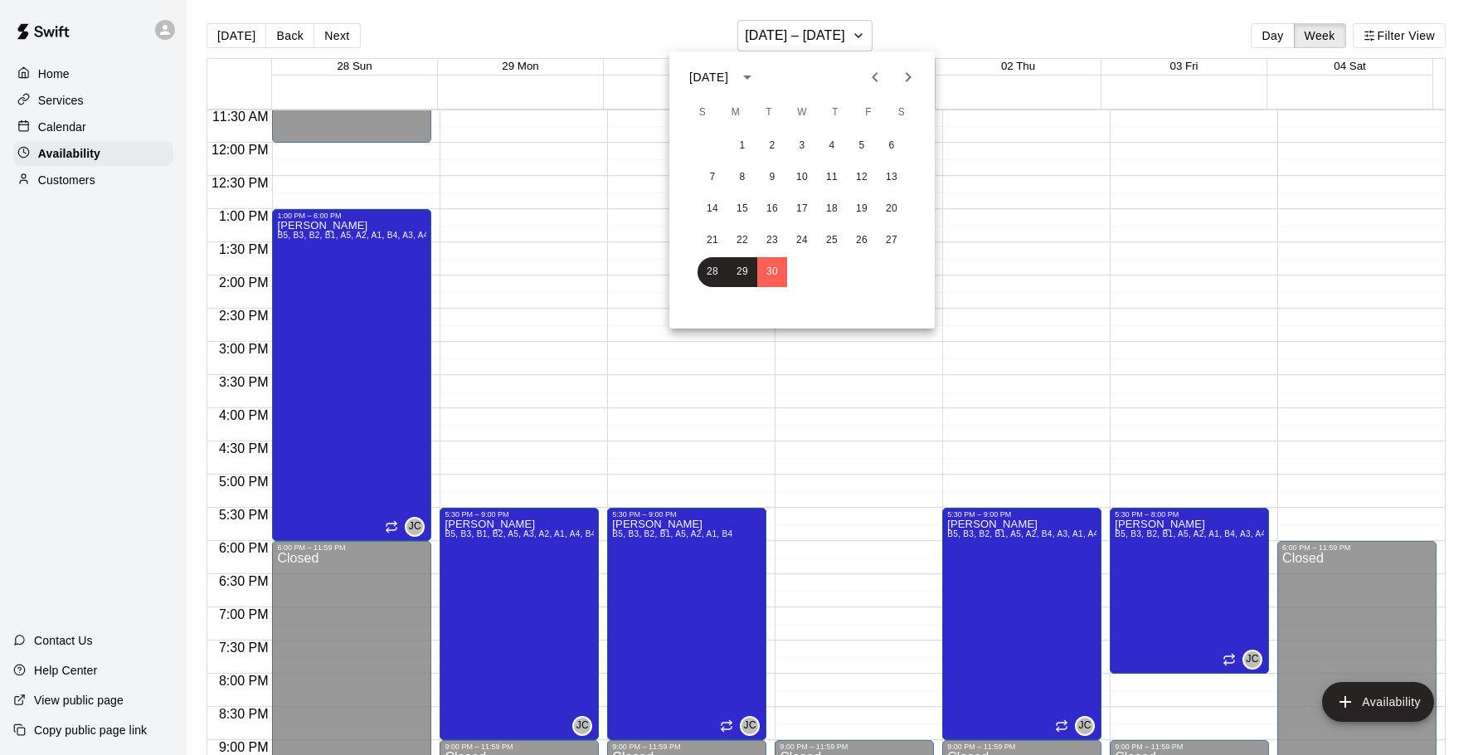
click at [904, 79] on icon "Next month" at bounding box center [908, 77] width 20 height 20
click at [798, 180] on button "8" at bounding box center [802, 178] width 30 height 30
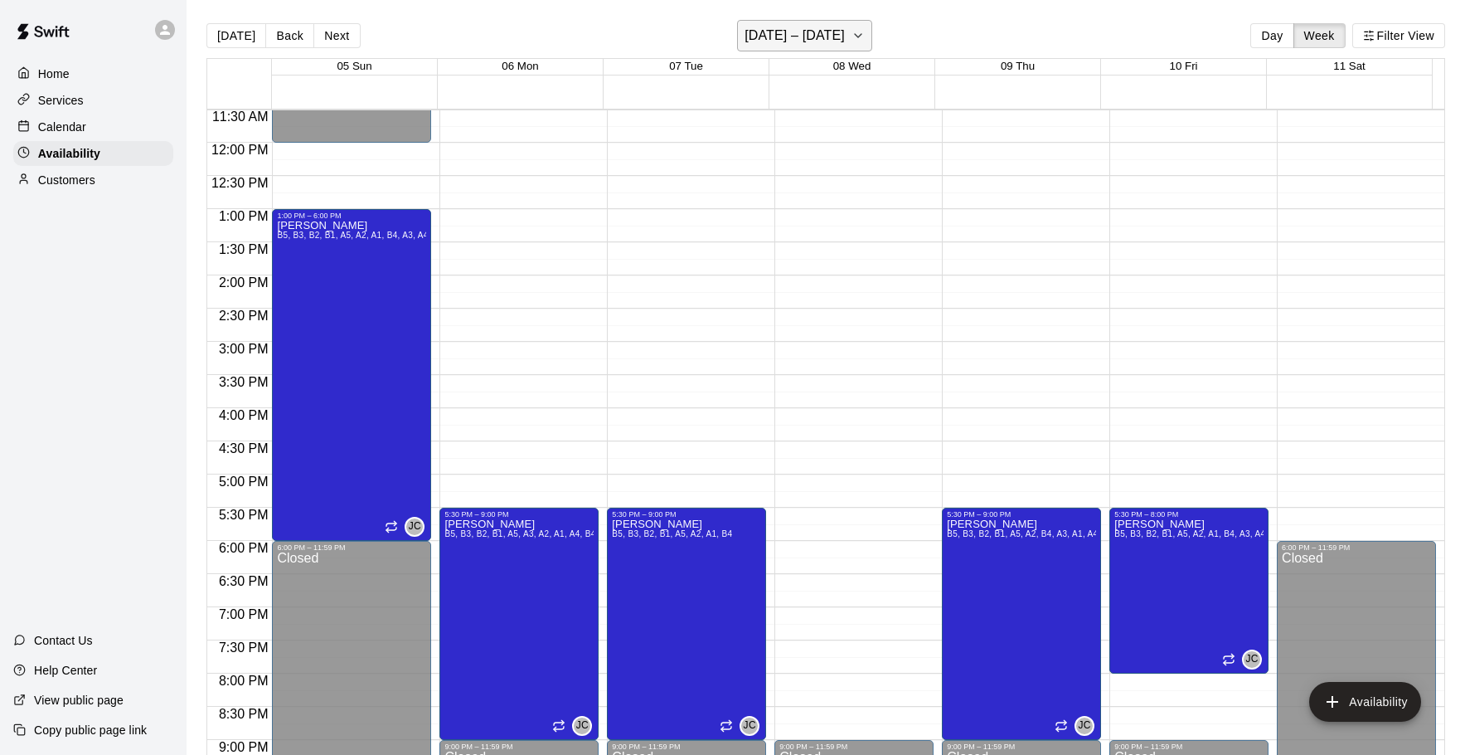
click at [833, 42] on h6 "October 05 – 11" at bounding box center [795, 35] width 100 height 23
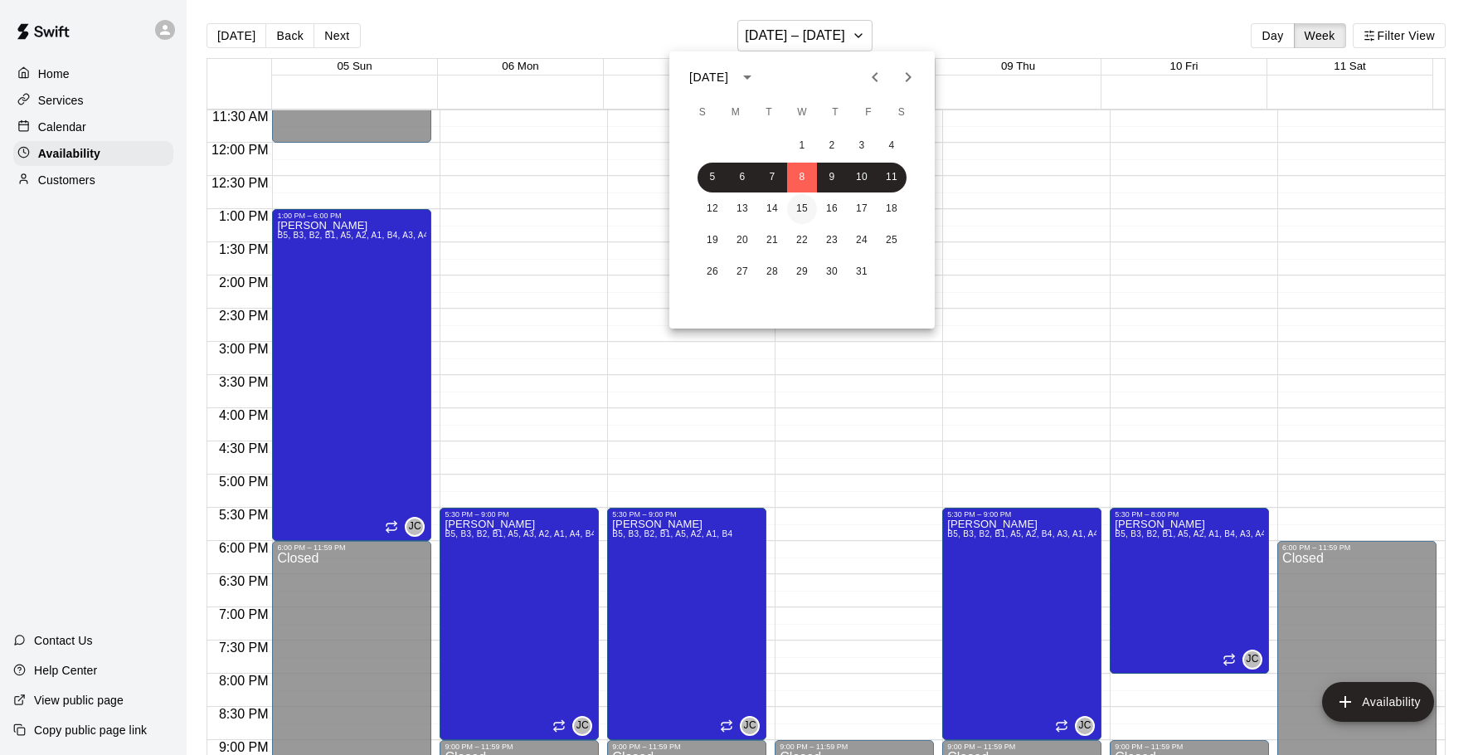
click at [813, 203] on button "15" at bounding box center [802, 209] width 30 height 30
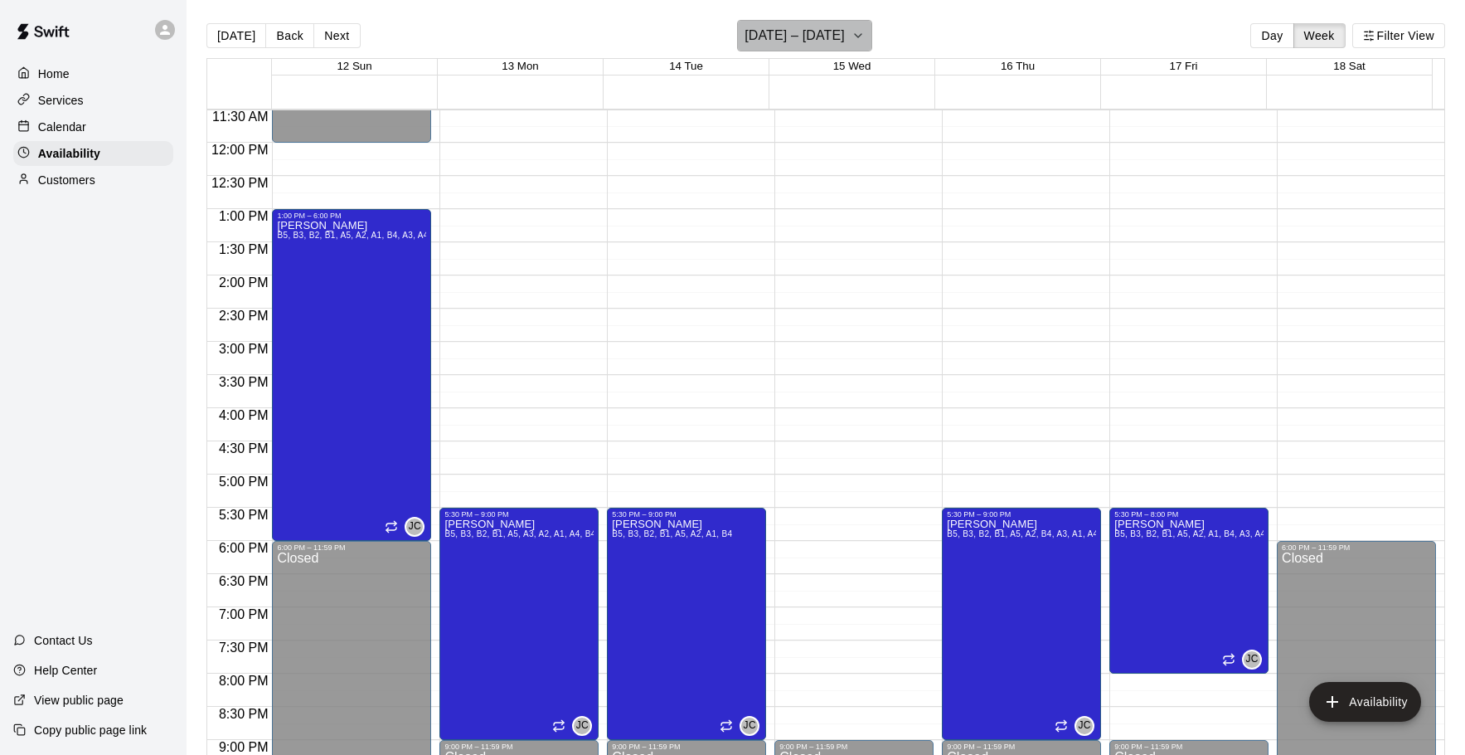
click at [833, 32] on h6 "October 12 – 18" at bounding box center [795, 35] width 100 height 23
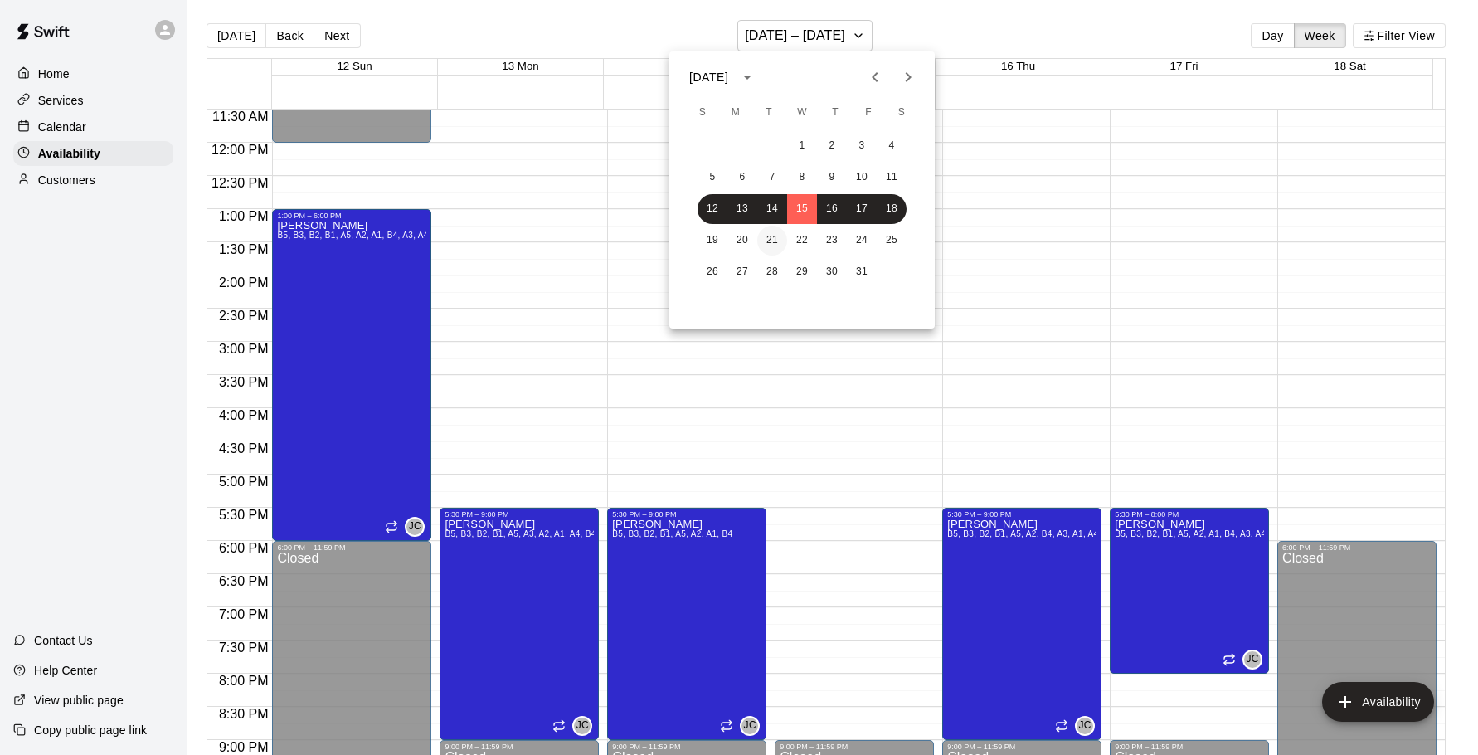
click at [783, 234] on button "21" at bounding box center [772, 241] width 30 height 30
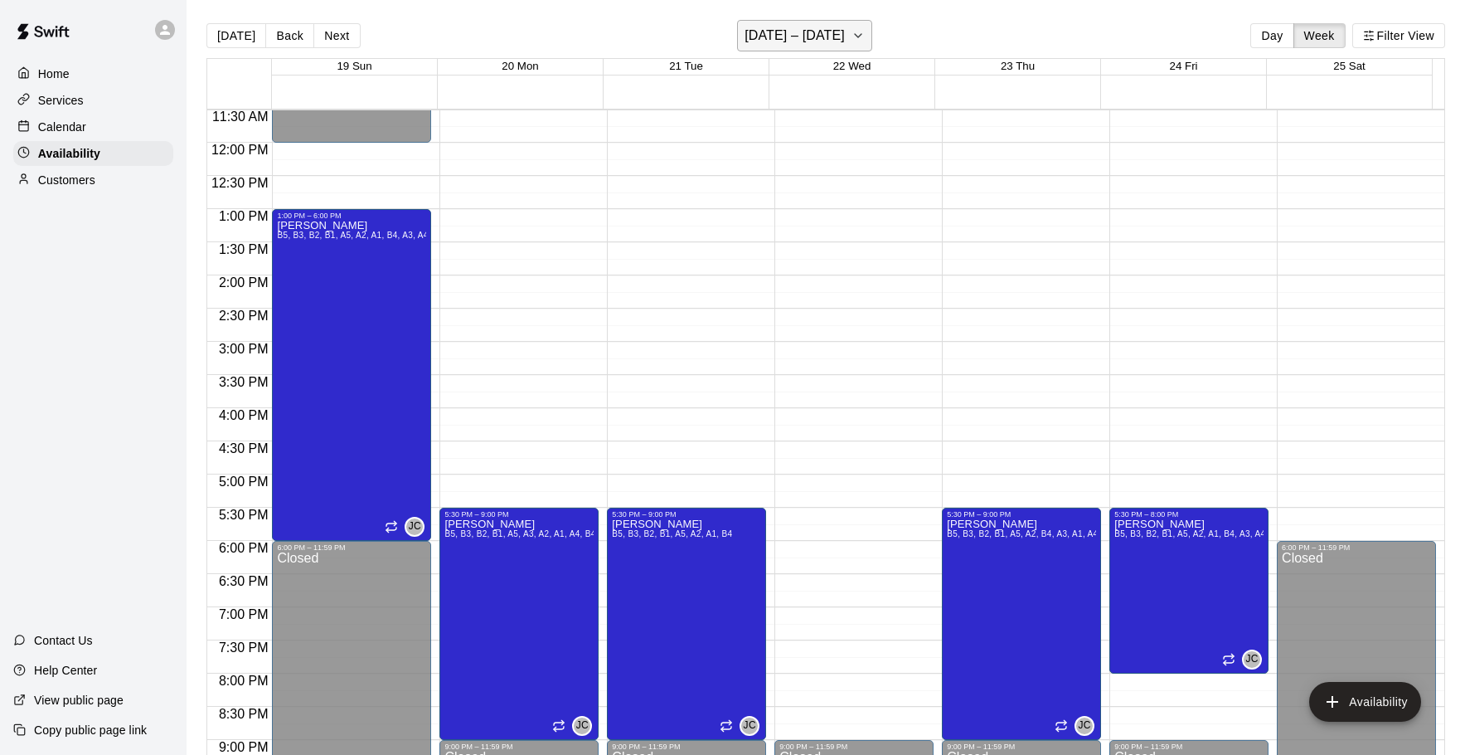
click at [817, 44] on h6 "October 19 – 25" at bounding box center [795, 35] width 100 height 23
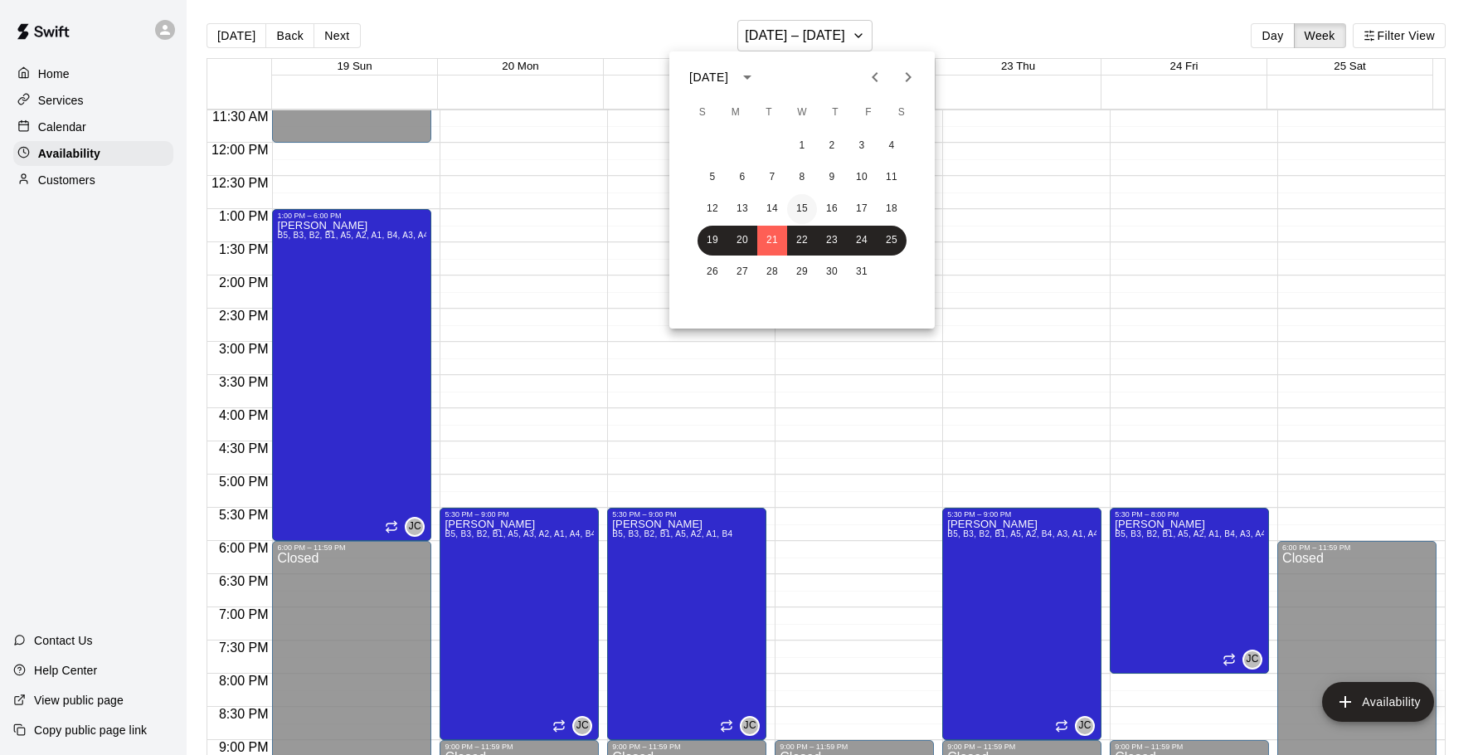
click at [804, 199] on button "15" at bounding box center [802, 209] width 30 height 30
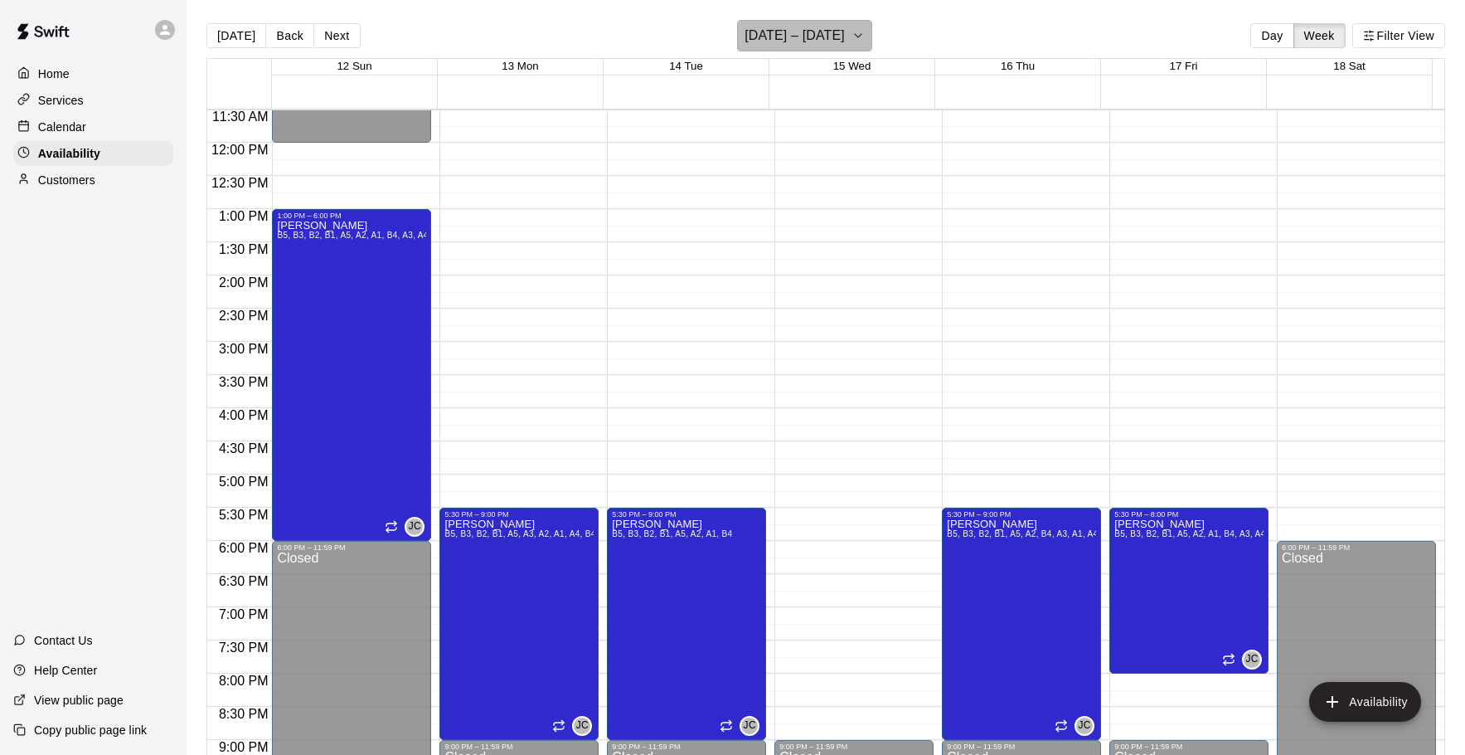
click at [841, 36] on button "October 12 – 18" at bounding box center [804, 36] width 135 height 32
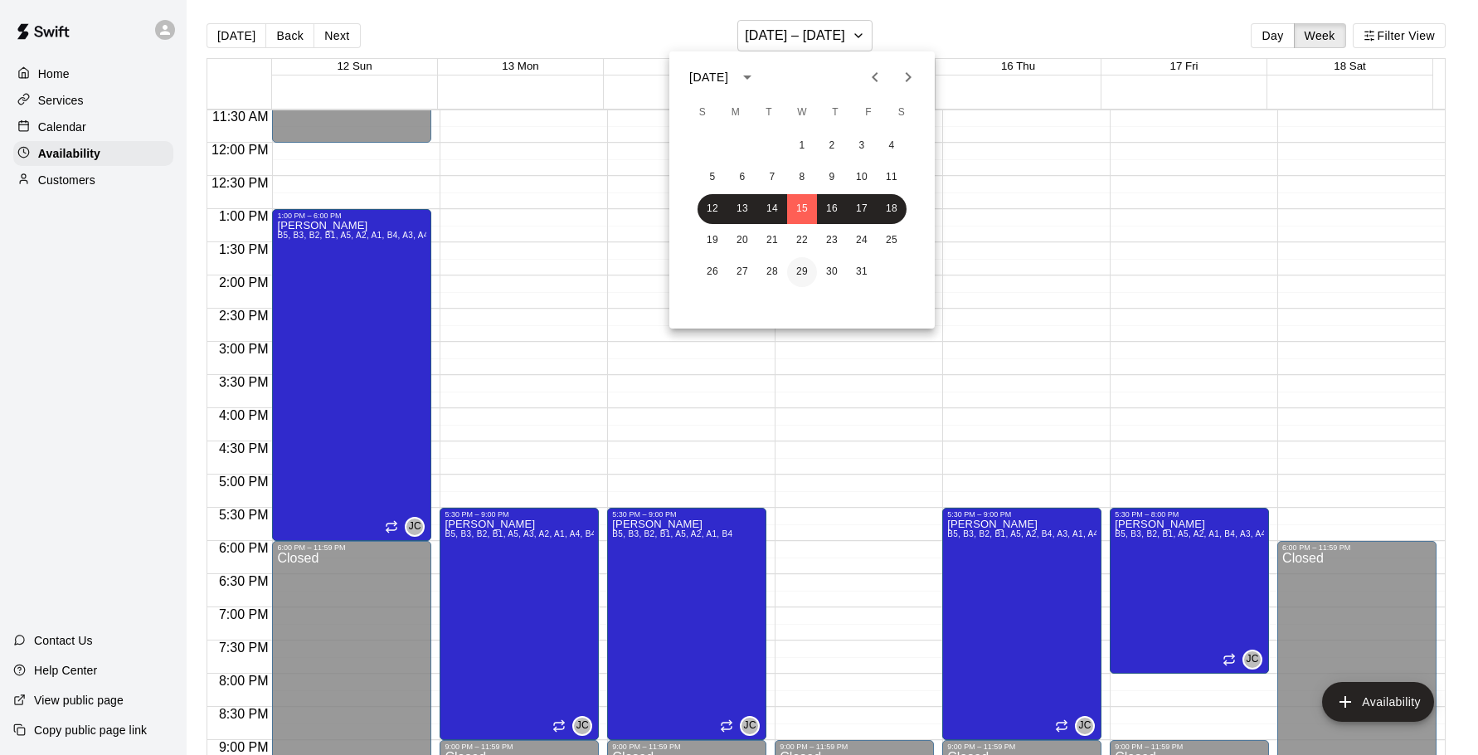
click at [791, 266] on button "29" at bounding box center [802, 272] width 30 height 30
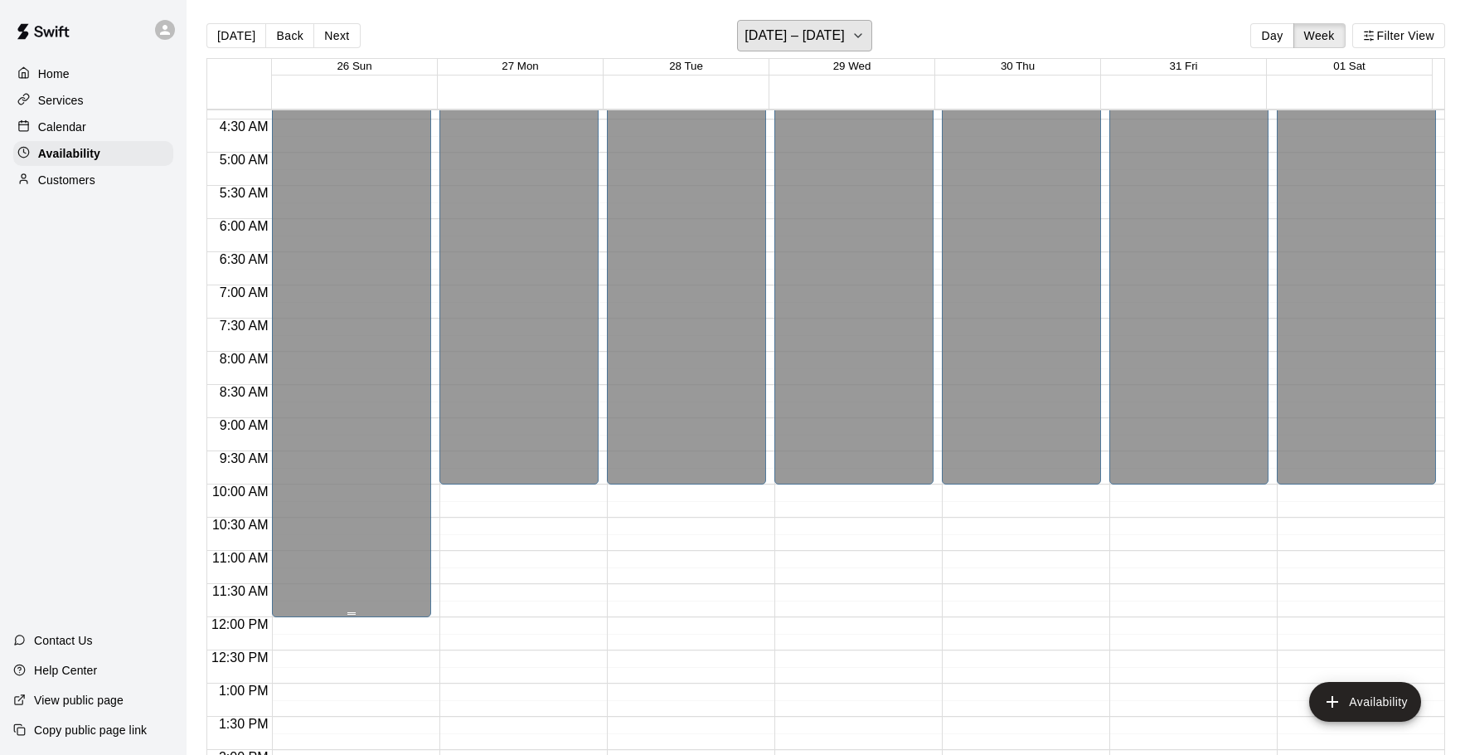
scroll to position [681, 0]
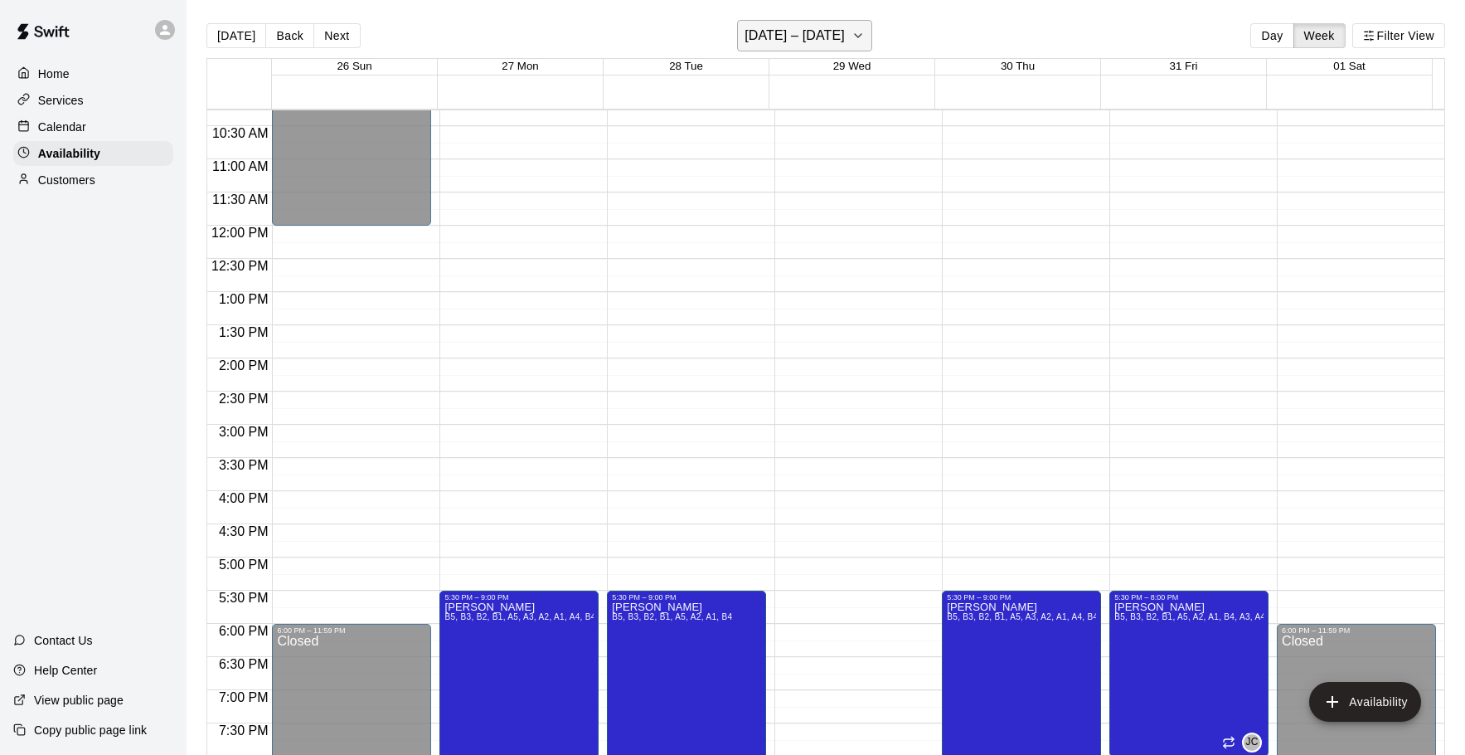
click at [815, 34] on h6 "October 26 – November 01" at bounding box center [795, 35] width 100 height 23
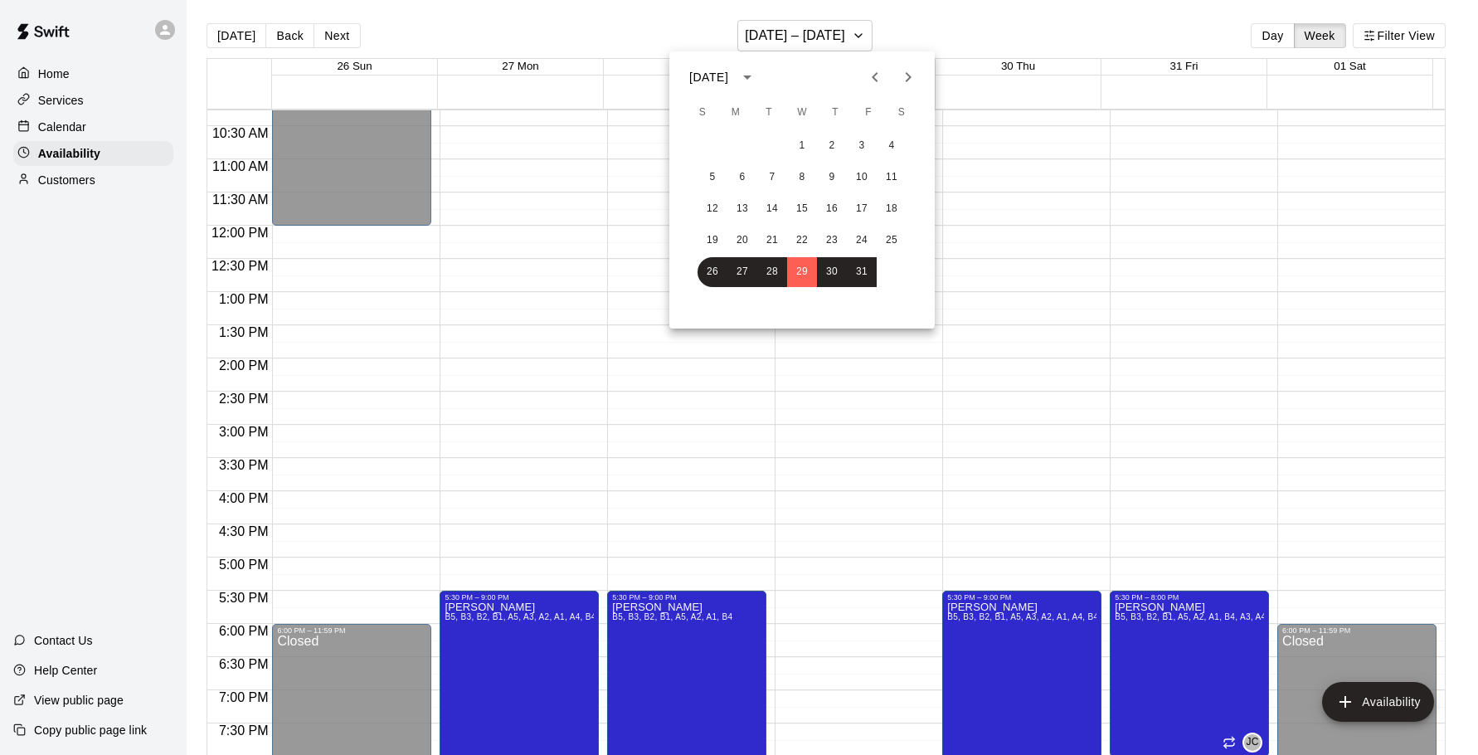
click at [911, 75] on icon "Next month" at bounding box center [908, 77] width 20 height 20
click at [833, 176] on button "6" at bounding box center [832, 178] width 30 height 30
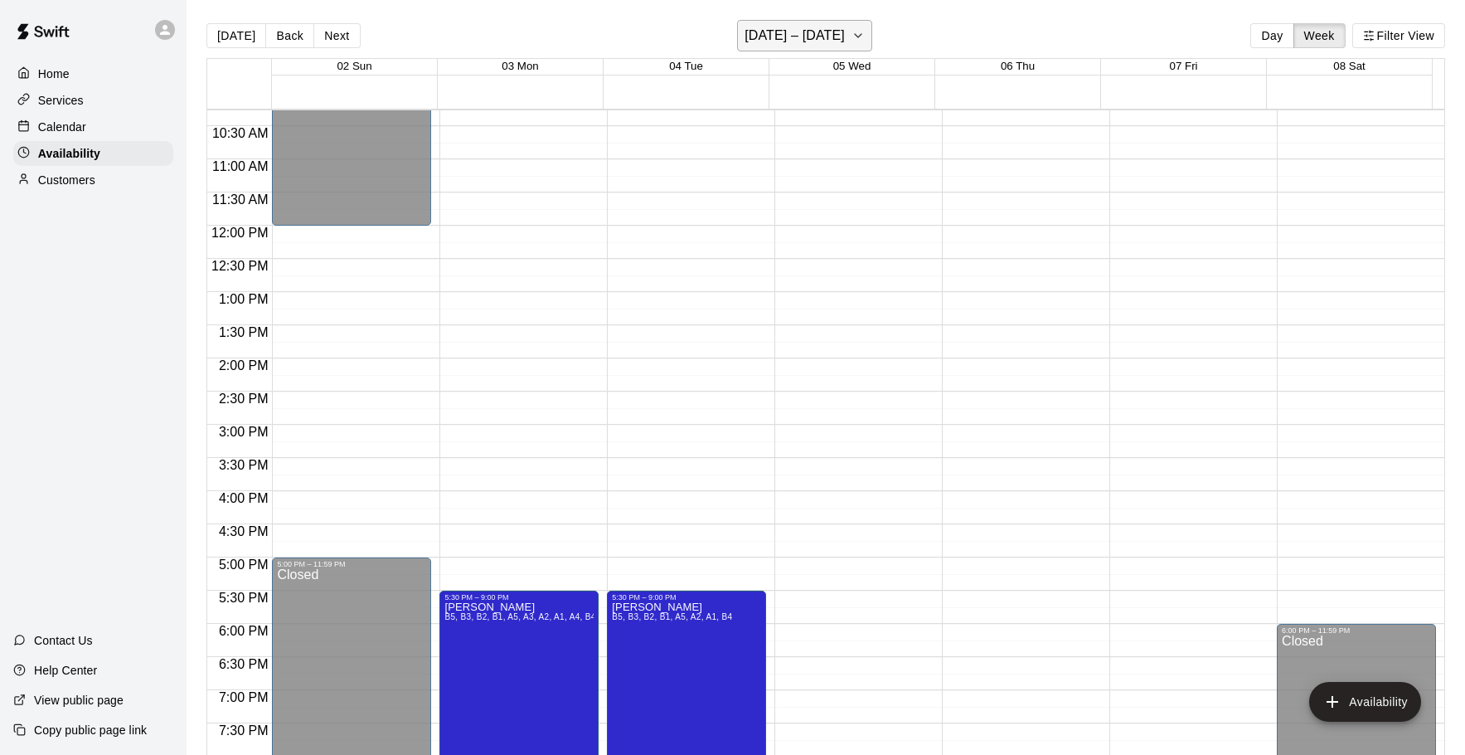
click at [832, 38] on h6 "[DATE] – [DATE]" at bounding box center [795, 35] width 100 height 23
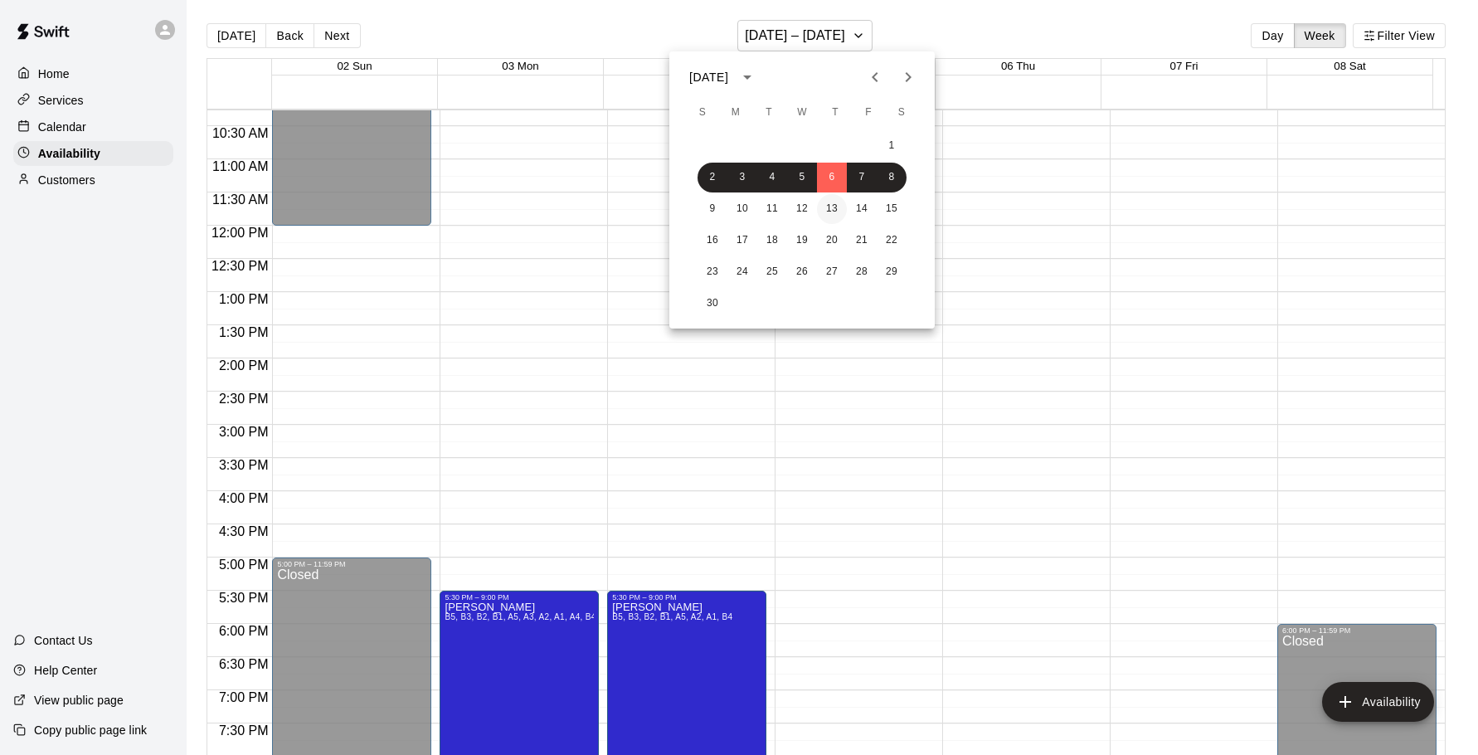
click at [839, 210] on button "13" at bounding box center [832, 209] width 30 height 30
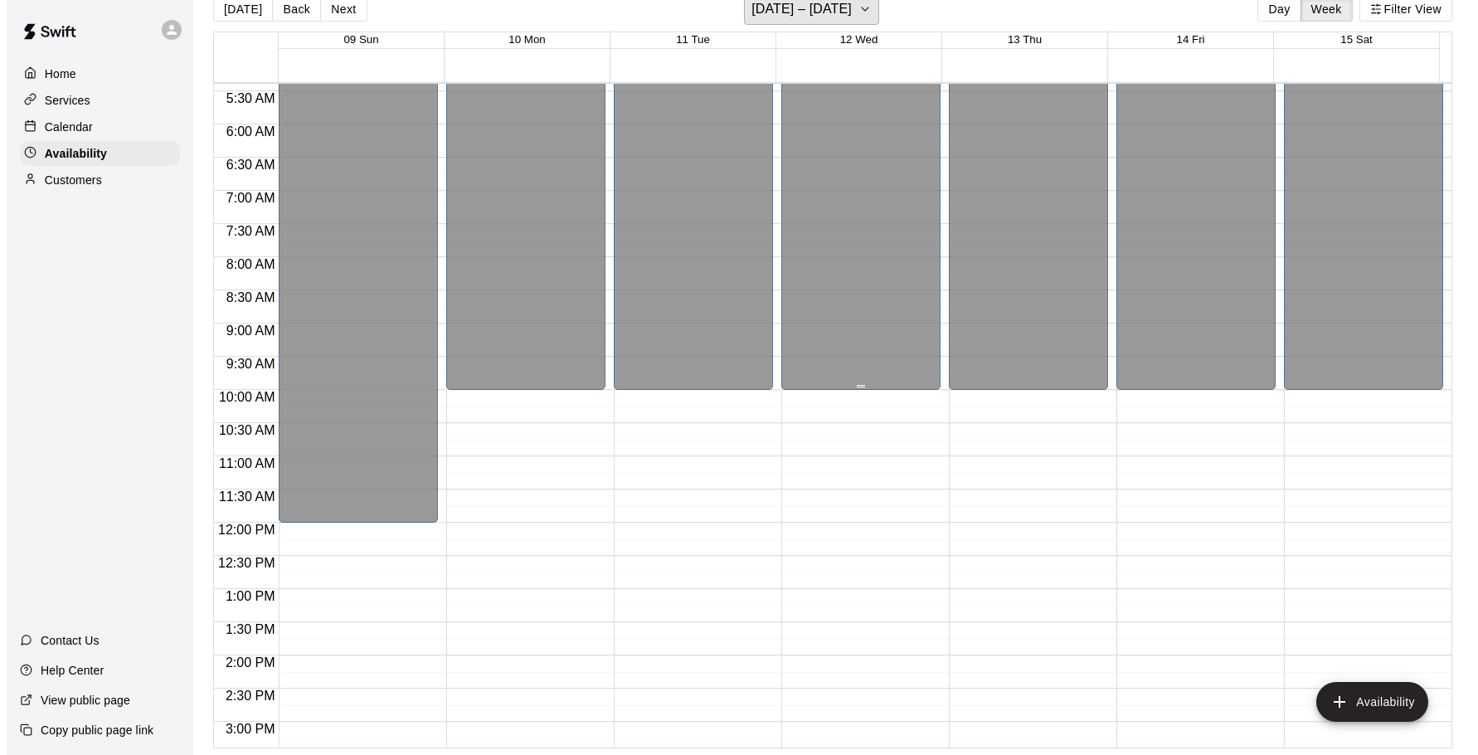
scroll to position [349, 0]
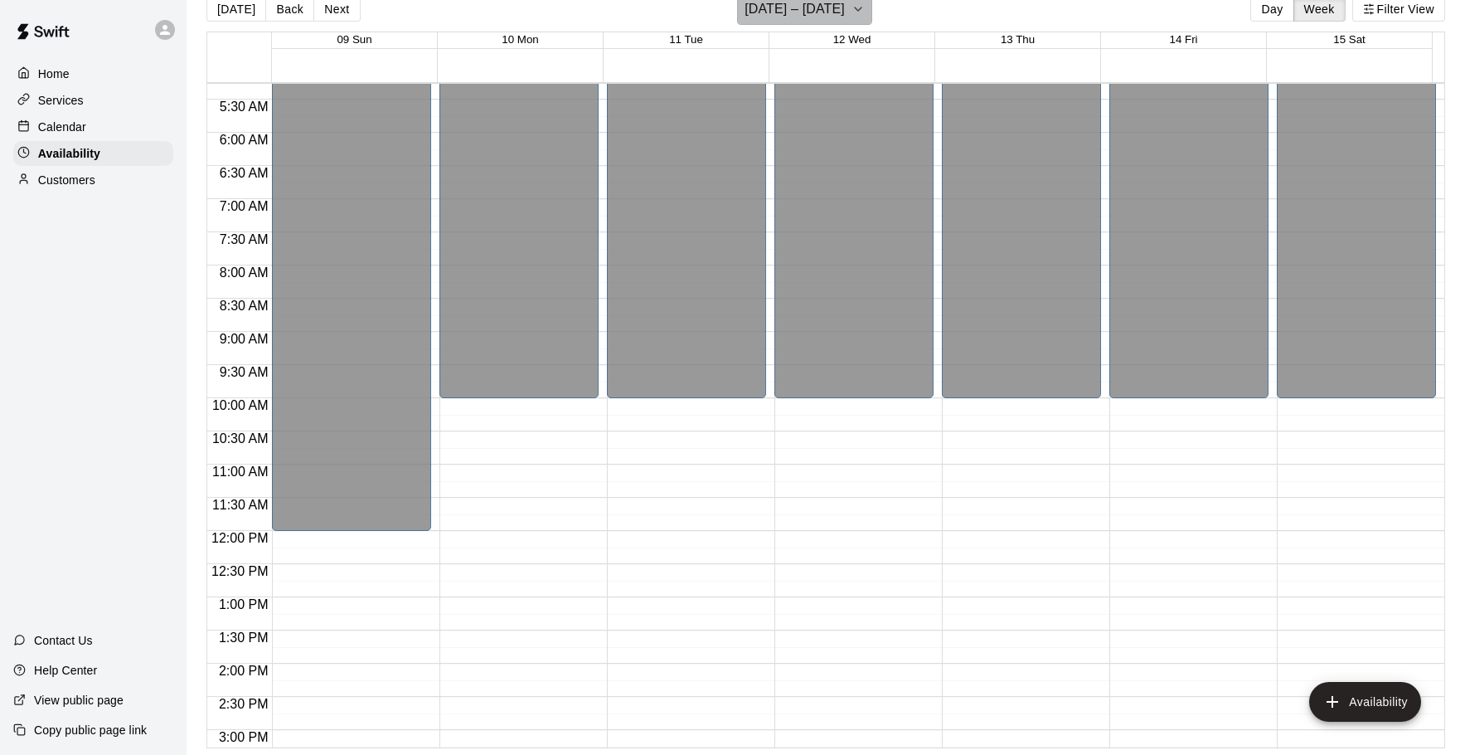
click at [778, 10] on h6 "[DATE] – [DATE]" at bounding box center [795, 9] width 100 height 23
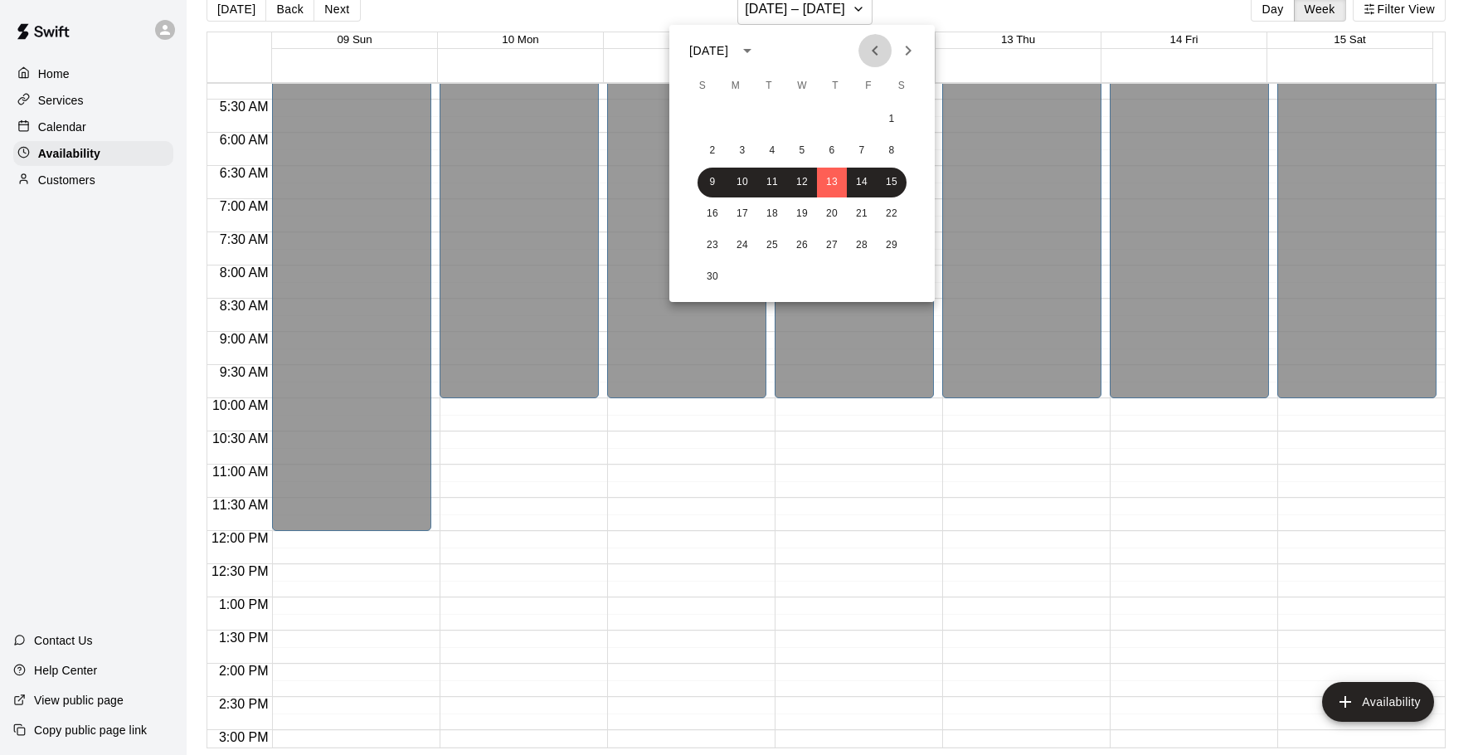
click at [881, 56] on icon "Previous month" at bounding box center [875, 51] width 20 height 20
click at [867, 50] on icon "Previous month" at bounding box center [875, 51] width 20 height 20
click at [799, 233] on button "27" at bounding box center [802, 246] width 30 height 30
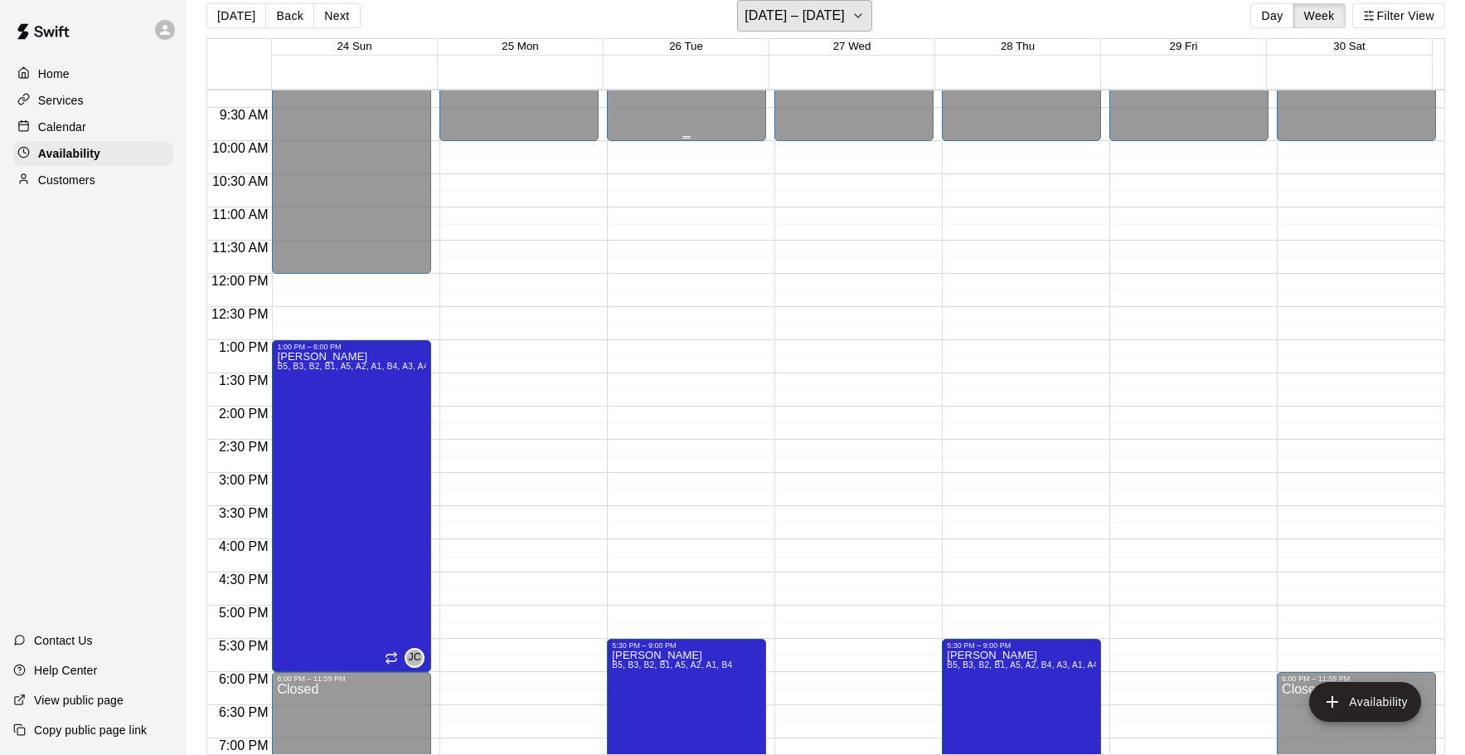
scroll to position [847, 0]
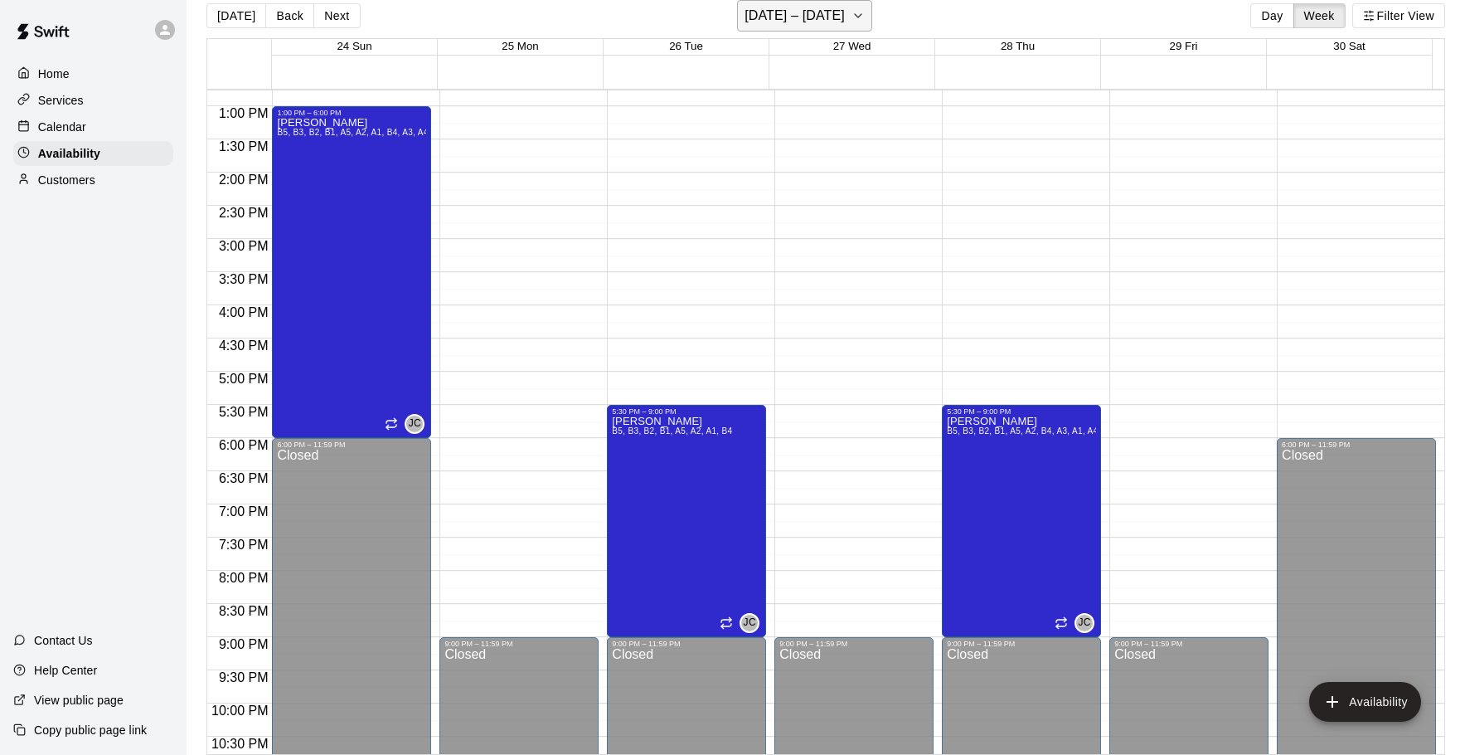
click at [818, 17] on h6 "August 24 – 30" at bounding box center [795, 15] width 100 height 23
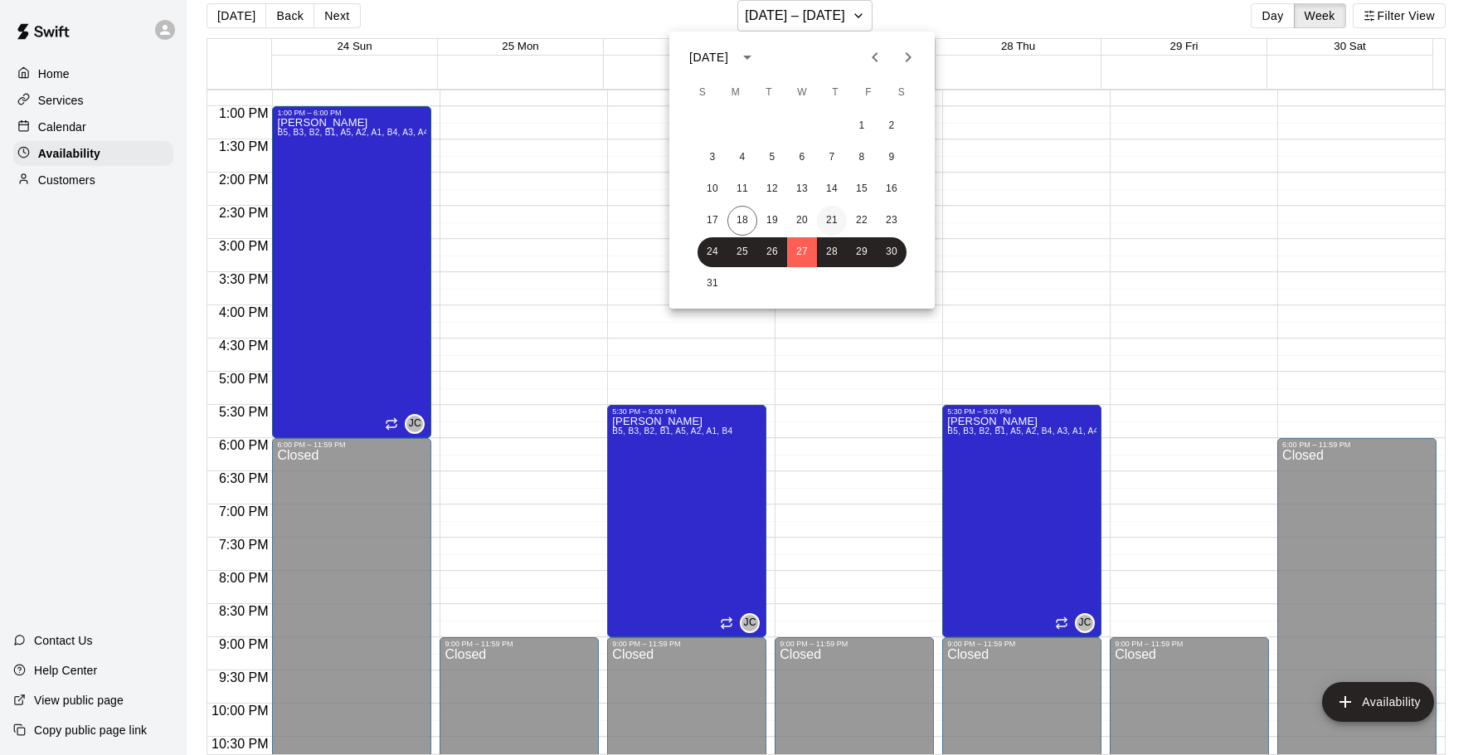
click at [817, 224] on button "21" at bounding box center [832, 221] width 30 height 30
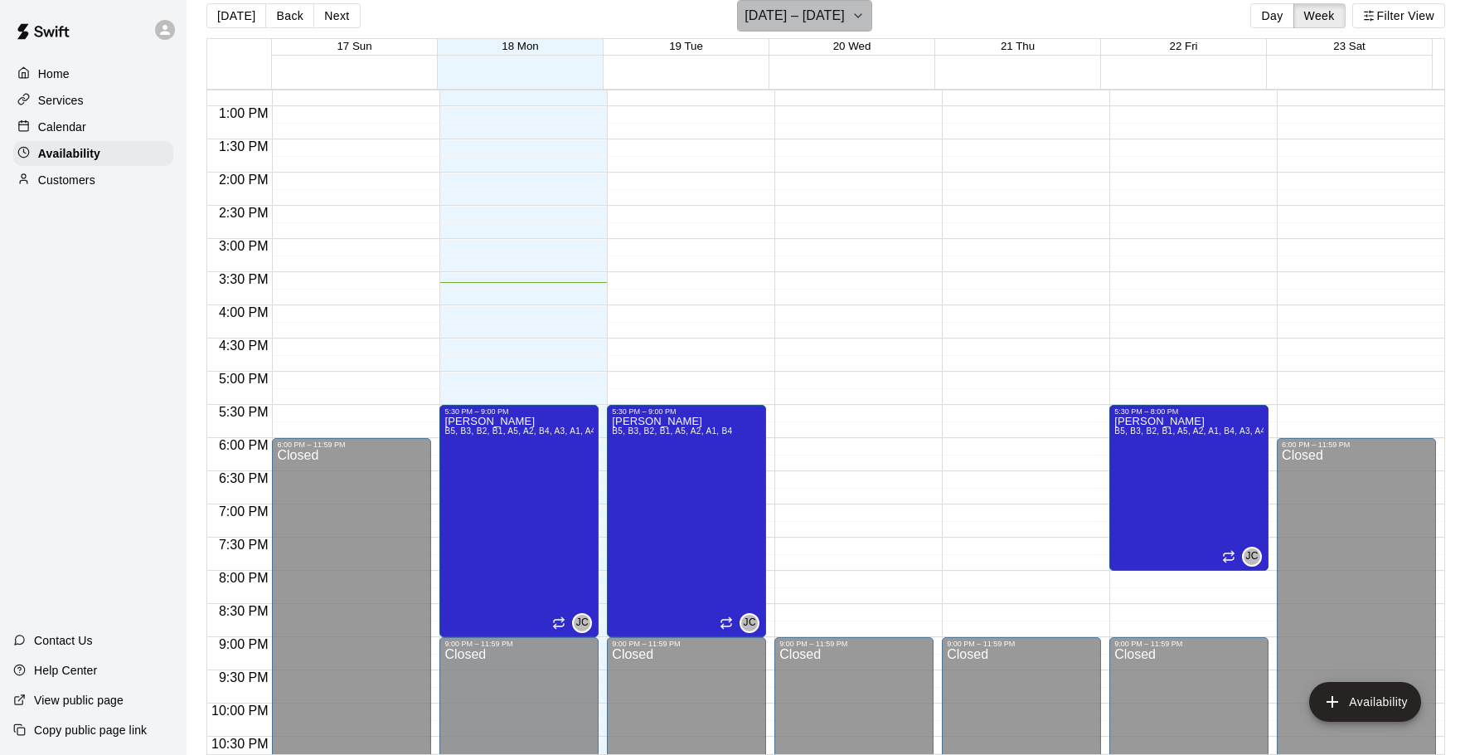
click at [836, 13] on h6 "August 17 – 23" at bounding box center [795, 15] width 100 height 23
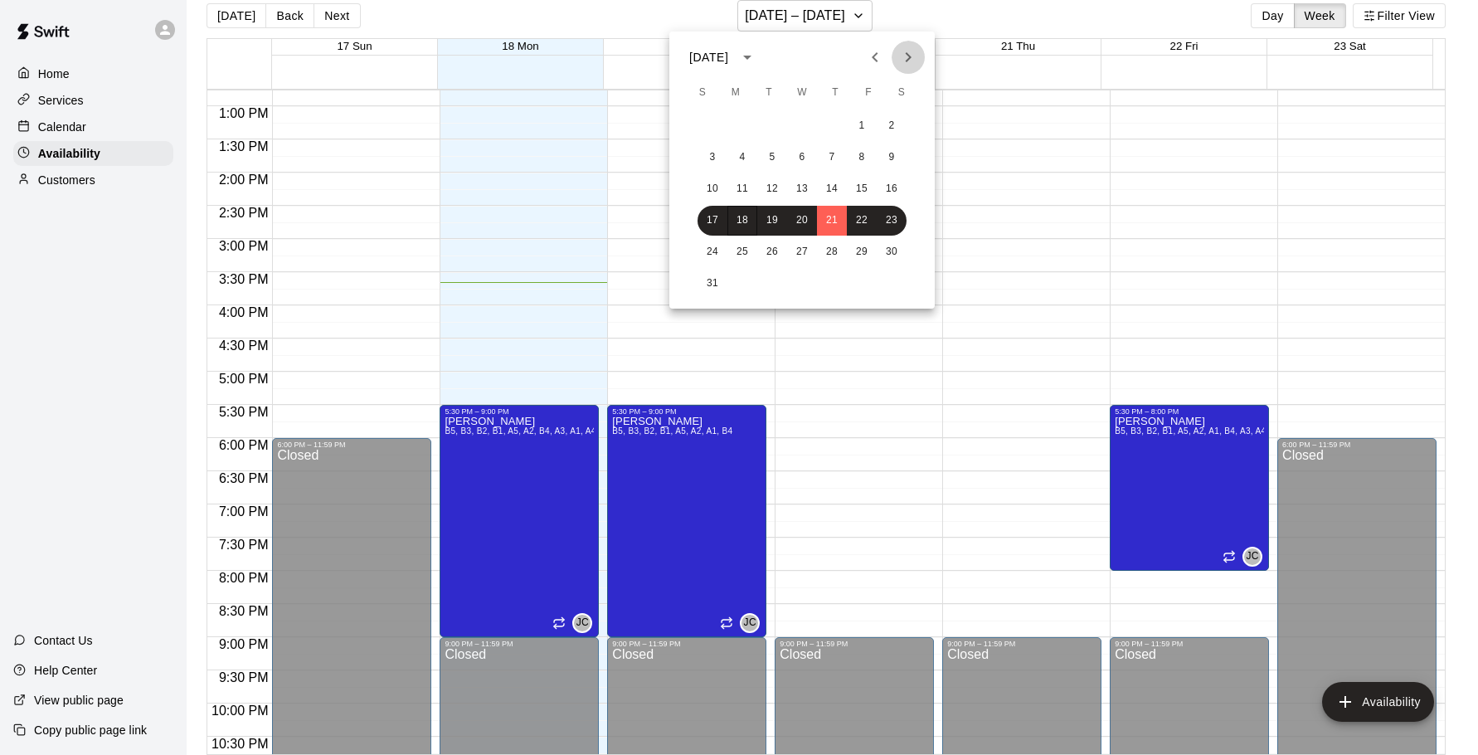
click at [907, 58] on icon "Next month" at bounding box center [908, 57] width 20 height 20
click at [705, 187] on button "14" at bounding box center [712, 189] width 30 height 30
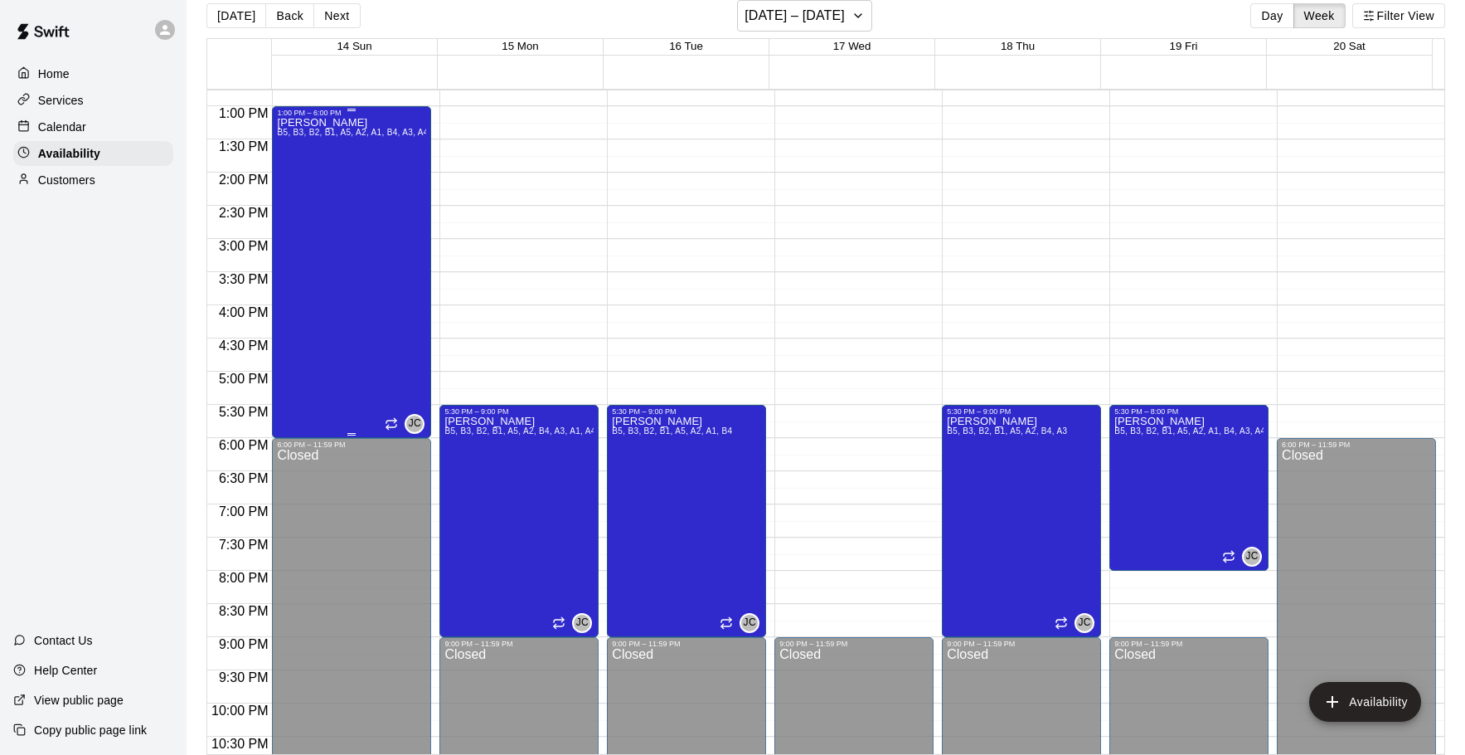
drag, startPoint x: 324, startPoint y: 185, endPoint x: 312, endPoint y: 342, distance: 157.2
click at [312, 342] on div "Jacob Caruso B5, B3, B2, B1, A5, A2, A1, B4, A3, A4" at bounding box center [351, 494] width 149 height 755
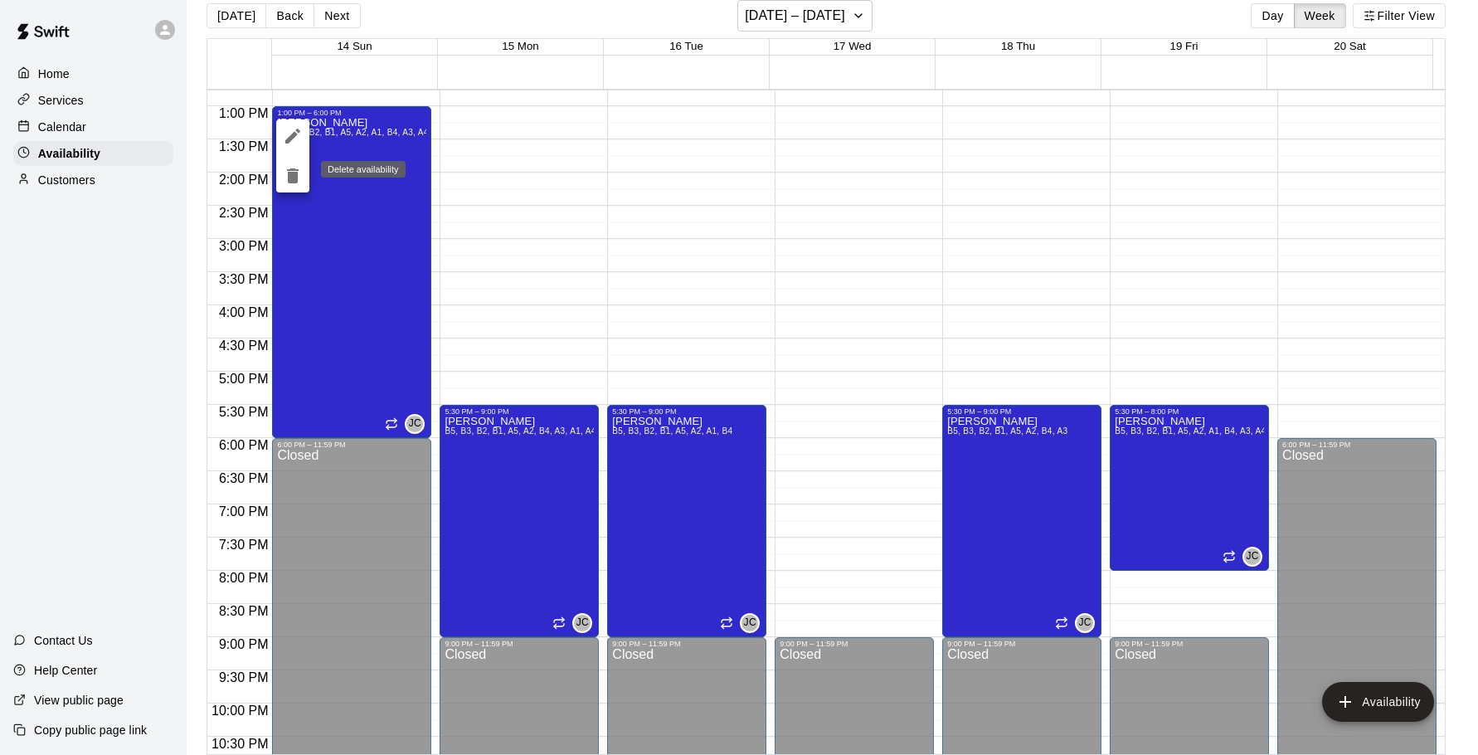
click at [289, 177] on icon "delete" at bounding box center [293, 175] width 12 height 15
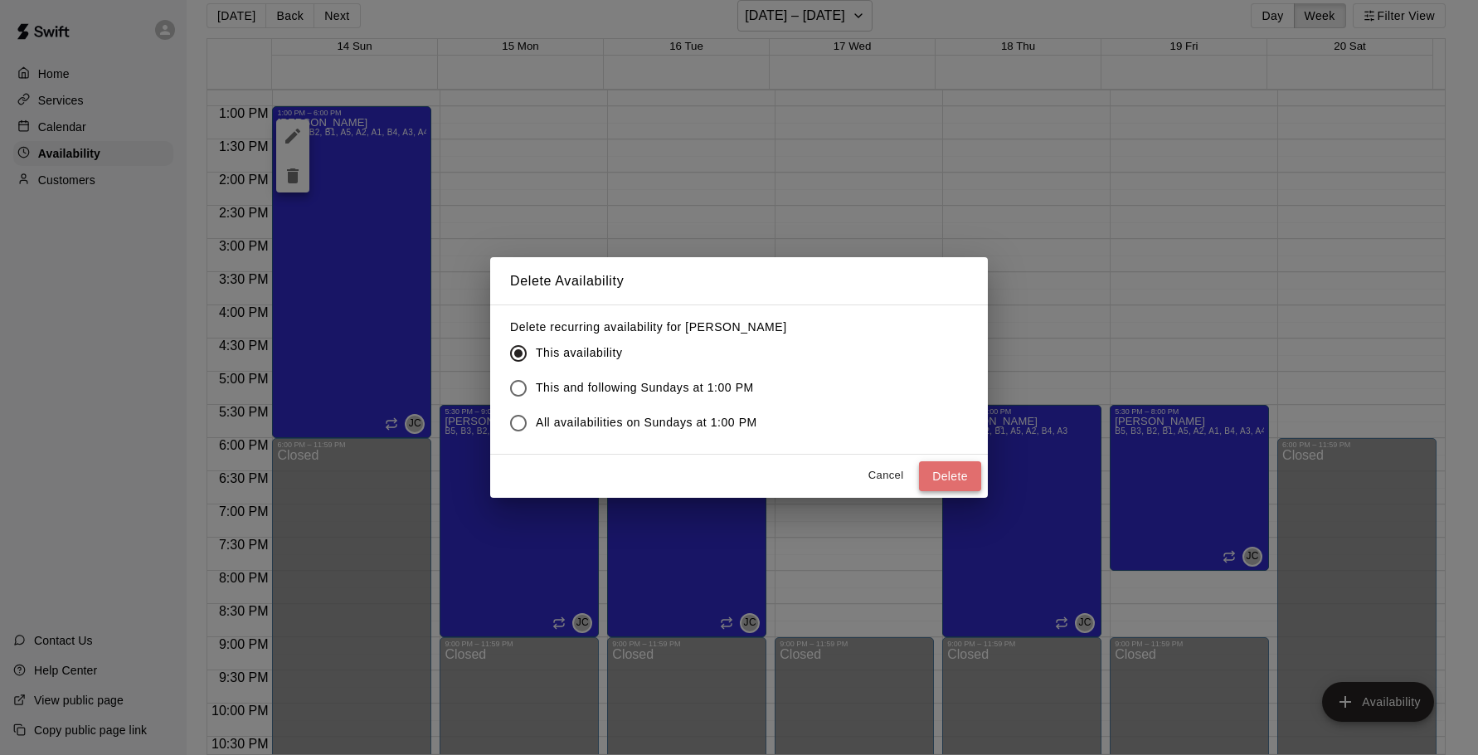
click at [932, 476] on button "Delete" at bounding box center [950, 476] width 62 height 31
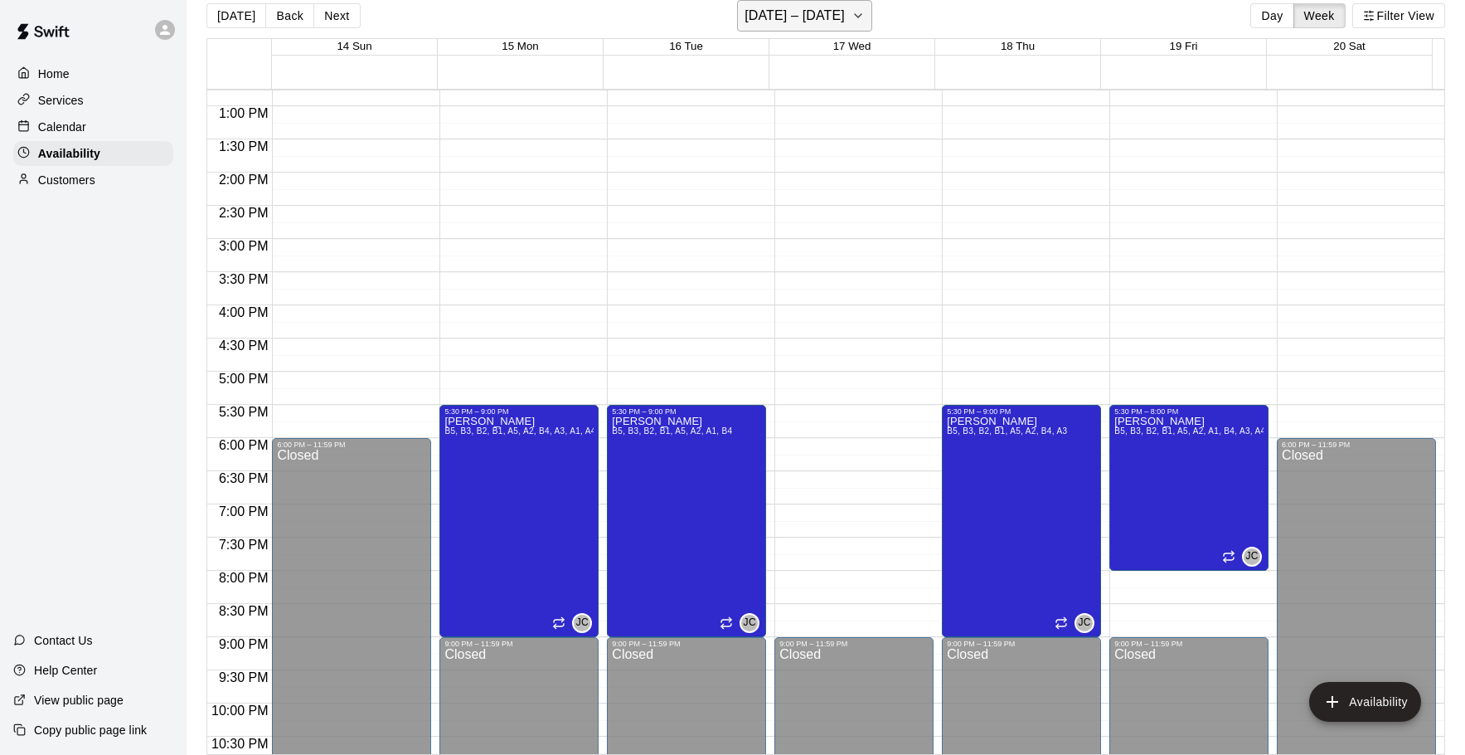
click at [835, 18] on h6 "September 14 – 20" at bounding box center [795, 15] width 100 height 23
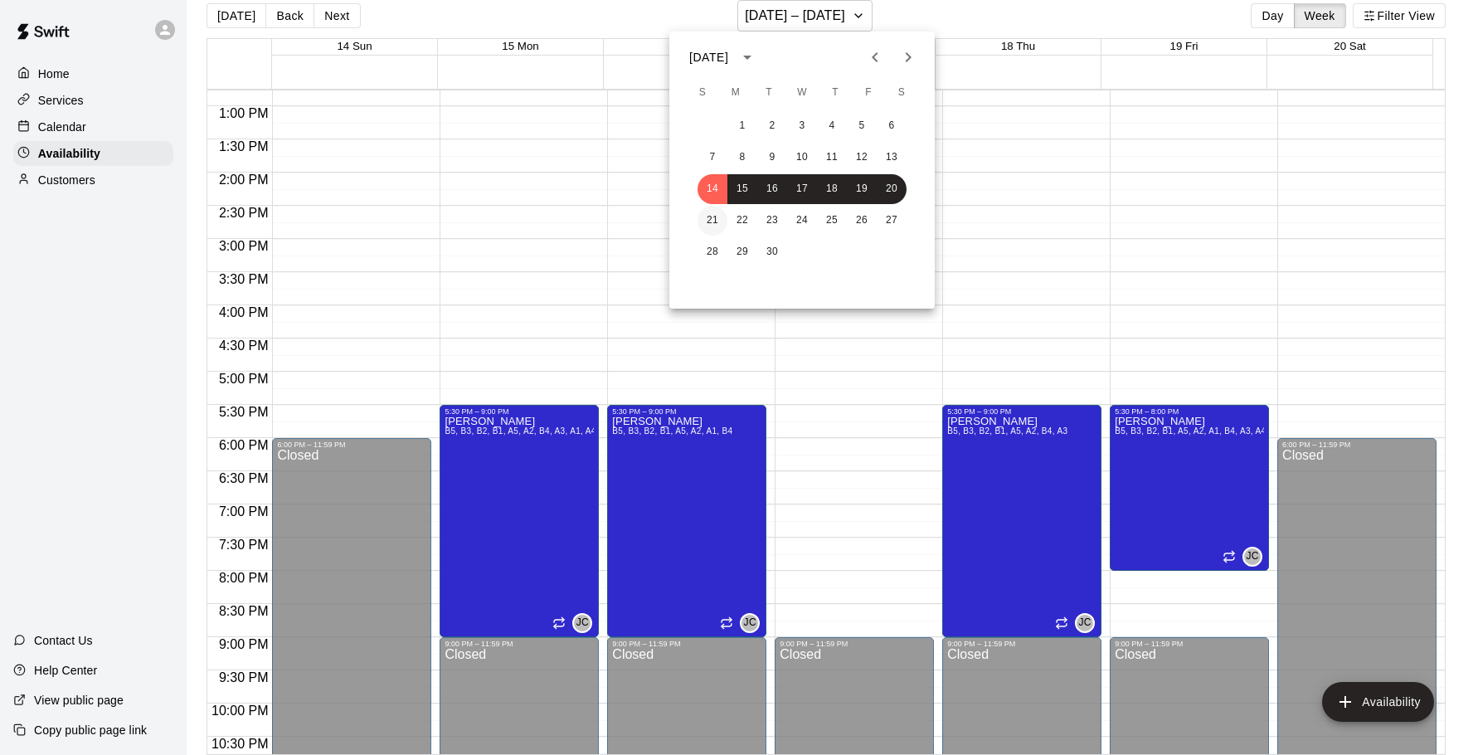
click at [711, 226] on button "21" at bounding box center [712, 221] width 30 height 30
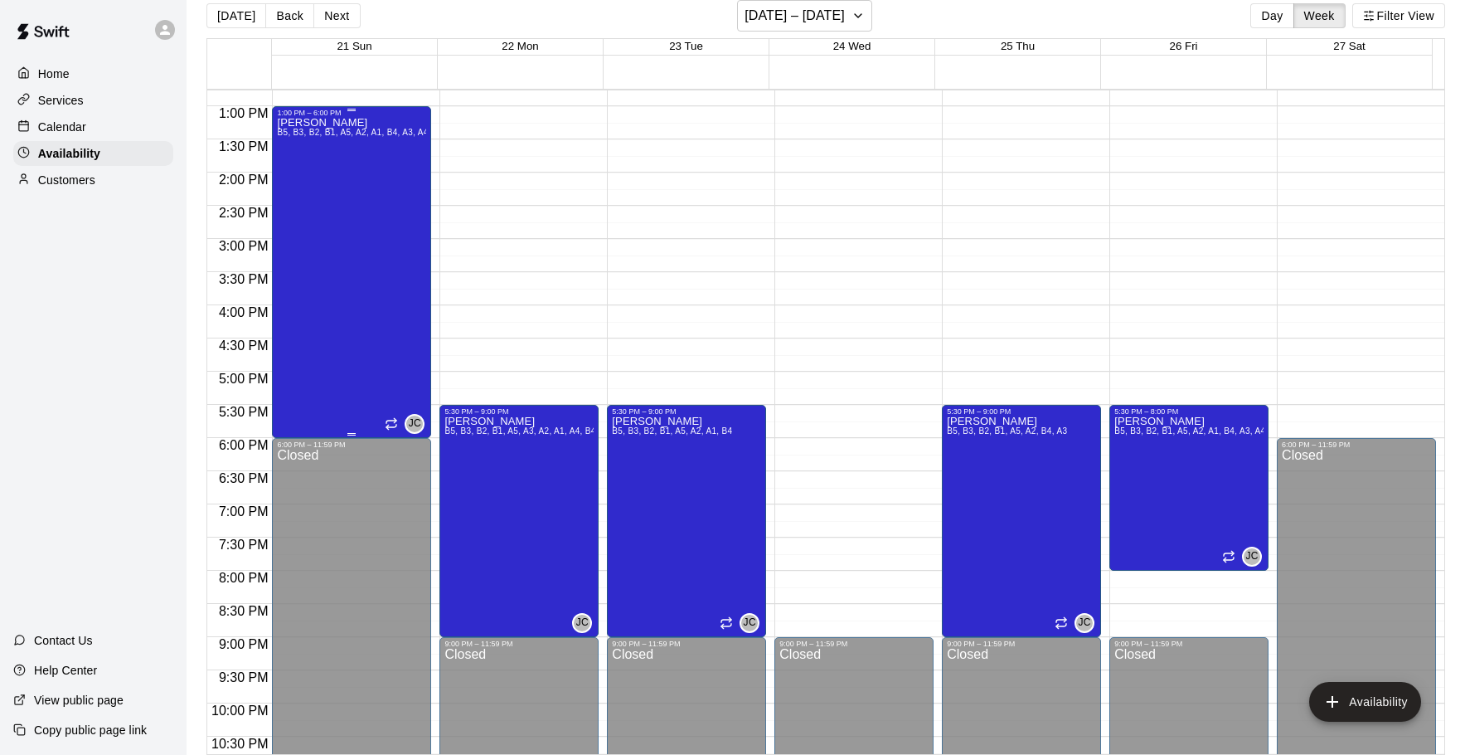
click at [330, 180] on div "Jacob Caruso B5, B3, B2, B1, A5, A2, A1, B4, A3, A4" at bounding box center [351, 494] width 149 height 755
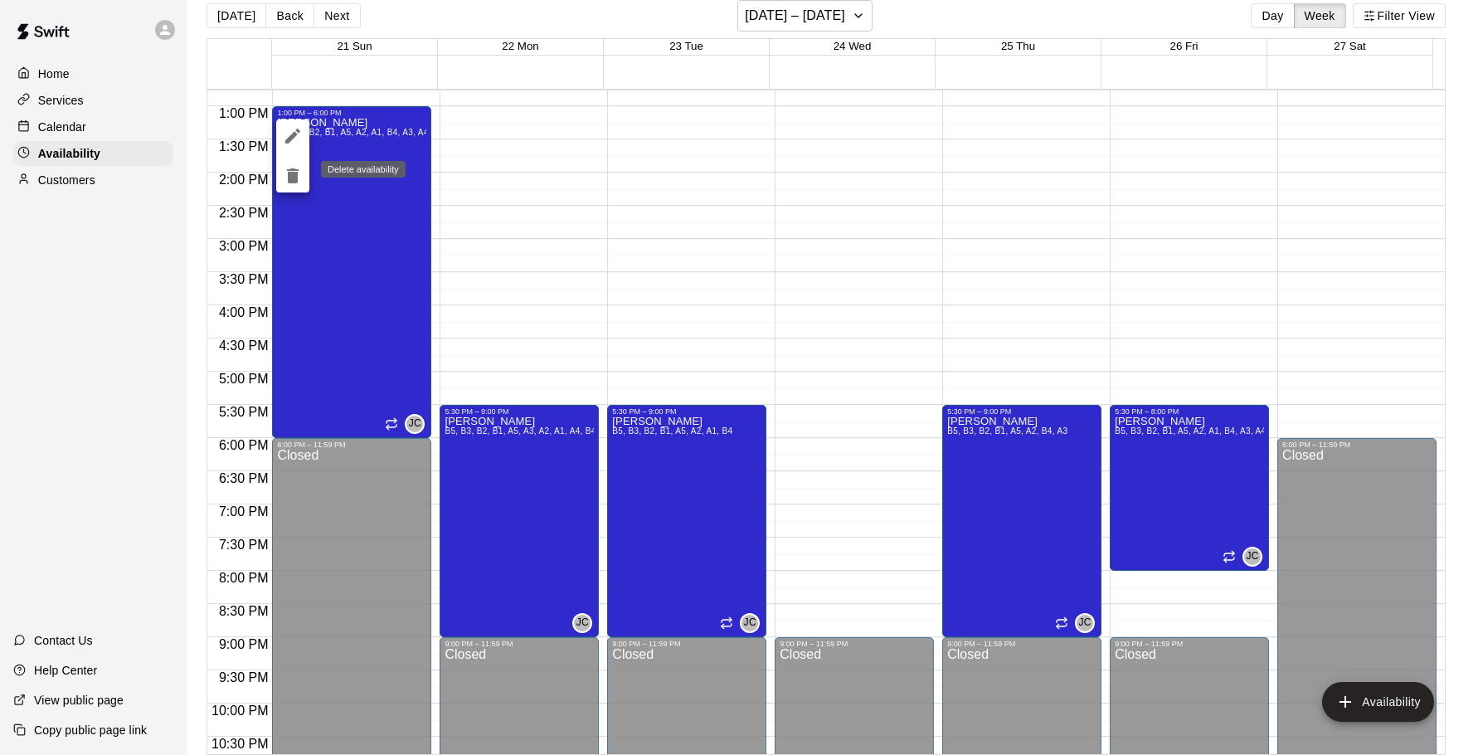
click at [298, 175] on icon "delete" at bounding box center [293, 175] width 12 height 15
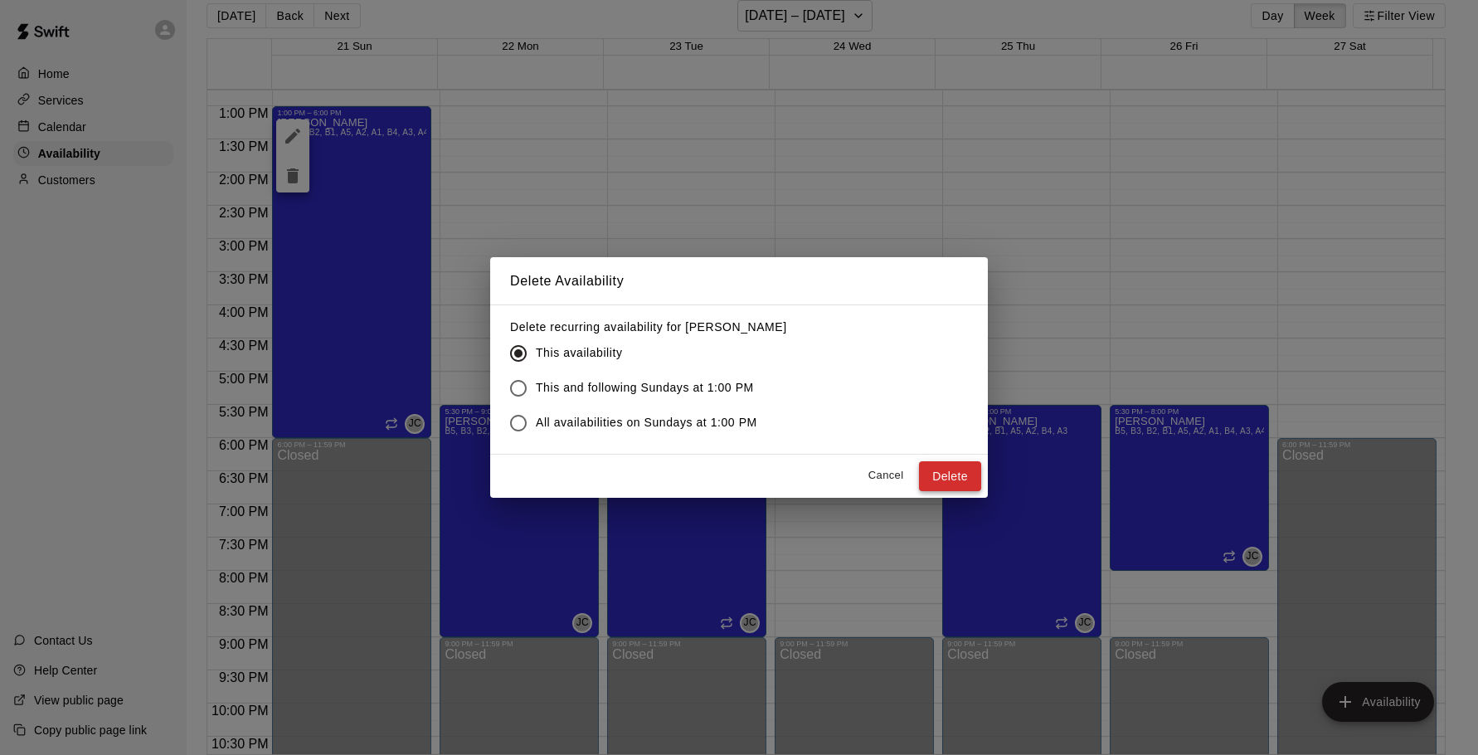
click at [963, 475] on button "Delete" at bounding box center [950, 476] width 62 height 31
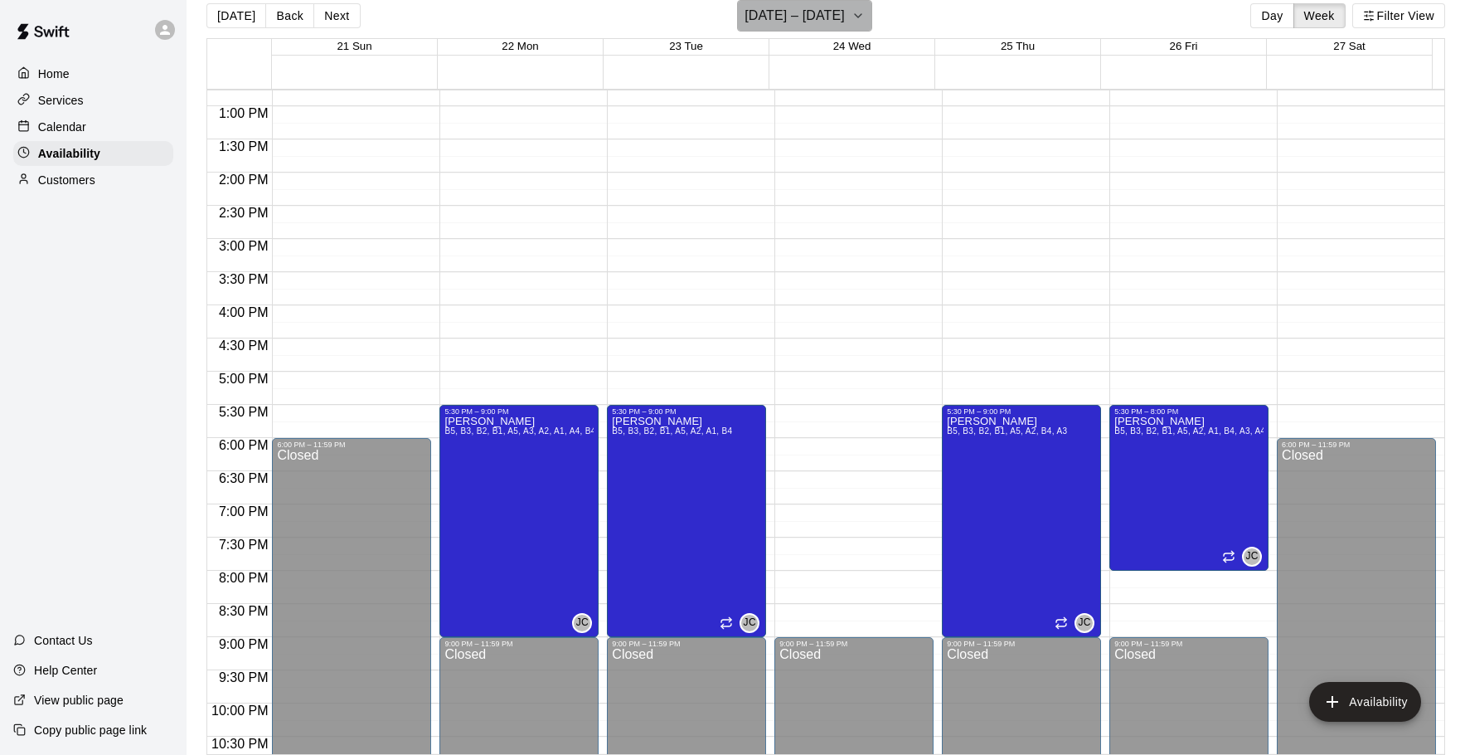
click at [773, 19] on h6 "[DATE] – [DATE]" at bounding box center [795, 15] width 100 height 23
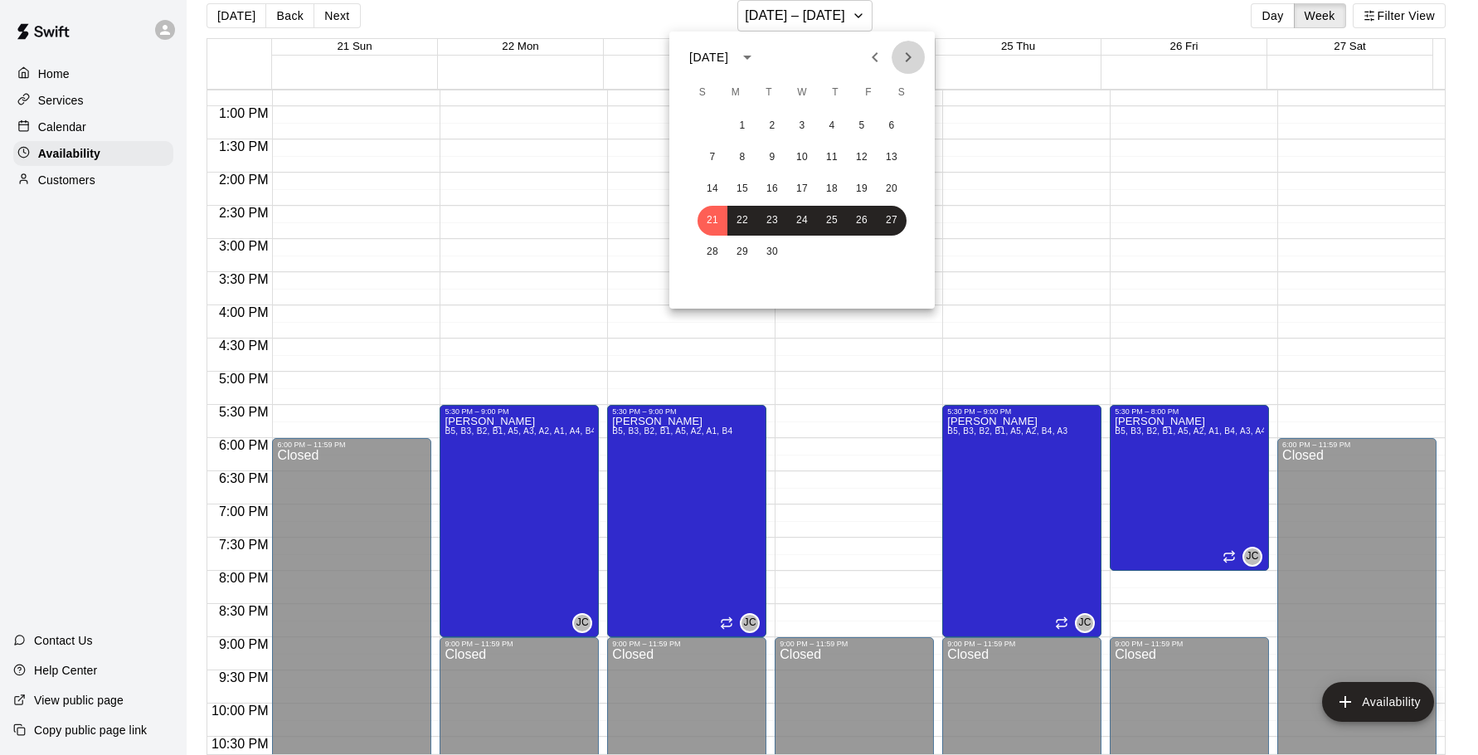
click at [901, 62] on icon "Next month" at bounding box center [908, 57] width 20 height 20
click at [881, 187] on button "18" at bounding box center [891, 189] width 30 height 30
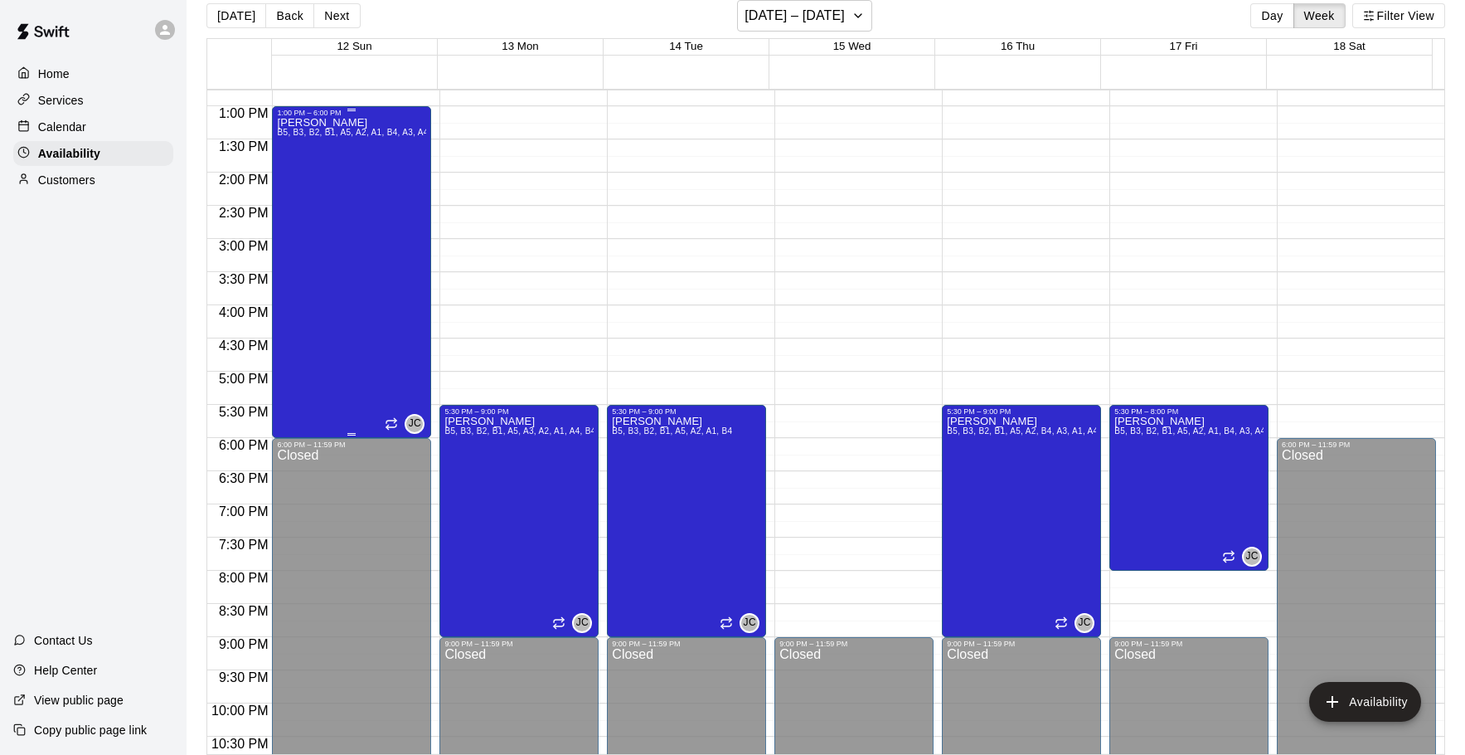
click at [391, 204] on div "Jacob Caruso B5, B3, B2, B1, A5, A2, A1, B4, A3, A4" at bounding box center [351, 494] width 149 height 755
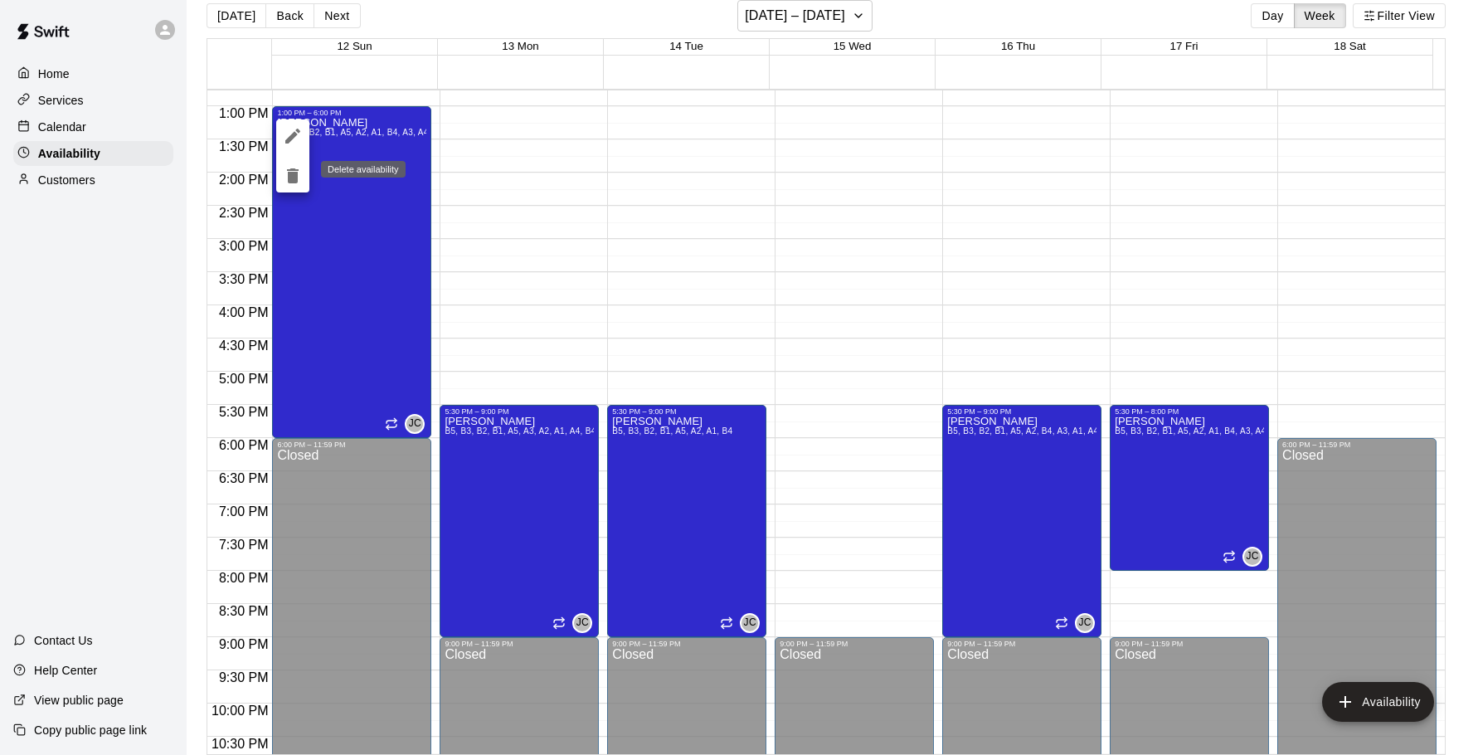
click at [291, 182] on icon "delete" at bounding box center [293, 175] width 12 height 15
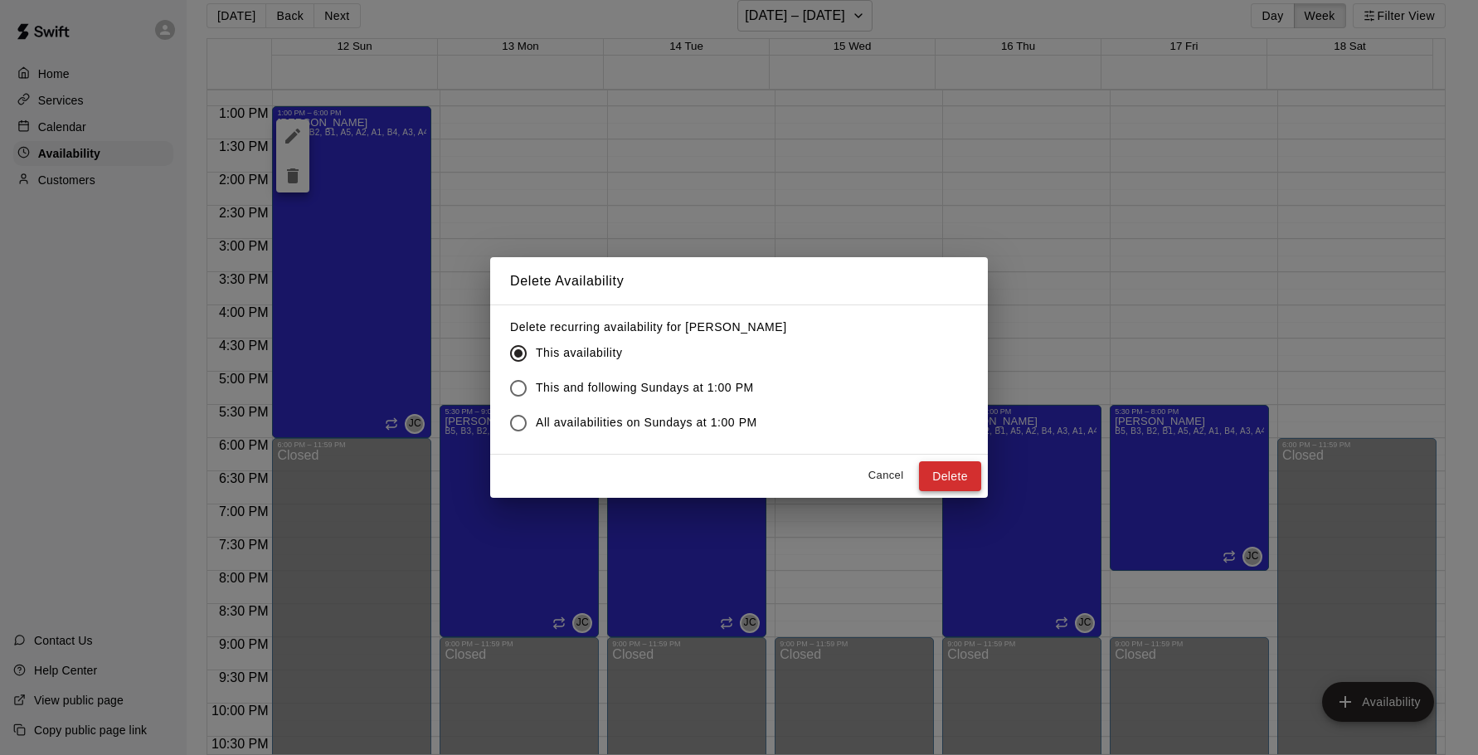
click at [949, 466] on button "Delete" at bounding box center [950, 476] width 62 height 31
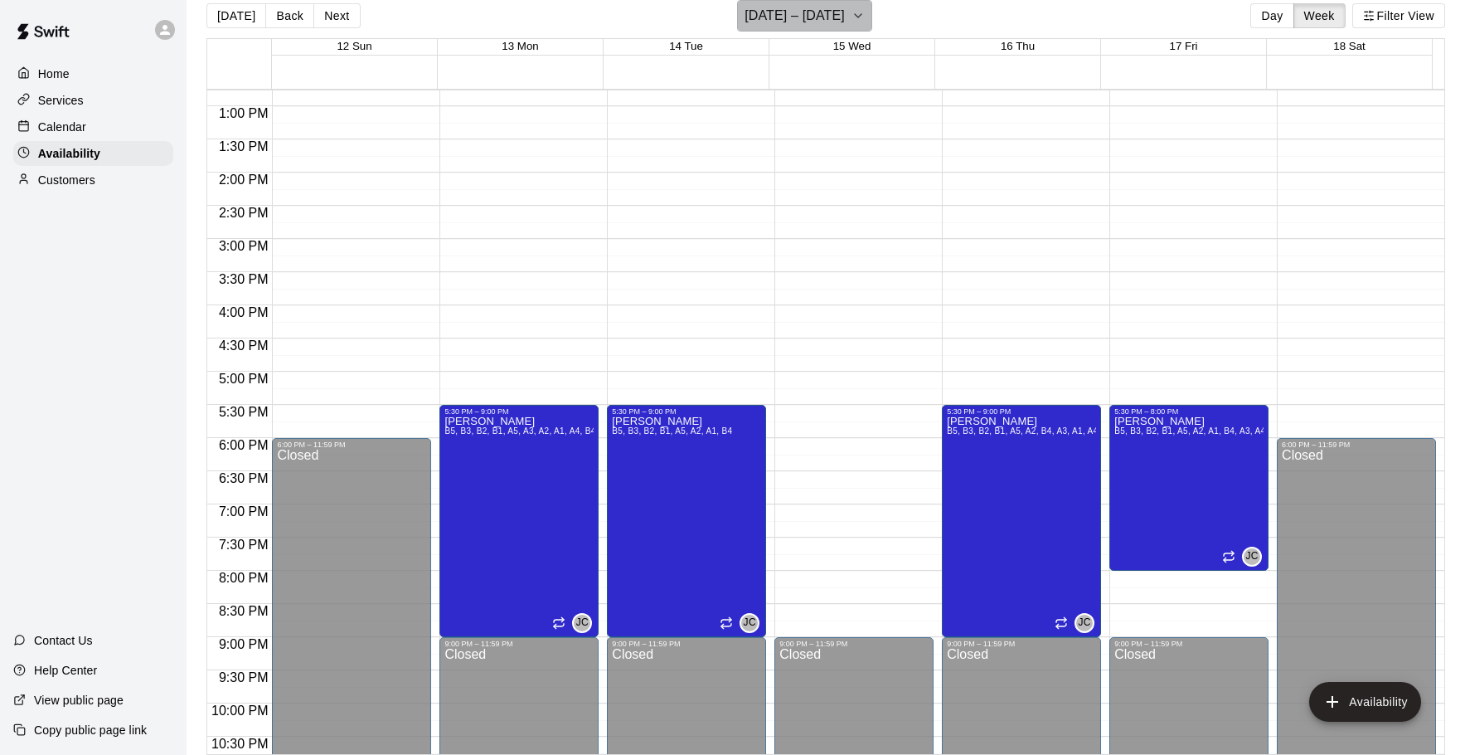
click at [824, 21] on h6 "October 12 – 18" at bounding box center [795, 15] width 100 height 23
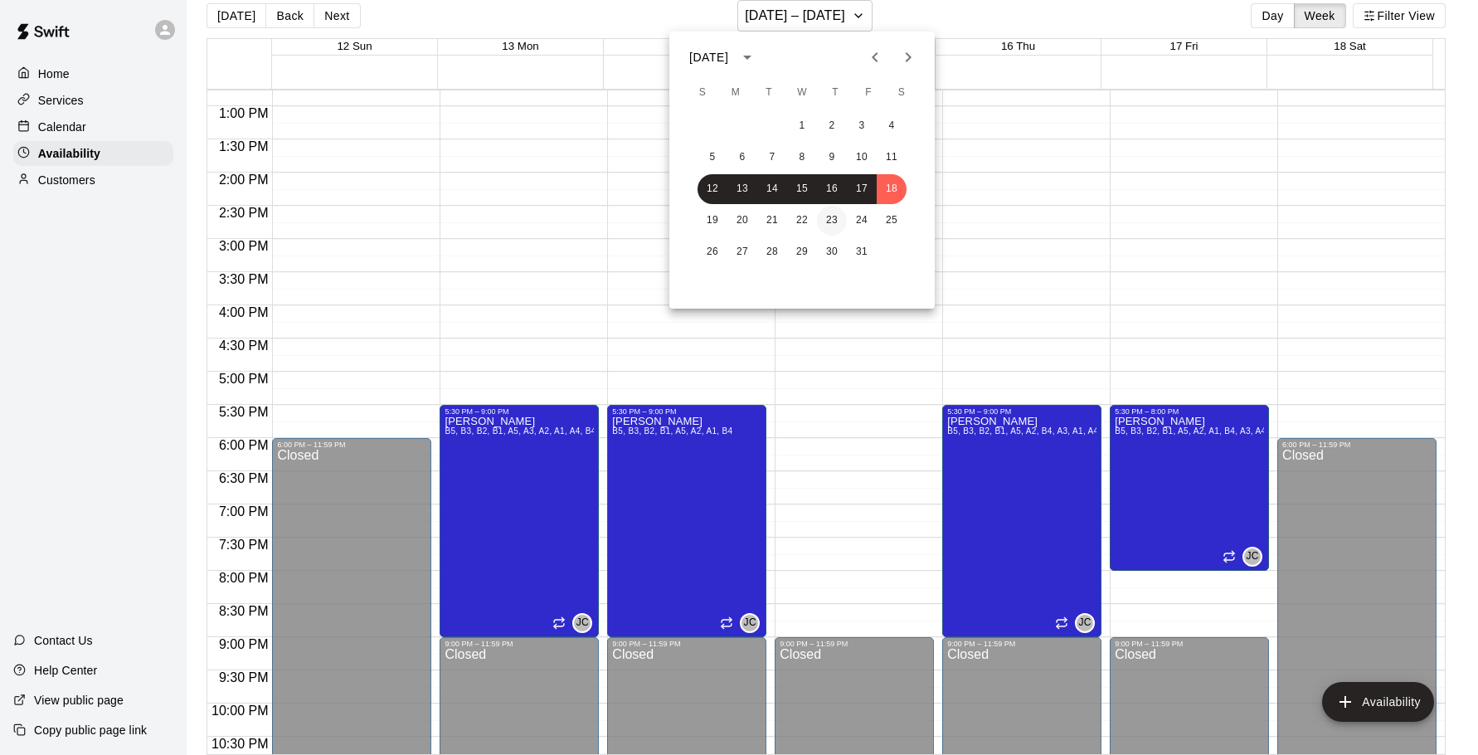
click at [836, 221] on button "23" at bounding box center [832, 221] width 30 height 30
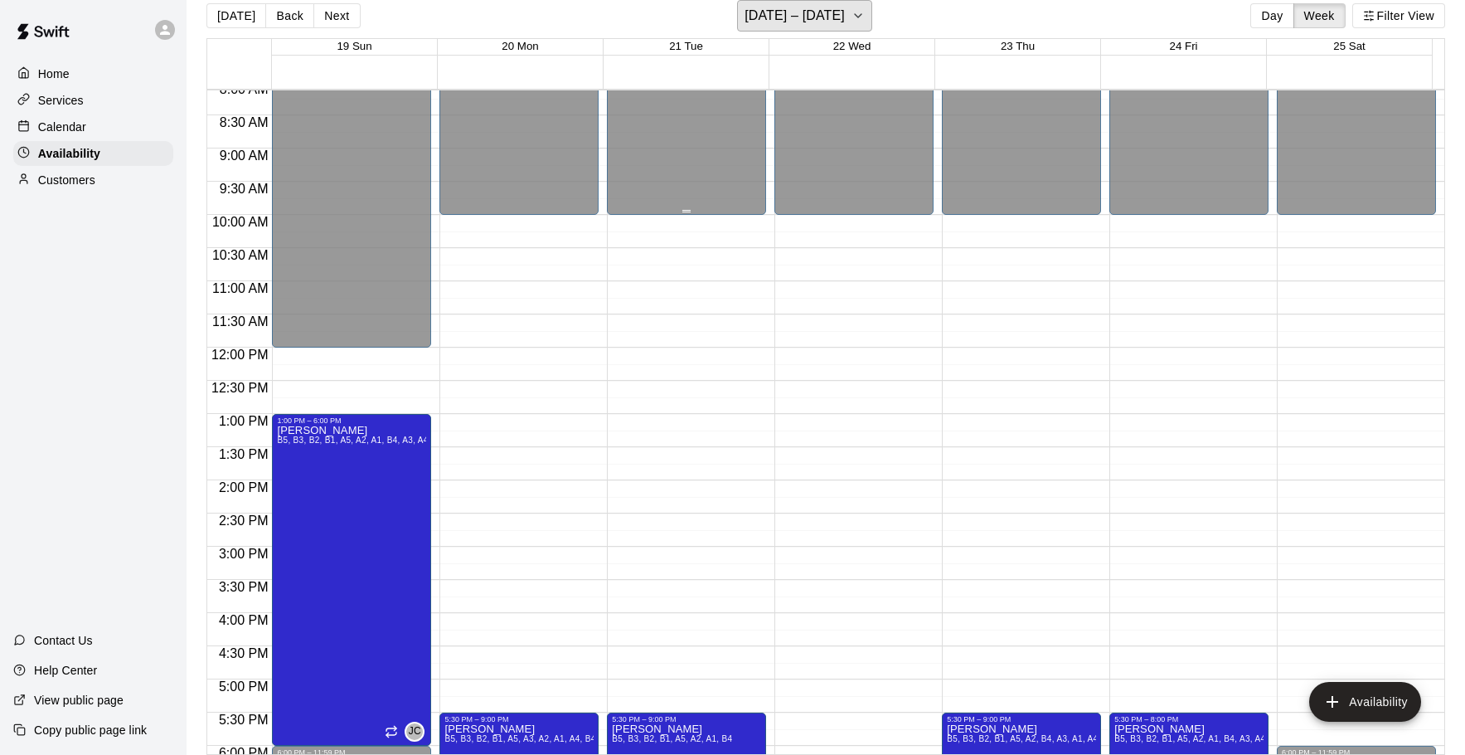
scroll to position [580, 0]
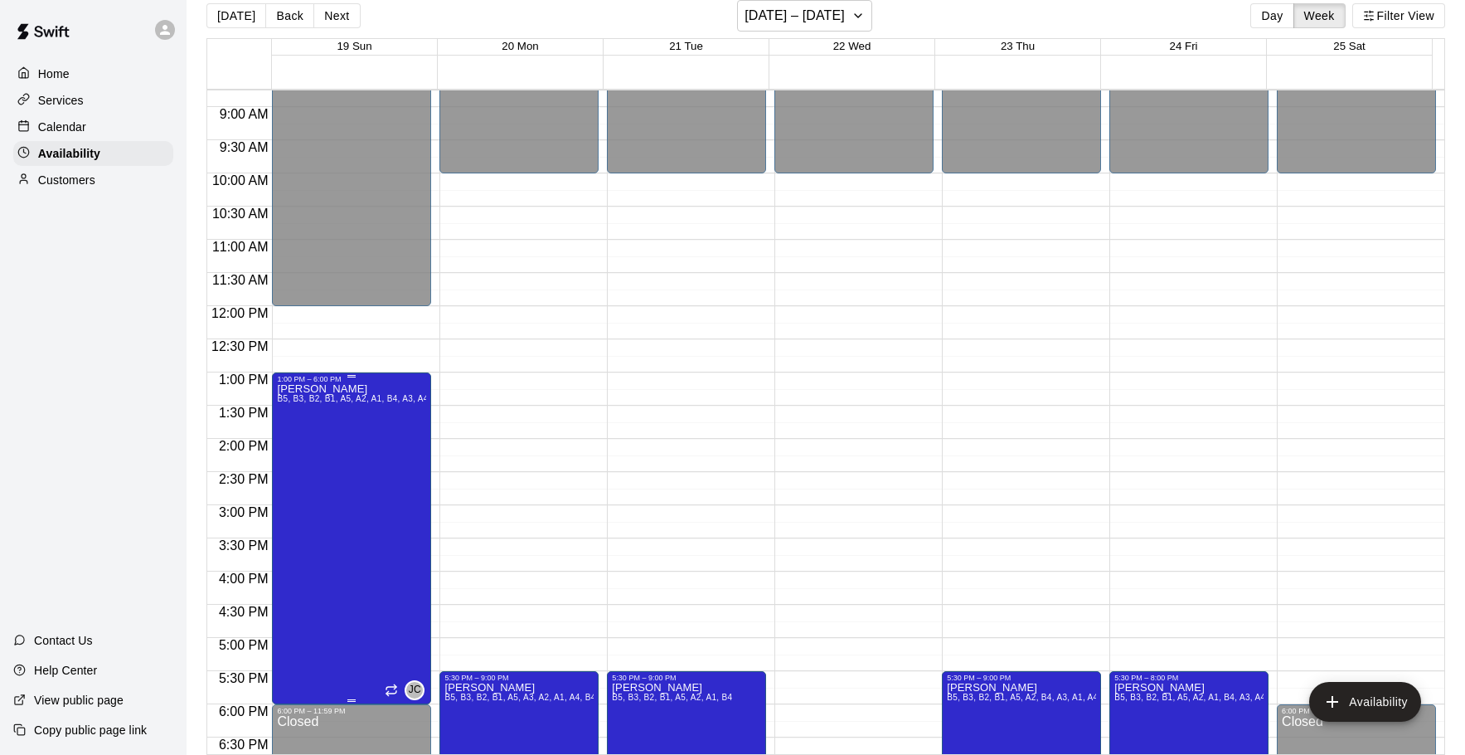
click at [365, 617] on div "Jacob Caruso B5, B3, B2, B1, A5, A2, A1, B4, A3, A4" at bounding box center [351, 760] width 149 height 755
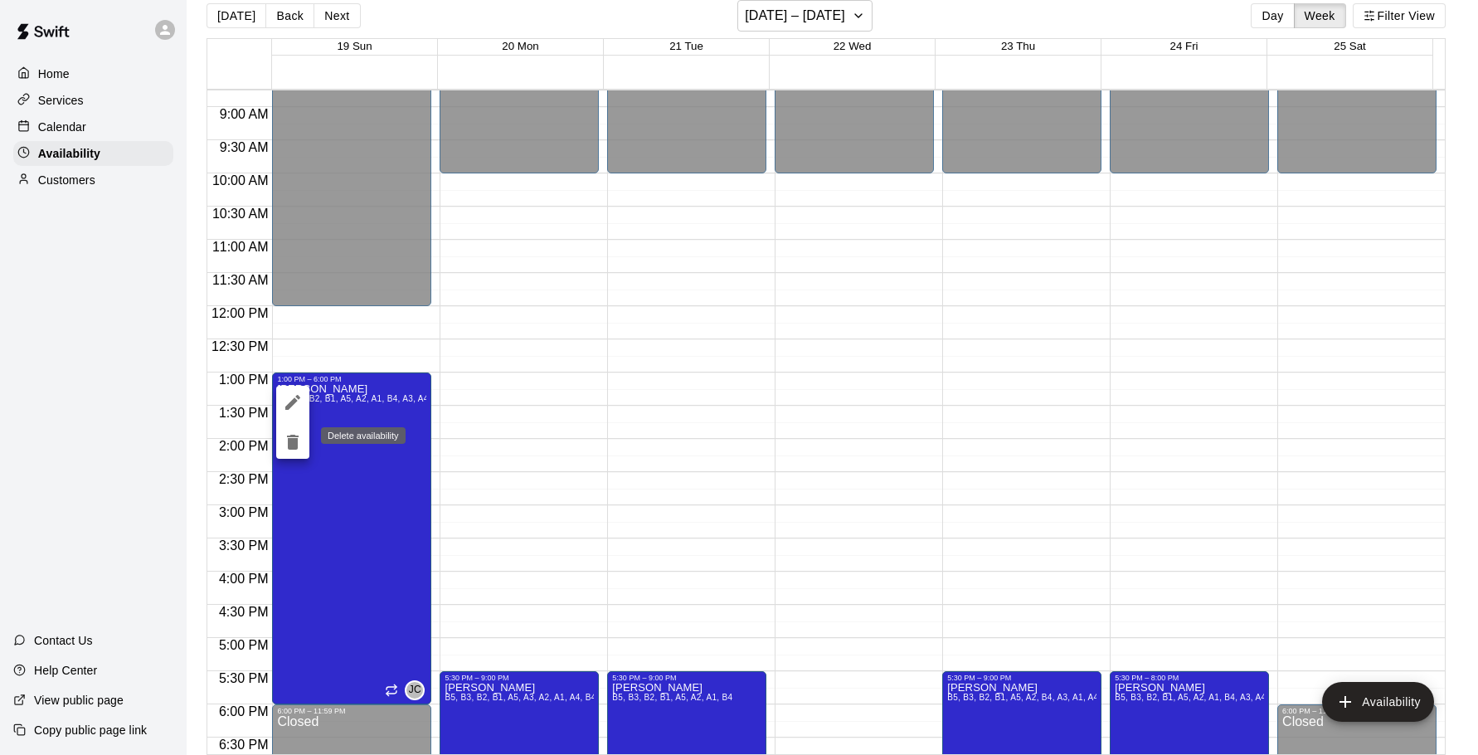
click at [282, 442] on button "delete" at bounding box center [292, 441] width 33 height 33
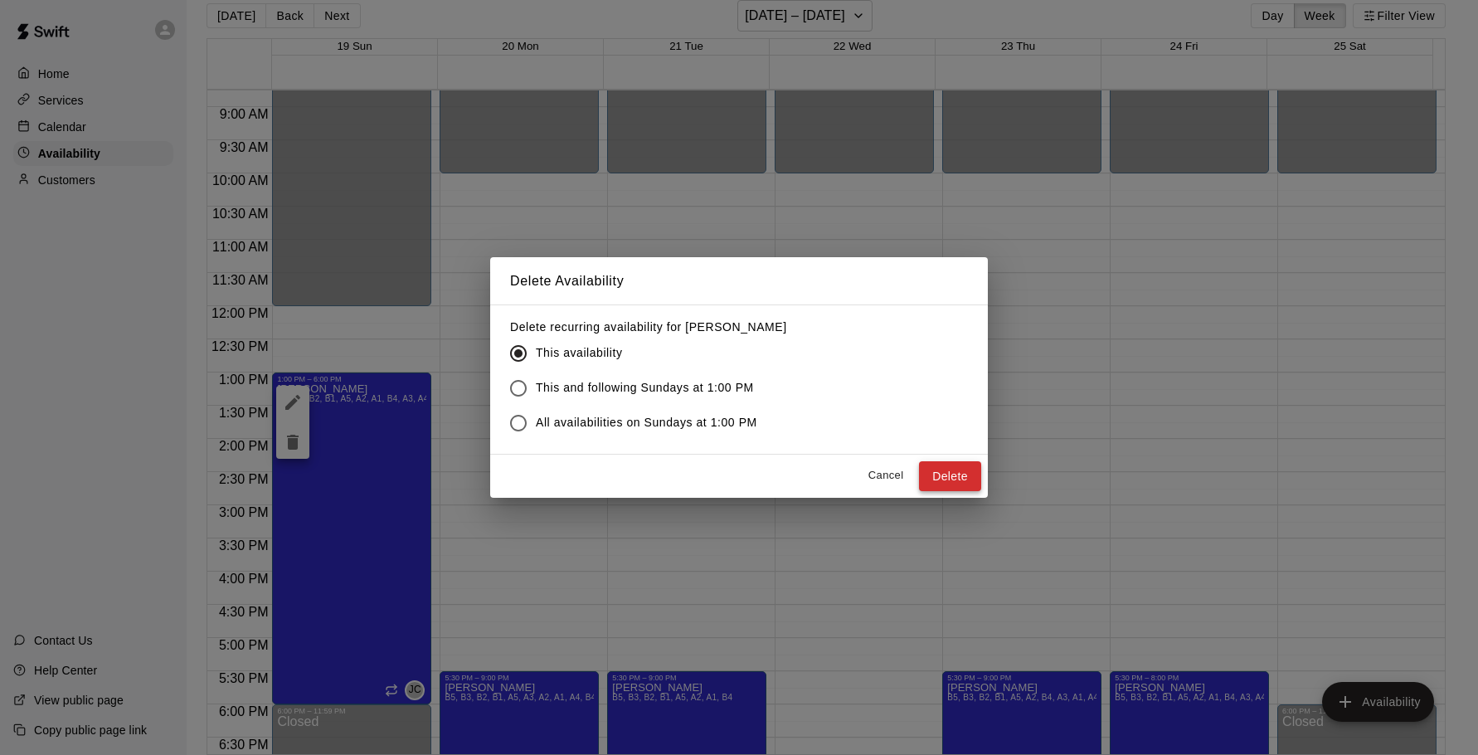
click at [954, 484] on button "Delete" at bounding box center [950, 476] width 62 height 31
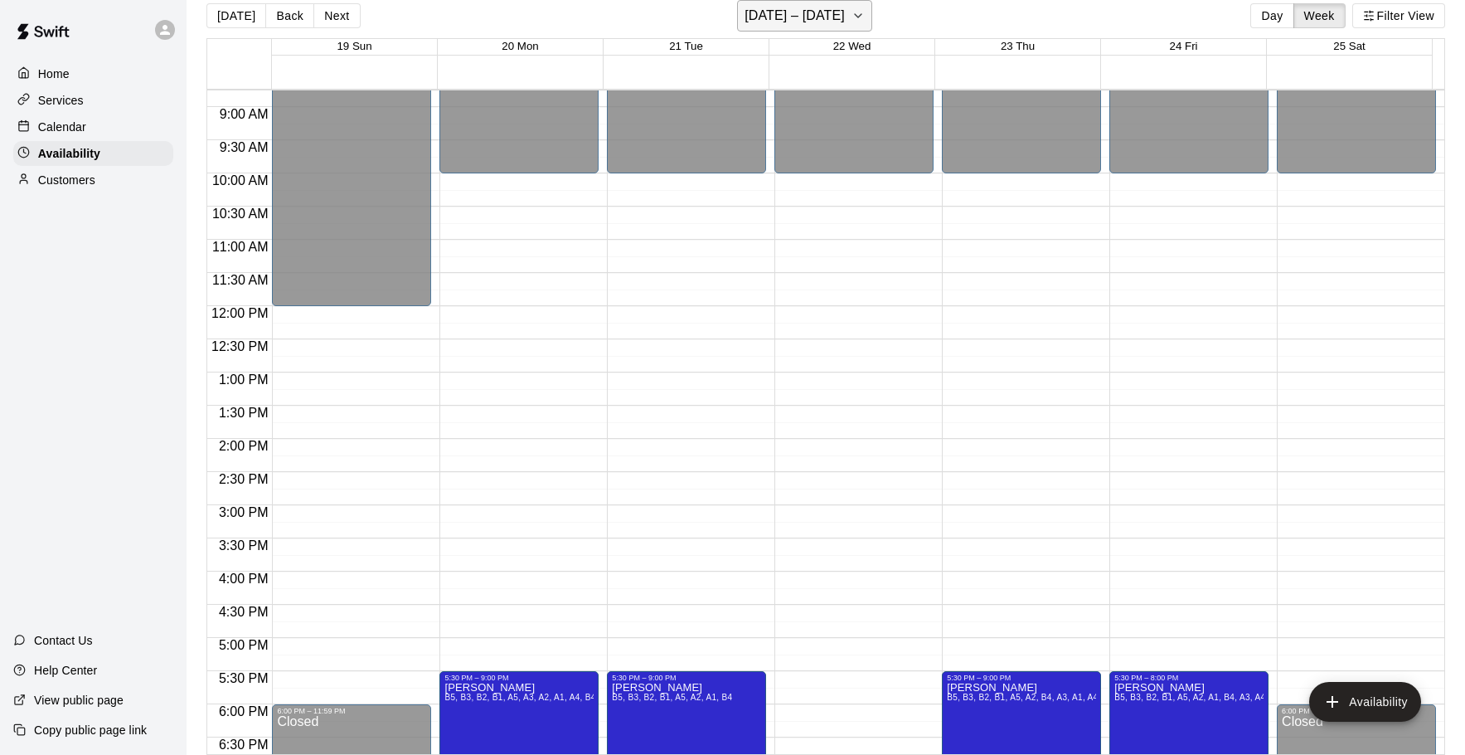
click at [839, 20] on h6 "October 19 – 25" at bounding box center [795, 15] width 100 height 23
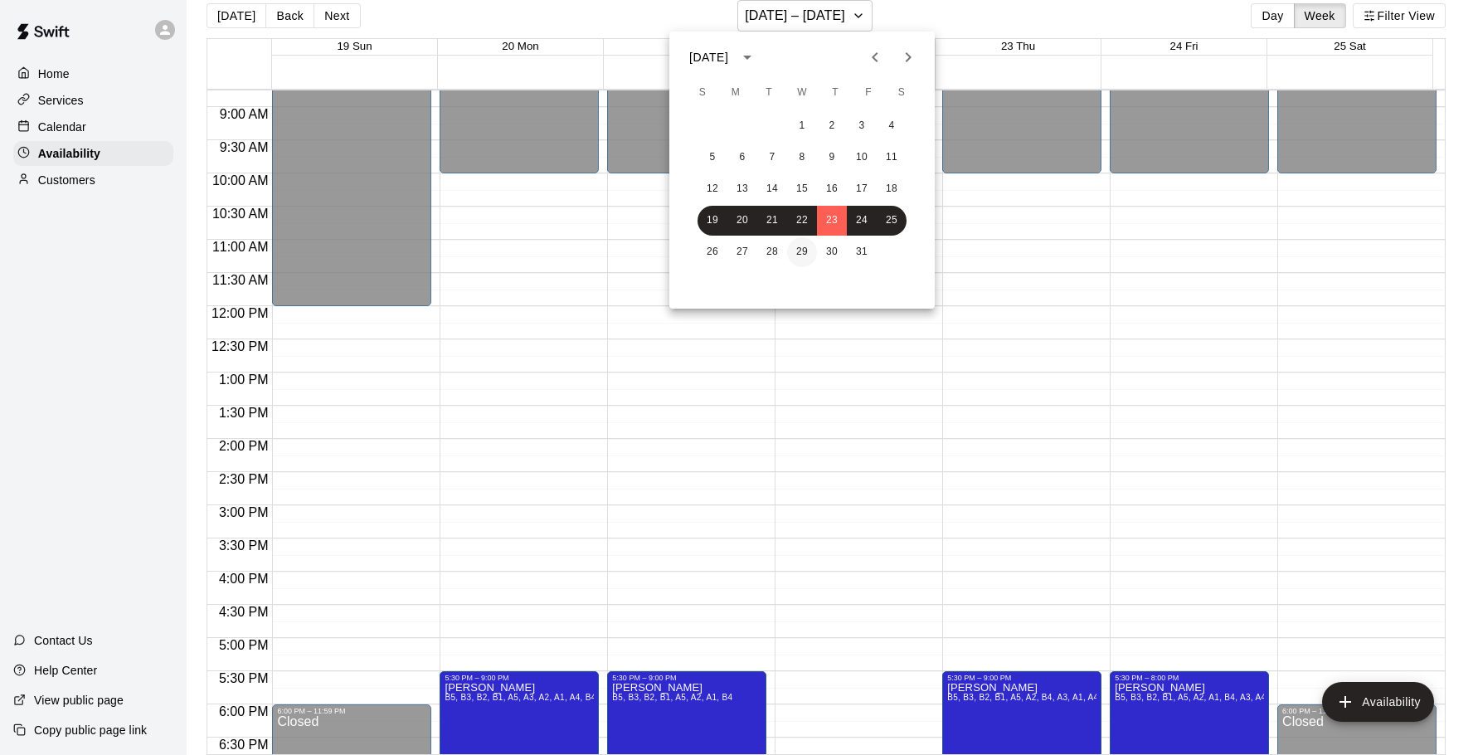
click at [802, 245] on button "29" at bounding box center [802, 252] width 30 height 30
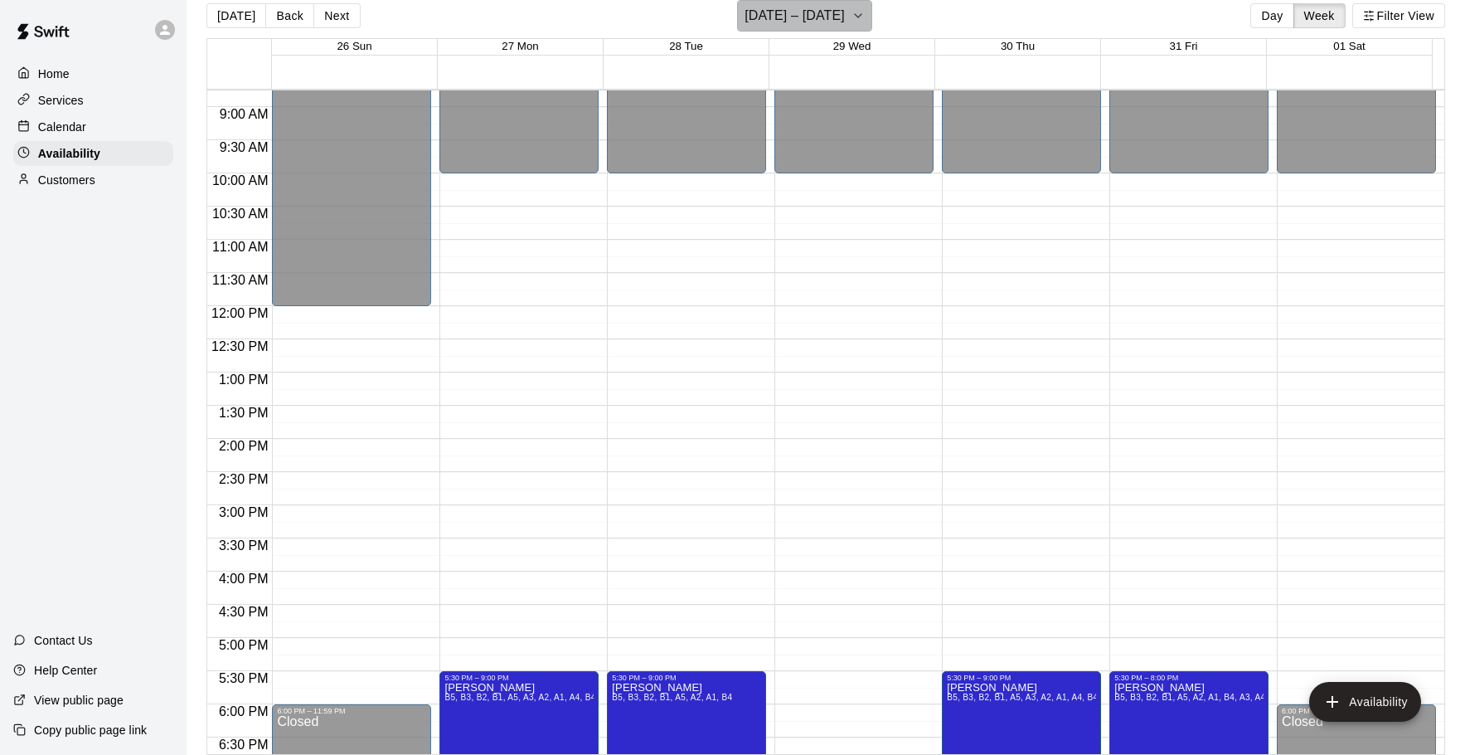
click at [818, 16] on h6 "October 26 – November 01" at bounding box center [795, 15] width 100 height 23
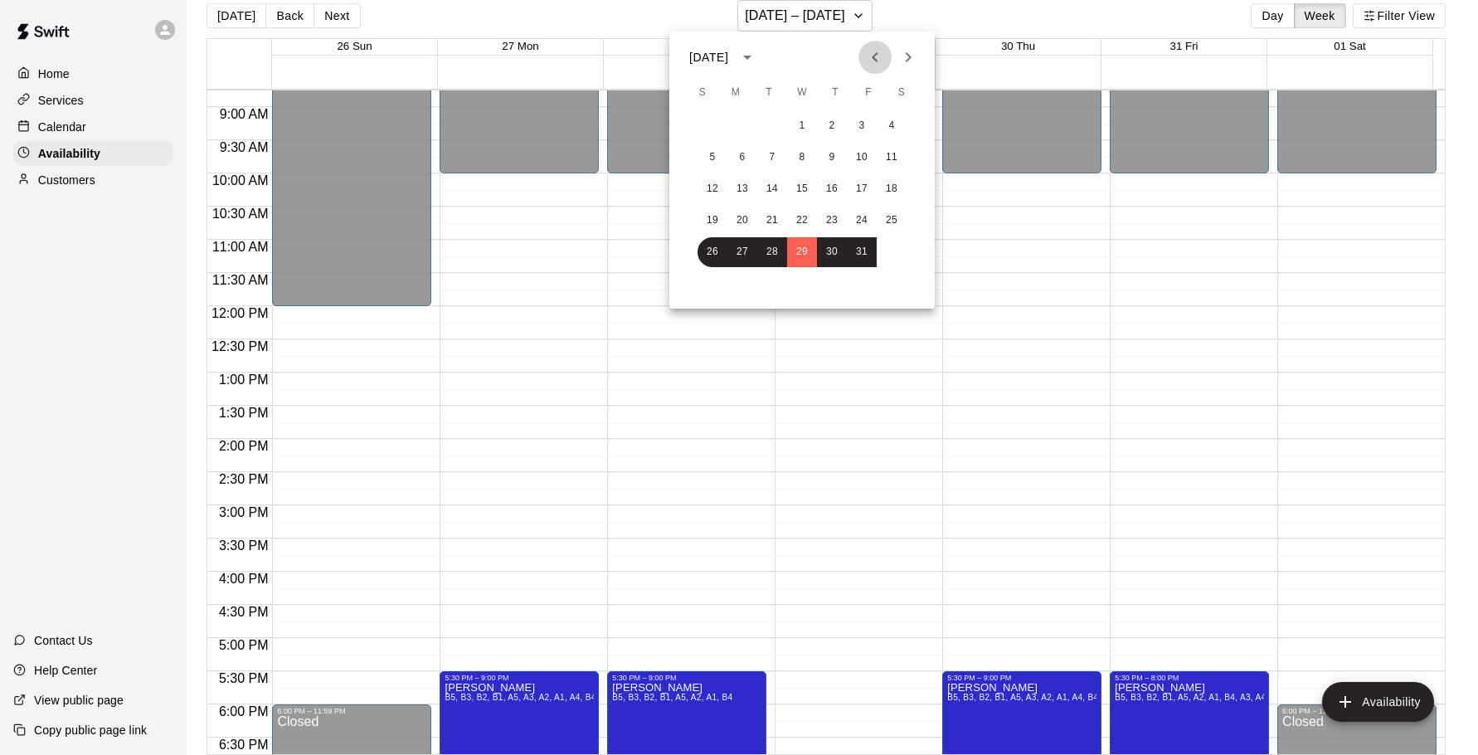
click at [882, 49] on icon "Previous month" at bounding box center [875, 57] width 20 height 20
click at [876, 55] on icon "Previous month" at bounding box center [874, 57] width 6 height 10
click at [827, 265] on button "28" at bounding box center [832, 252] width 30 height 30
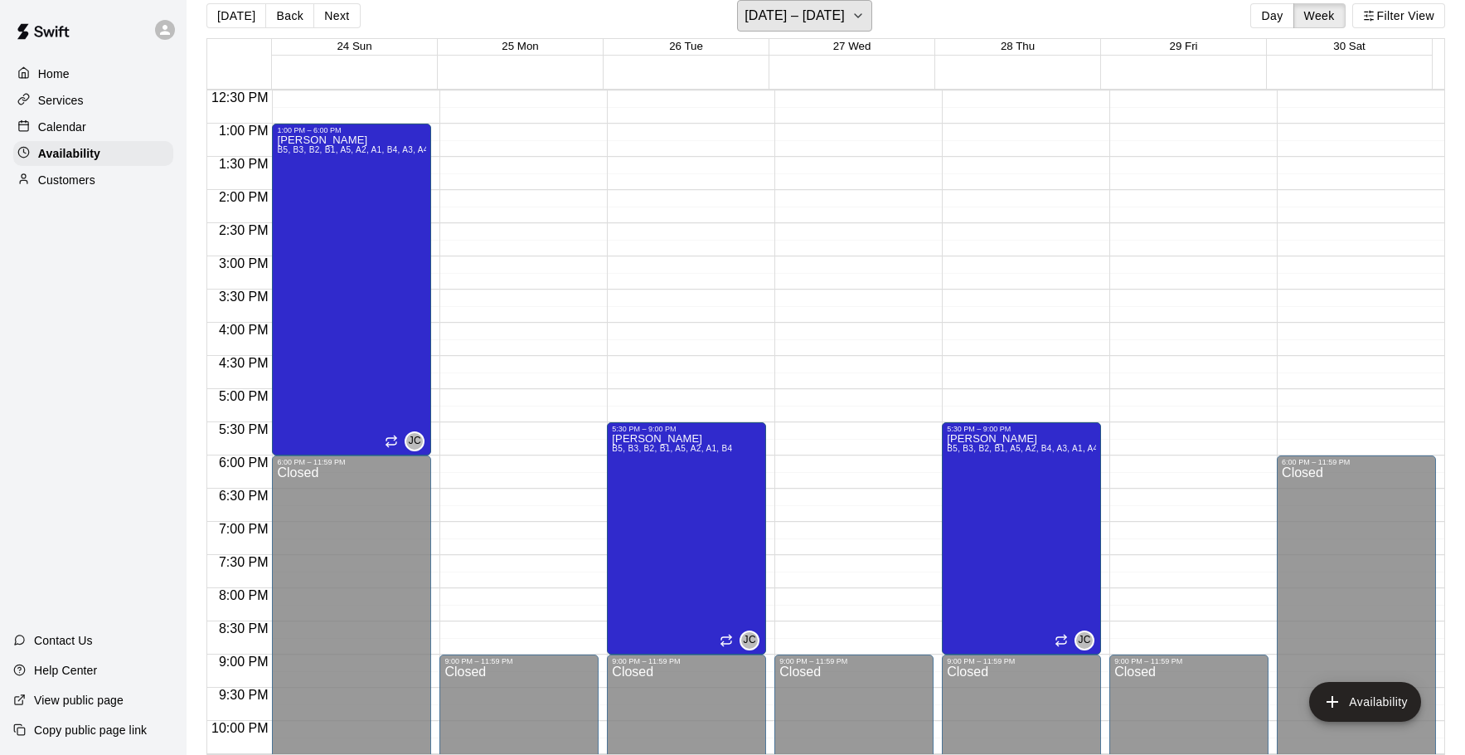
scroll to position [746, 0]
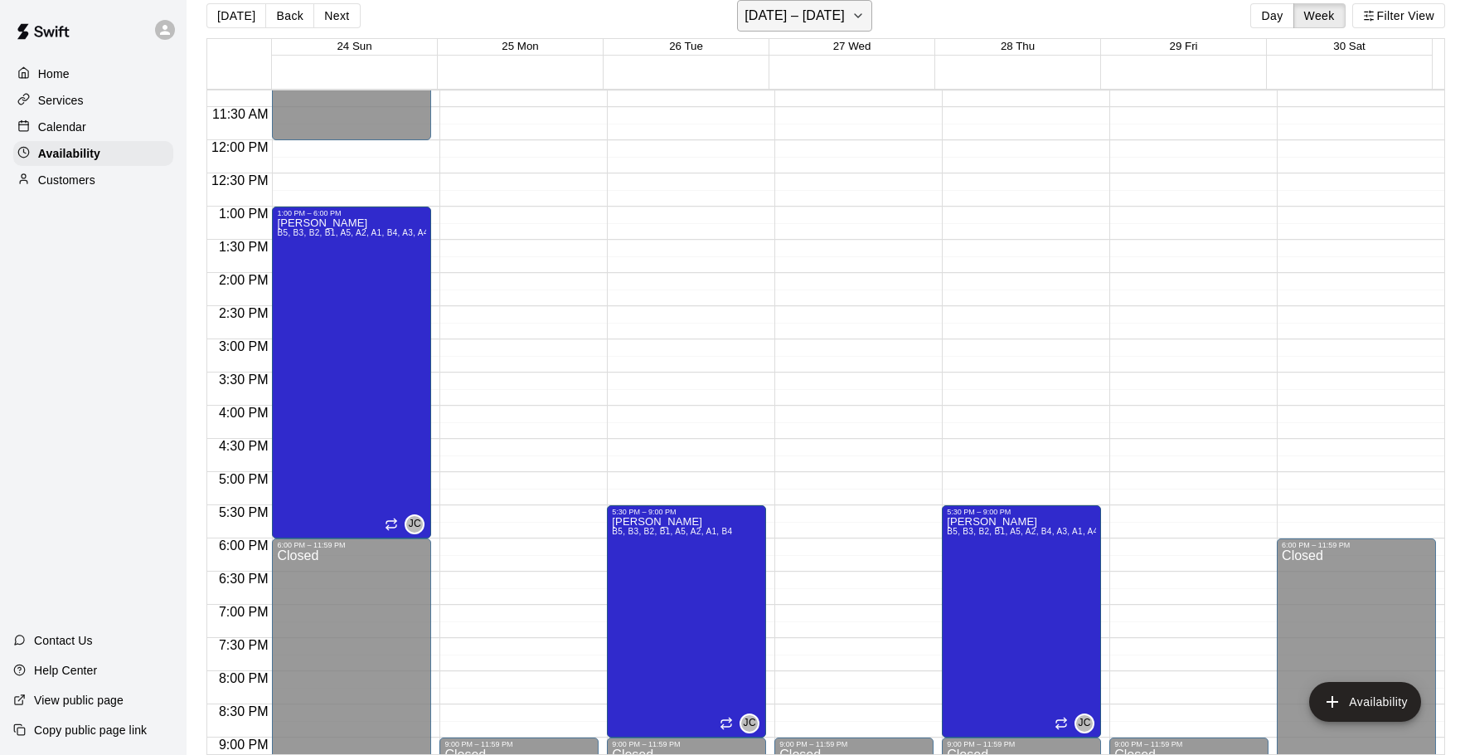
click at [815, 24] on h6 "August 24 – 30" at bounding box center [795, 15] width 100 height 23
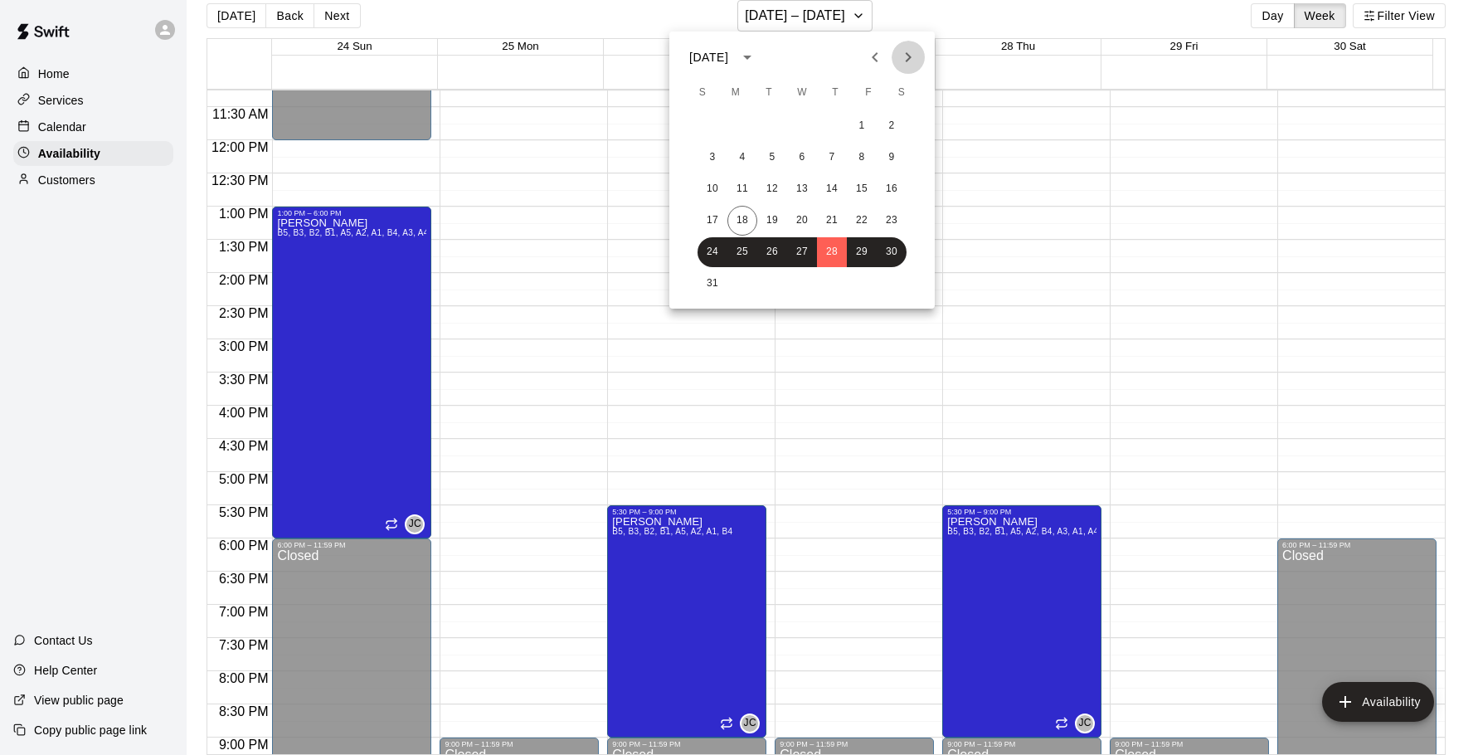
click at [896, 61] on button "Next month" at bounding box center [907, 57] width 33 height 33
click at [817, 120] on div "1 2 3 4 5 6" at bounding box center [801, 126] width 265 height 30
click at [826, 121] on button "4" at bounding box center [832, 126] width 30 height 30
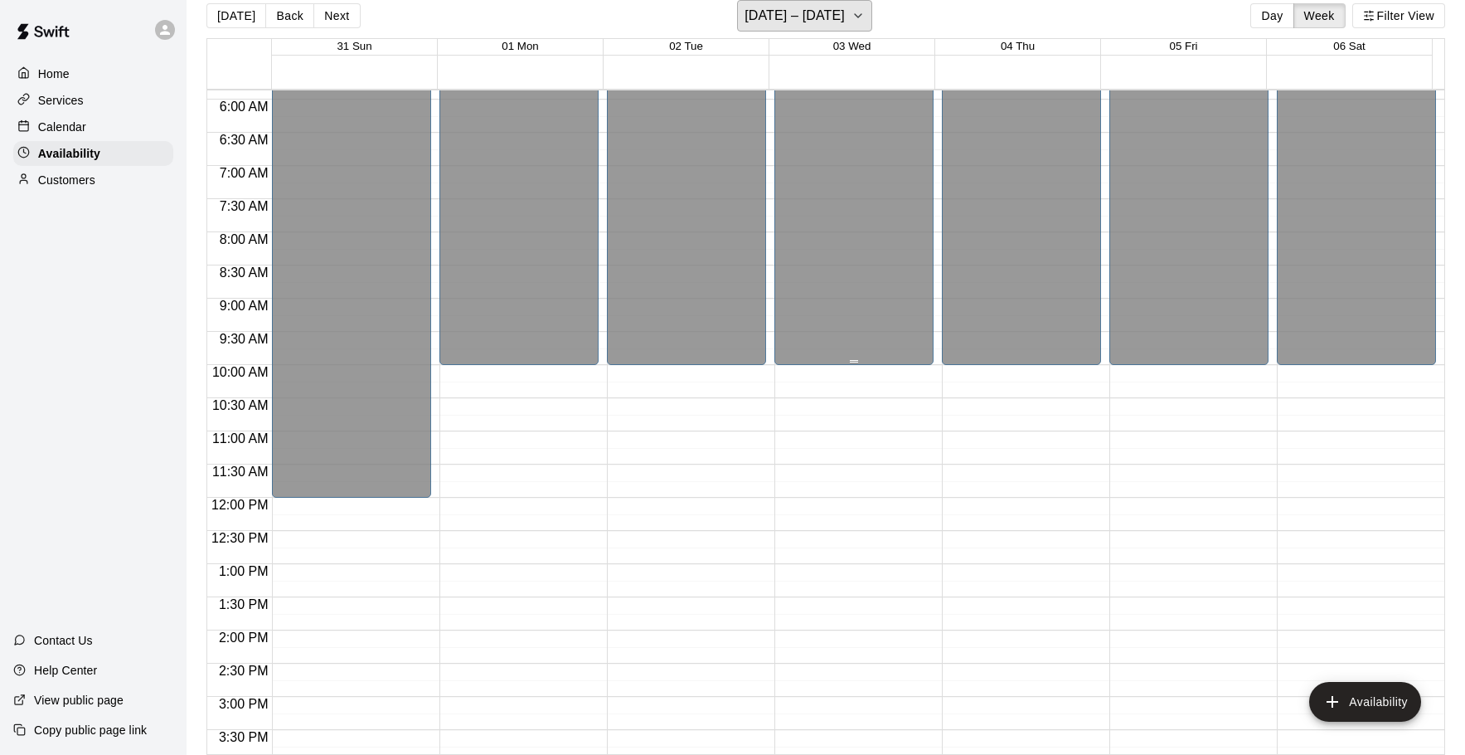
scroll to position [415, 0]
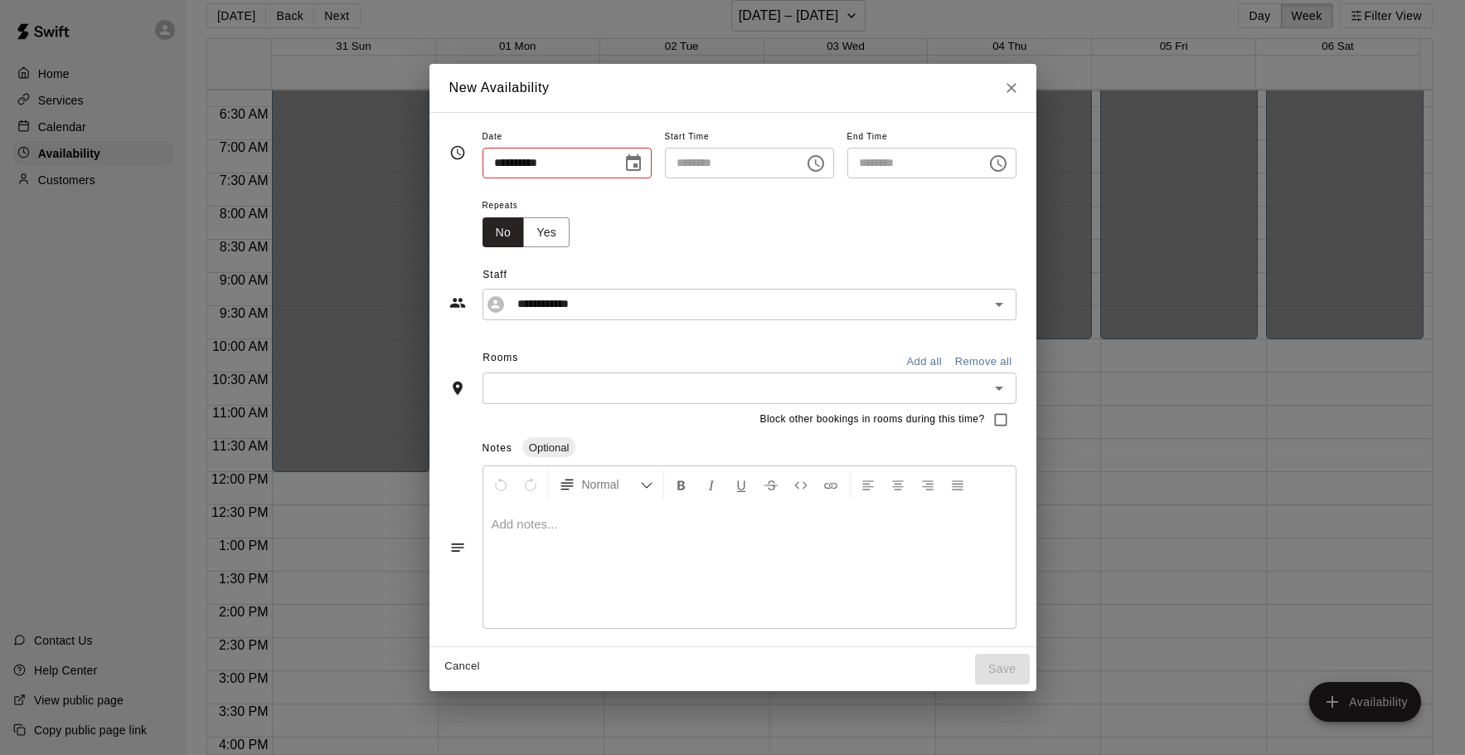
type input "**********"
type input "********"
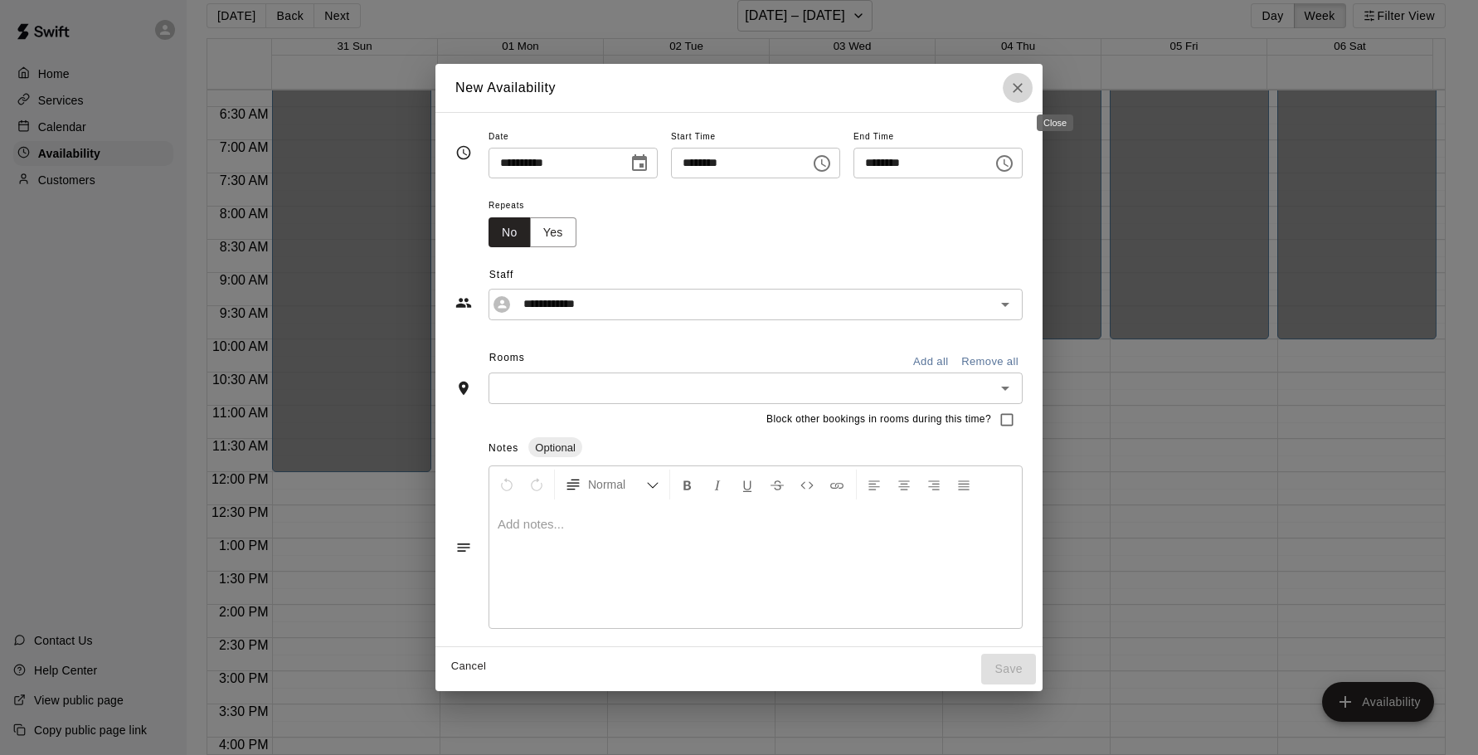
click at [1022, 90] on icon "Close" at bounding box center [1017, 88] width 10 height 10
type input "**********"
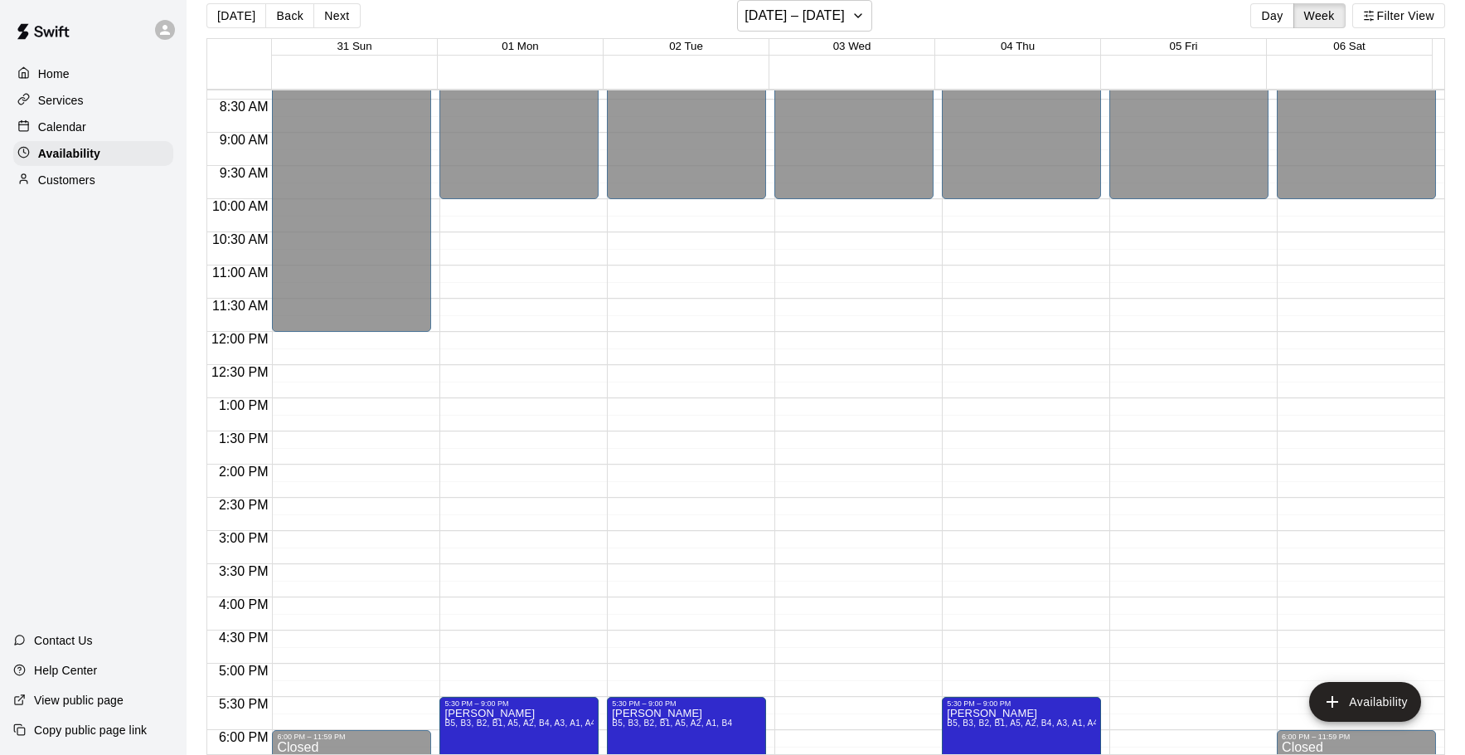
scroll to position [580, 0]
